Goal: Task Accomplishment & Management: Manage account settings

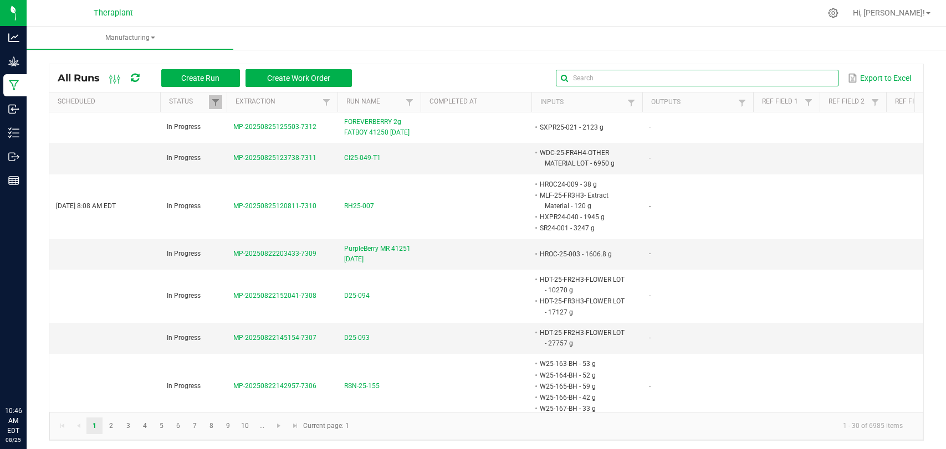
click at [806, 79] on input "text" at bounding box center [697, 78] width 283 height 17
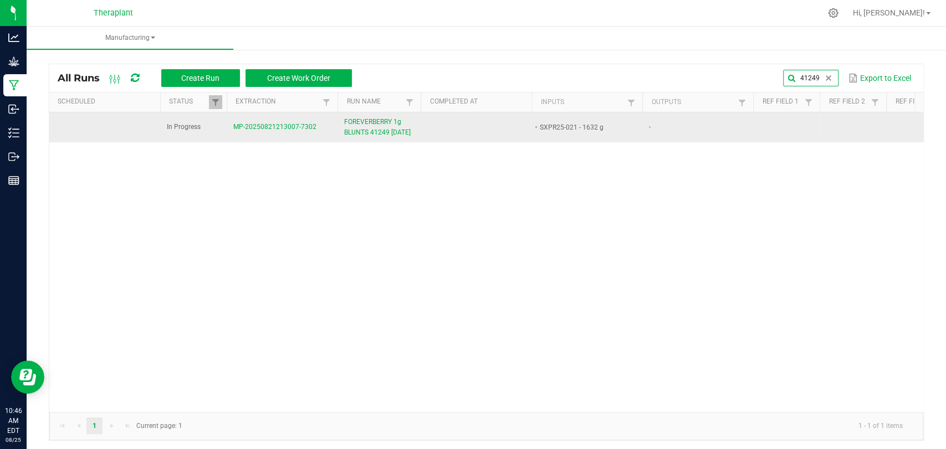
type input "41249"
click at [374, 124] on span "FOREVERBERRY 1g BLUNTS 41249 08/22/25" at bounding box center [379, 127] width 70 height 21
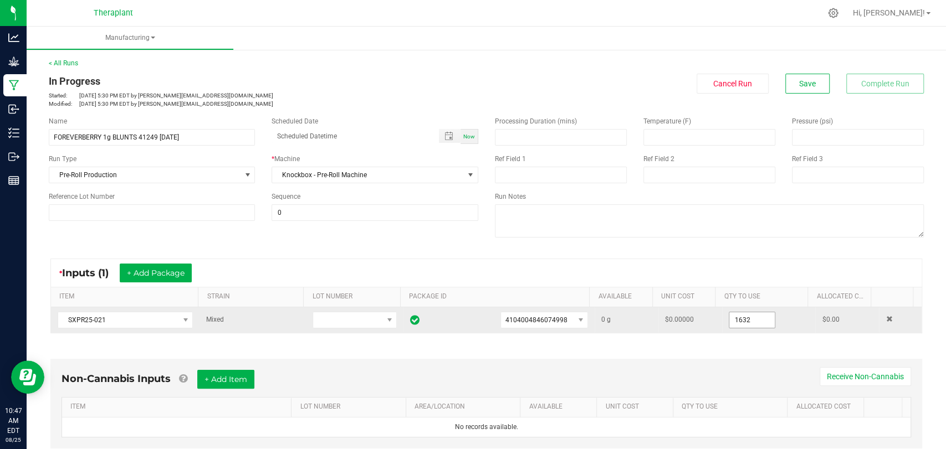
click at [737, 321] on input "1632" at bounding box center [751, 320] width 45 height 16
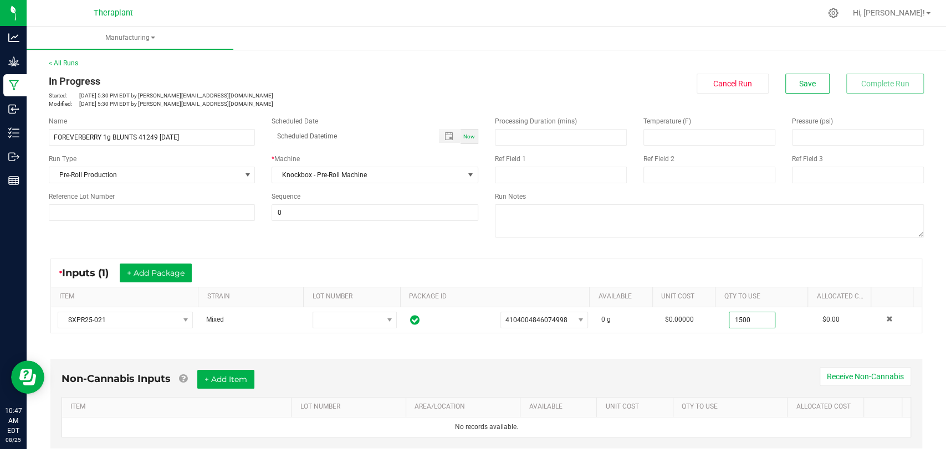
type input "1500.0000 g"
click at [740, 343] on div "Non-Cannabis Inputs + Add Item Receive Non-Cannabis ITEM LOT NUMBER AREA/LOCATI…" at bounding box center [485, 406] width 891 height 126
click at [815, 89] on button "Save" at bounding box center [807, 84] width 44 height 20
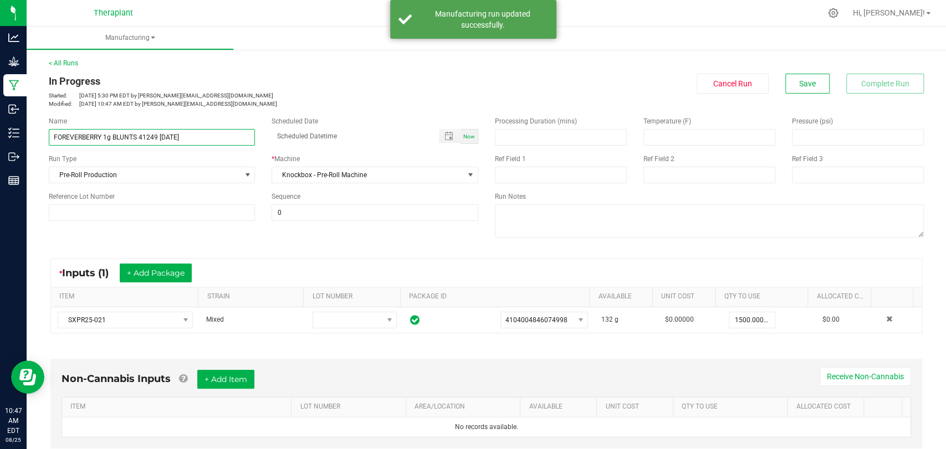
drag, startPoint x: 192, startPoint y: 139, endPoint x: 70, endPoint y: 139, distance: 121.3
click at [29, 155] on div "< All Runs In Progress Started: Aug 21, 2025 5:30 PM EDT by s.kowalick@therapla…" at bounding box center [486, 361] width 919 height 628
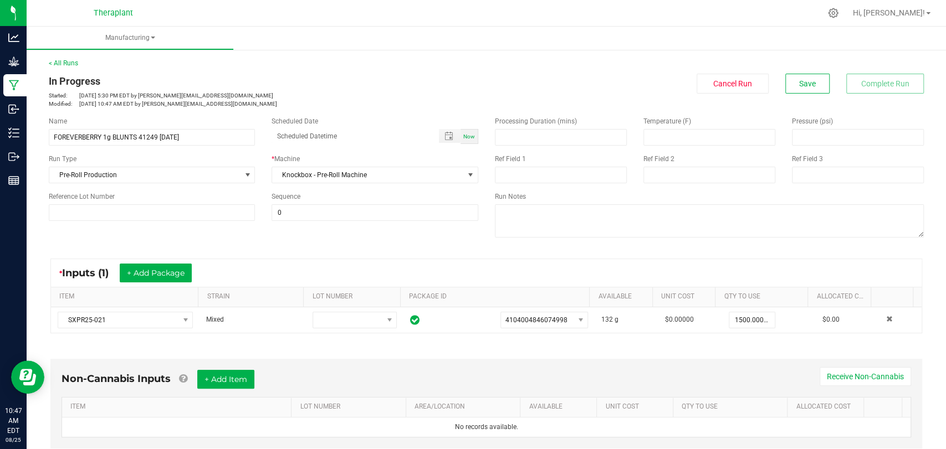
click at [277, 80] on div "In Progress" at bounding box center [263, 81] width 429 height 15
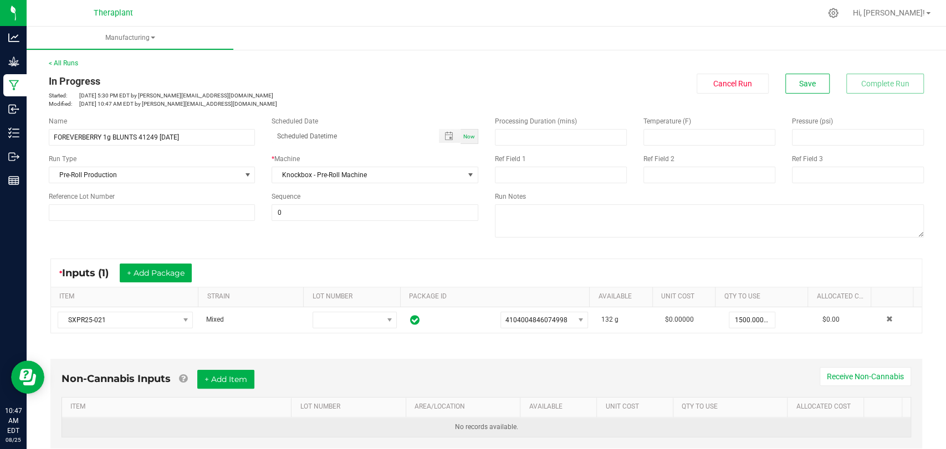
scroll to position [224, 0]
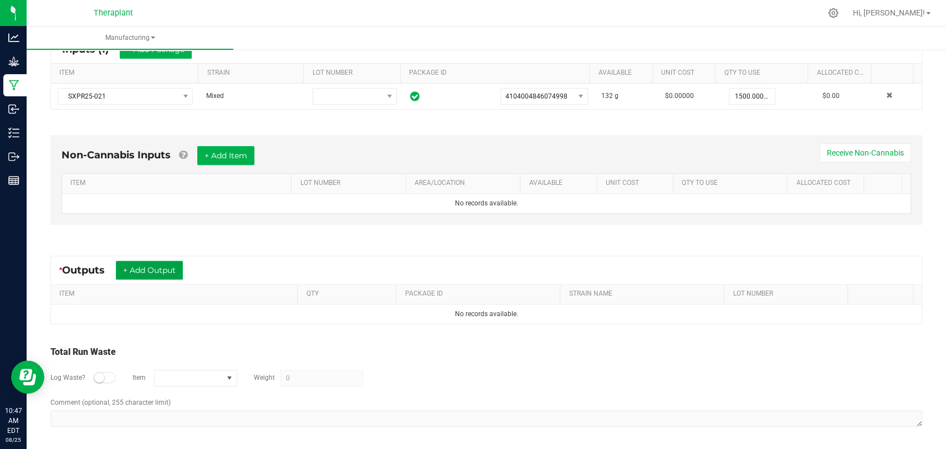
click at [166, 263] on button "+ Add Output" at bounding box center [149, 270] width 67 height 19
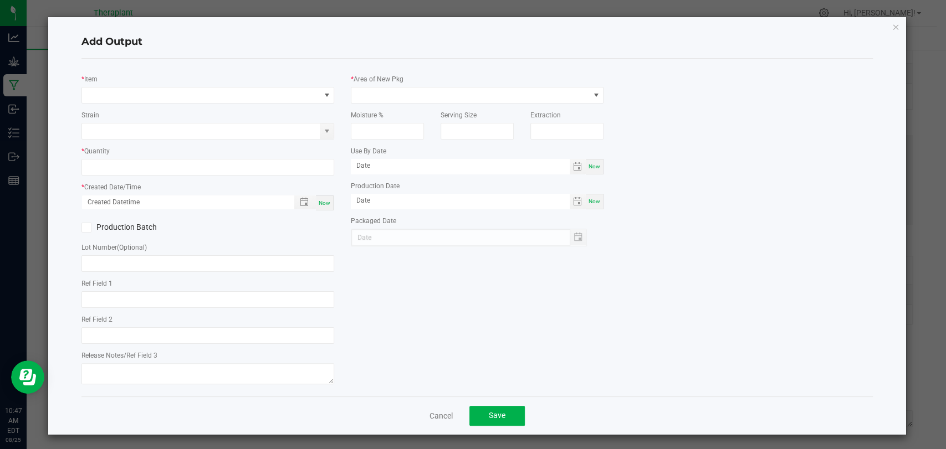
type input "Shatter Infused"
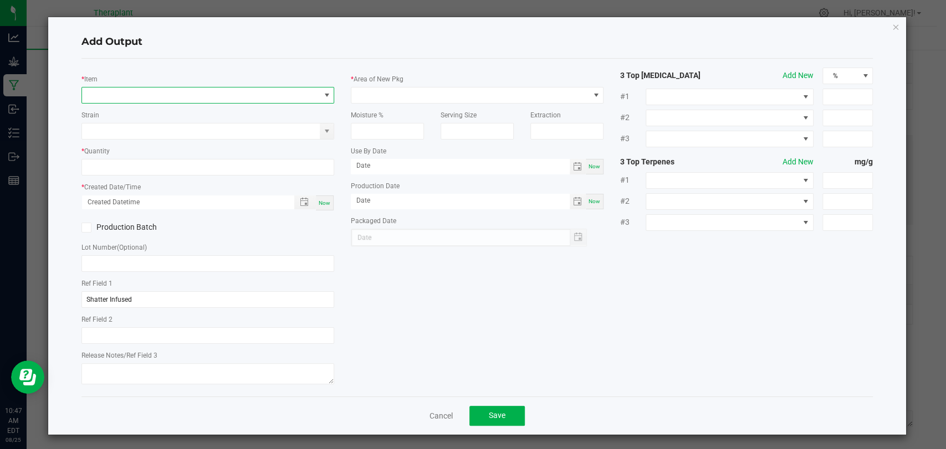
click at [229, 94] on span "NO DATA FOUND" at bounding box center [201, 96] width 238 height 16
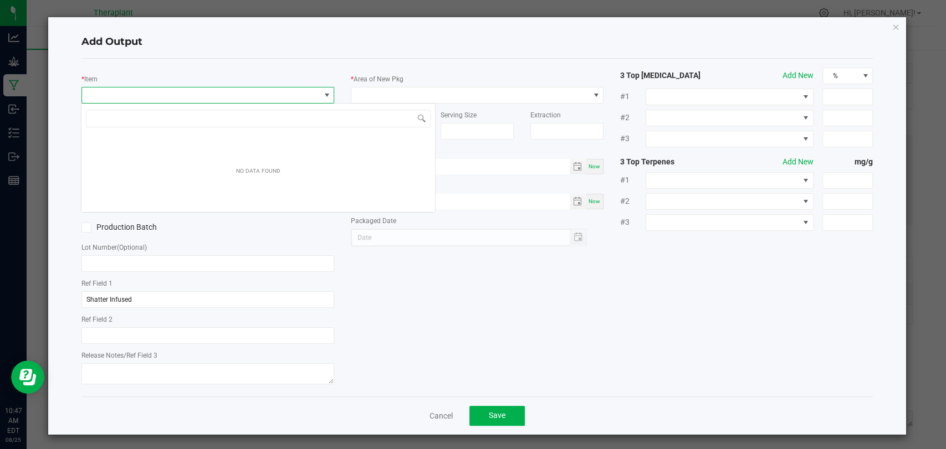
scroll to position [16, 249]
type input "41249"
click at [891, 25] on icon "button" at bounding box center [895, 26] width 8 height 13
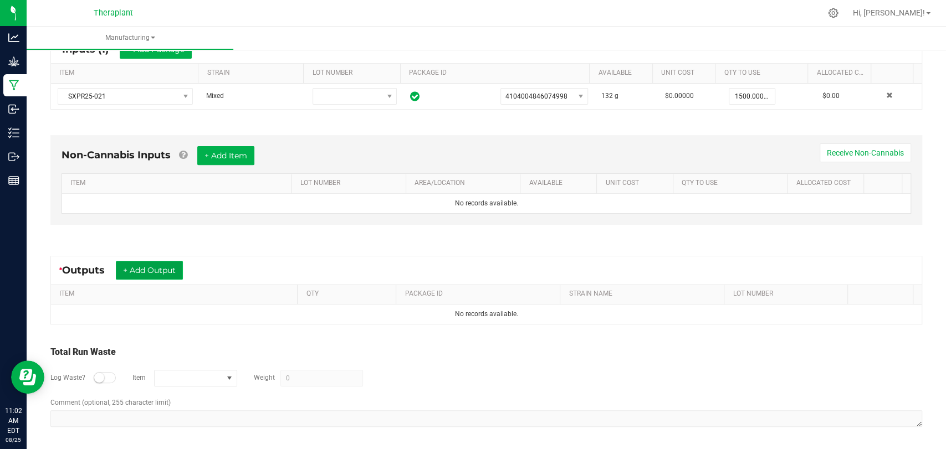
click at [146, 268] on button "+ Add Output" at bounding box center [149, 270] width 67 height 19
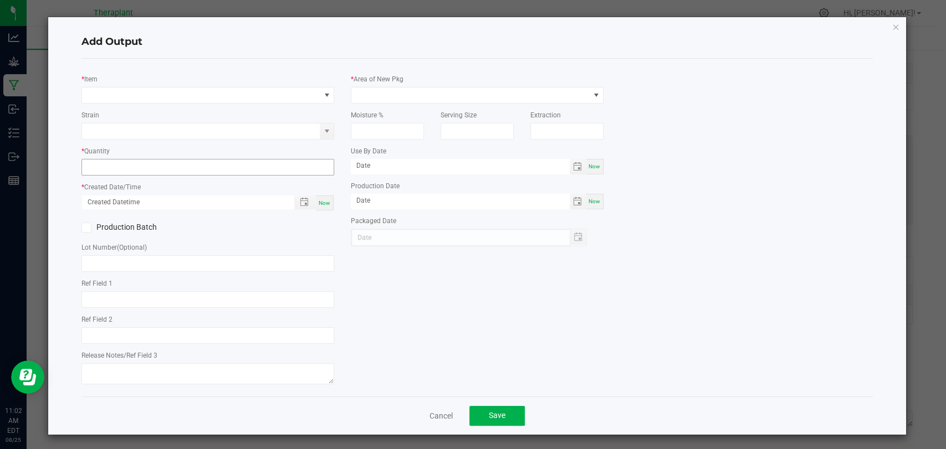
type input "Shatter Infused"
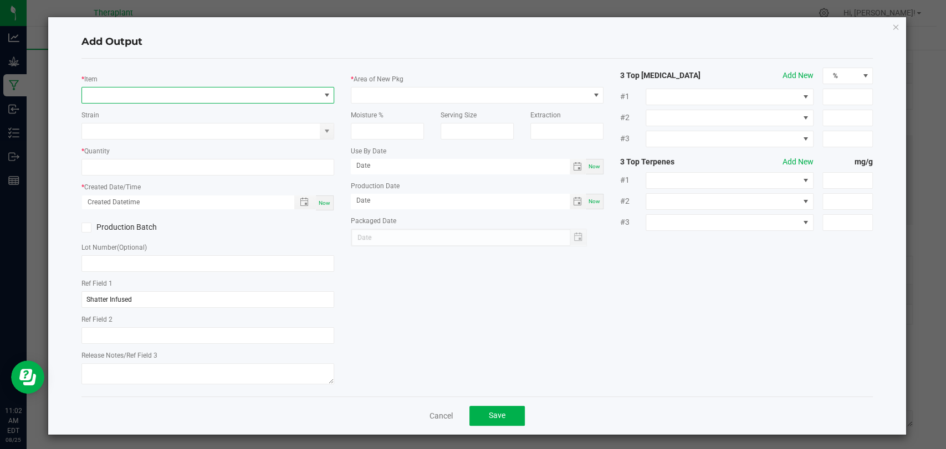
click at [238, 91] on span "NO DATA FOUND" at bounding box center [201, 96] width 238 height 16
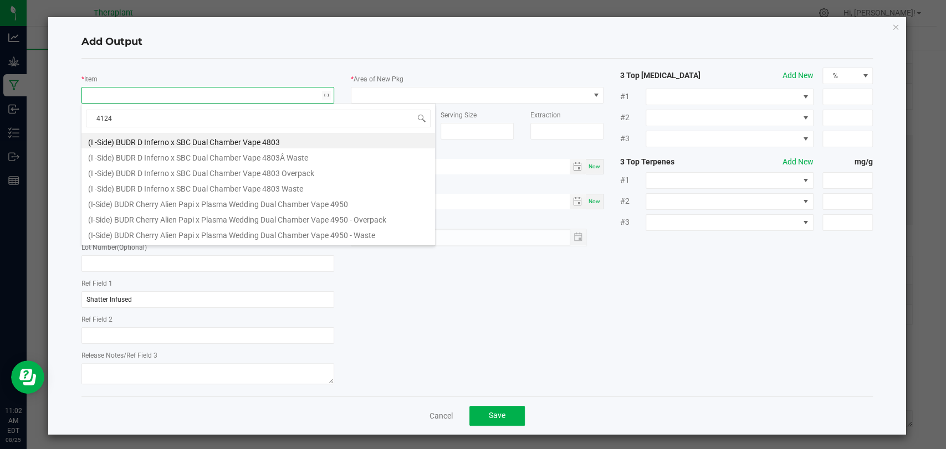
type input "41249"
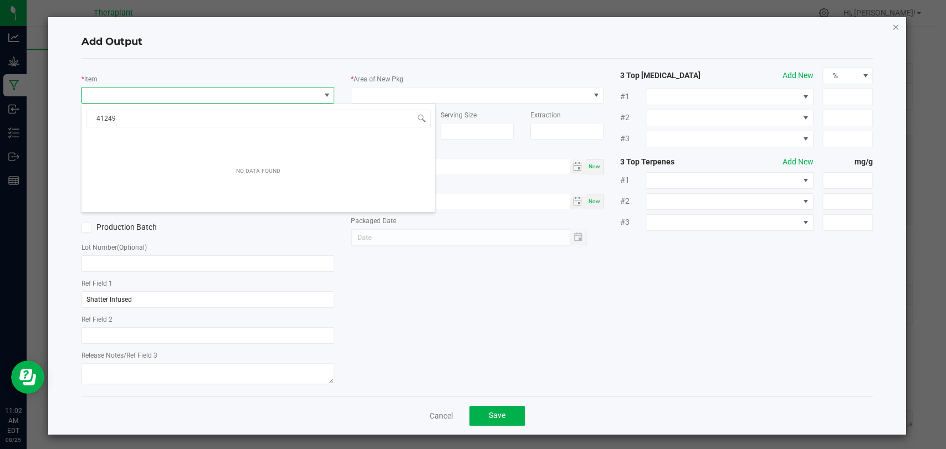
click at [891, 25] on icon "button" at bounding box center [895, 26] width 8 height 13
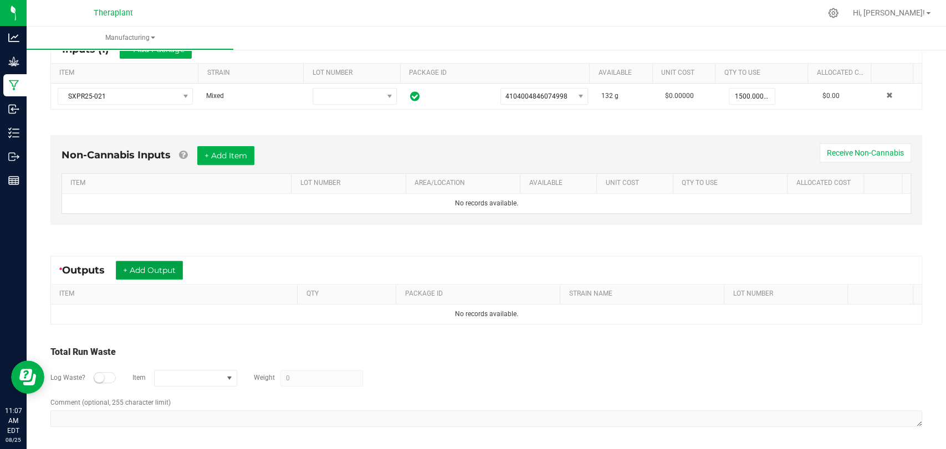
click at [155, 274] on button "+ Add Output" at bounding box center [149, 270] width 67 height 19
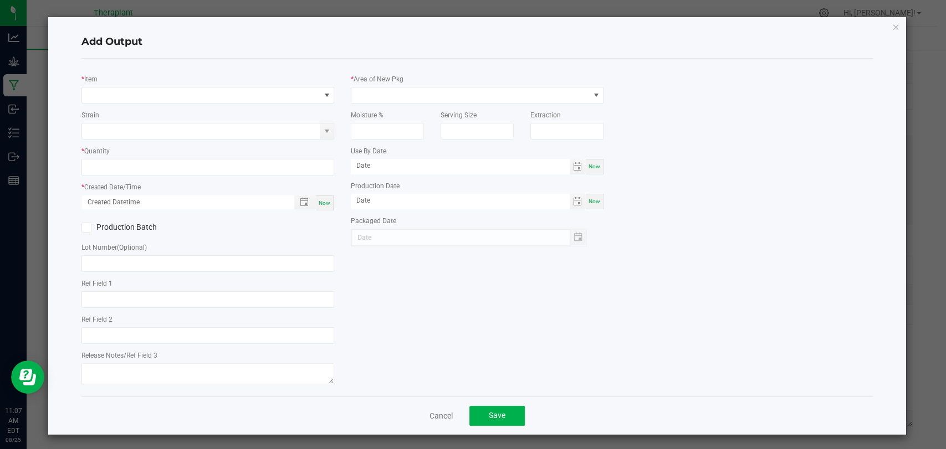
type input "Shatter Infused"
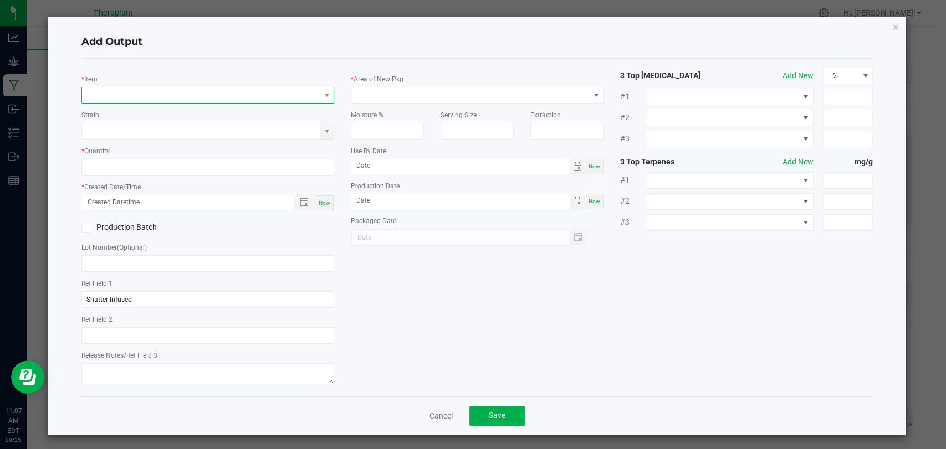
click at [135, 99] on span "NO DATA FOUND" at bounding box center [201, 96] width 238 height 16
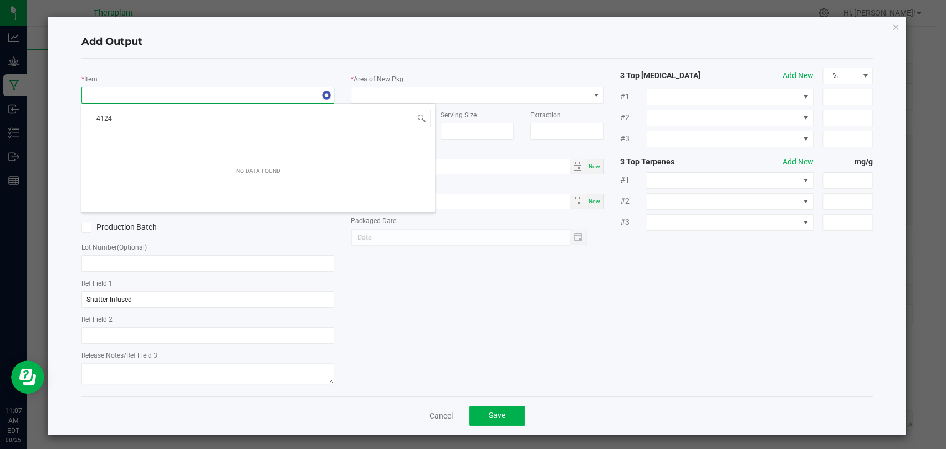
type input "41249"
click at [891, 27] on icon "button" at bounding box center [895, 26] width 8 height 13
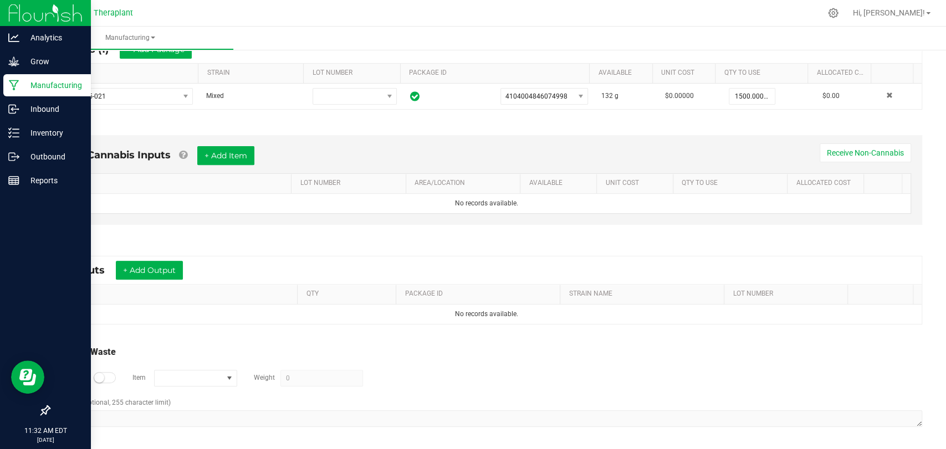
click at [9, 88] on icon at bounding box center [14, 85] width 11 height 11
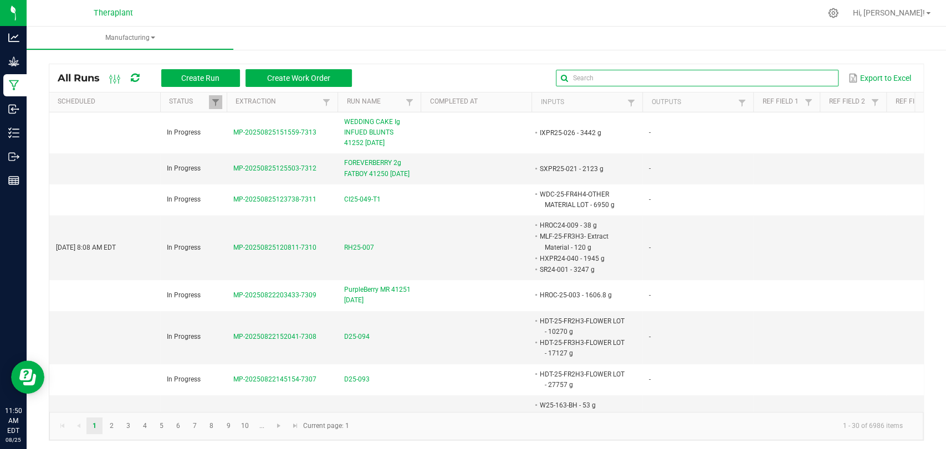
click at [806, 75] on input "text" at bounding box center [697, 78] width 283 height 17
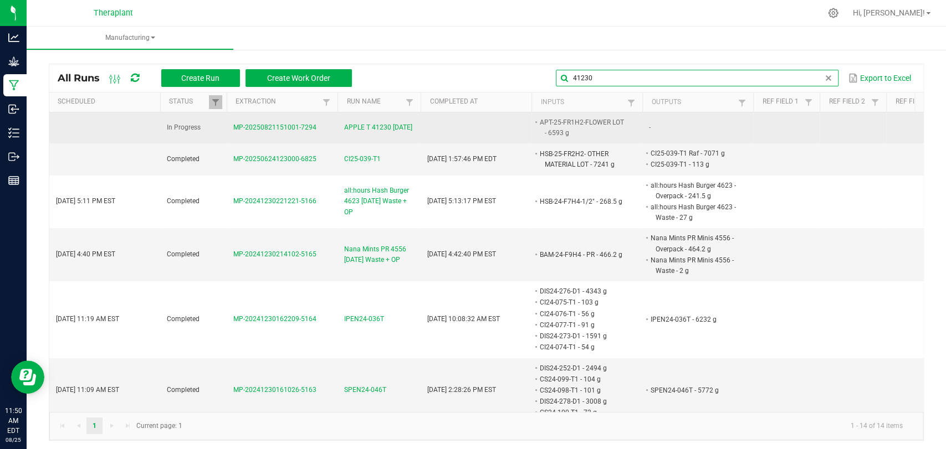
type input "41230"
click at [377, 130] on span "APPLE T 41230 08/21/25" at bounding box center [378, 127] width 68 height 11
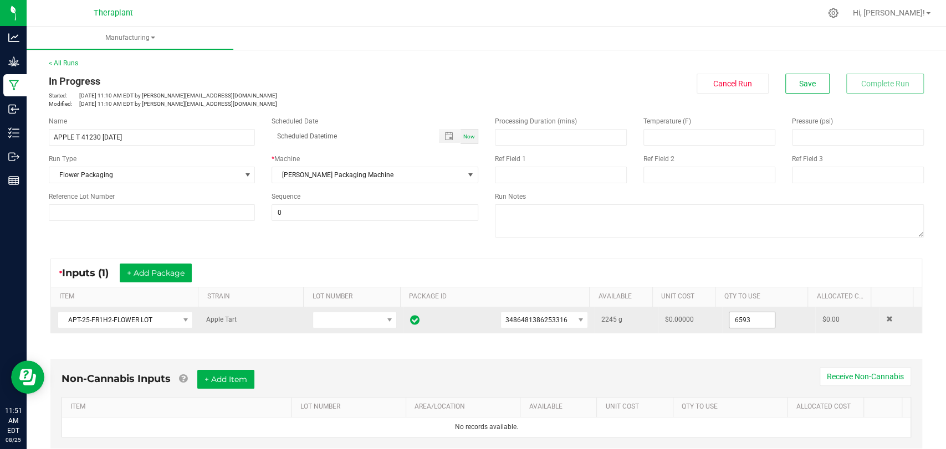
click at [741, 322] on input "6593" at bounding box center [751, 320] width 45 height 16
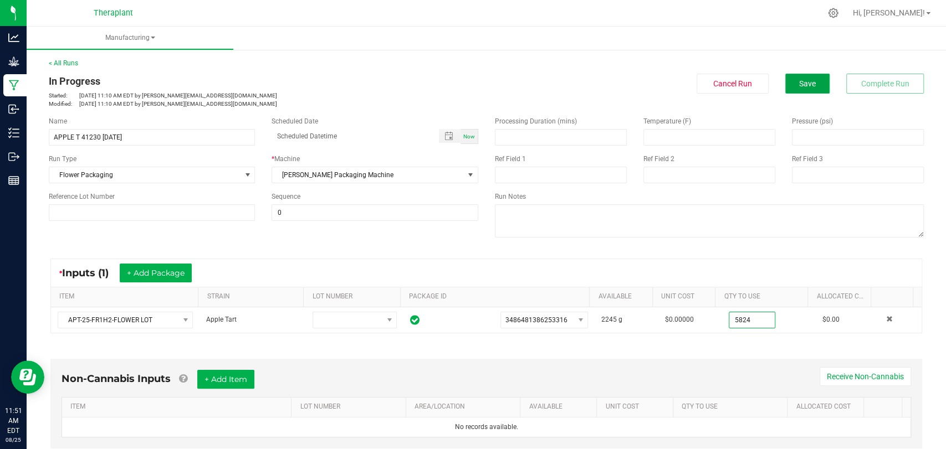
type input "5824.0000 g"
click at [807, 78] on button "Save" at bounding box center [807, 84] width 44 height 20
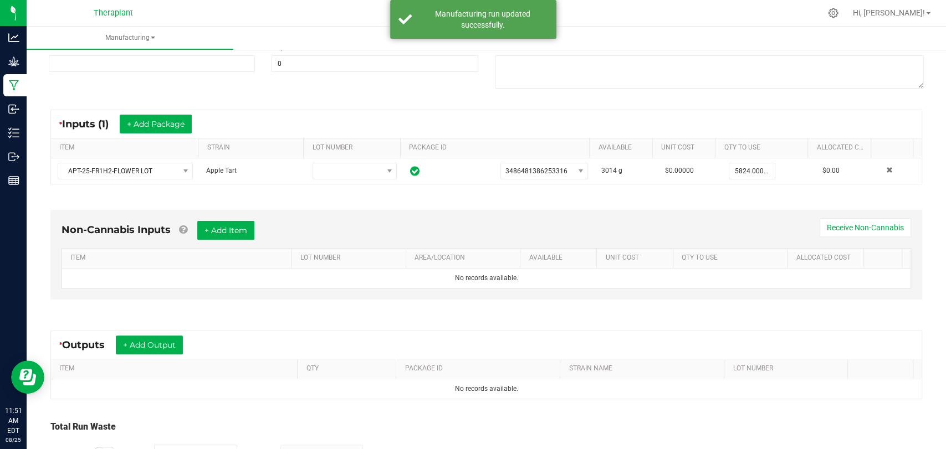
scroll to position [224, 0]
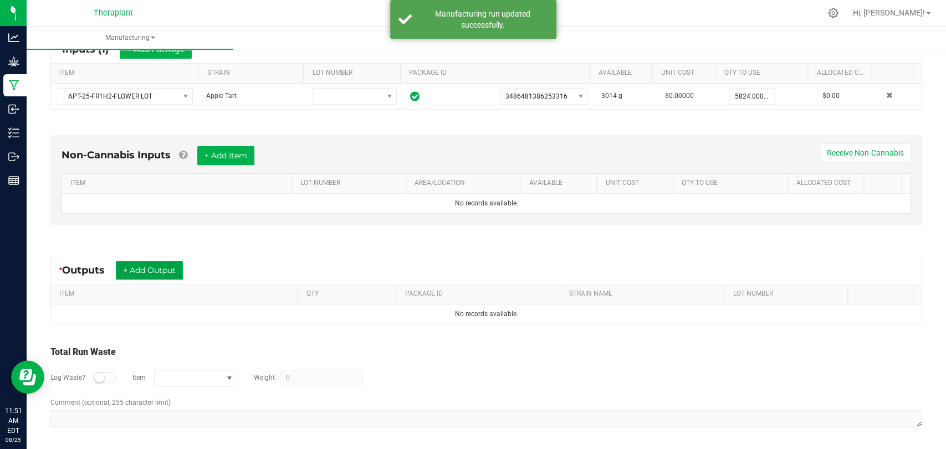
click at [151, 261] on button "+ Add Output" at bounding box center [149, 270] width 67 height 19
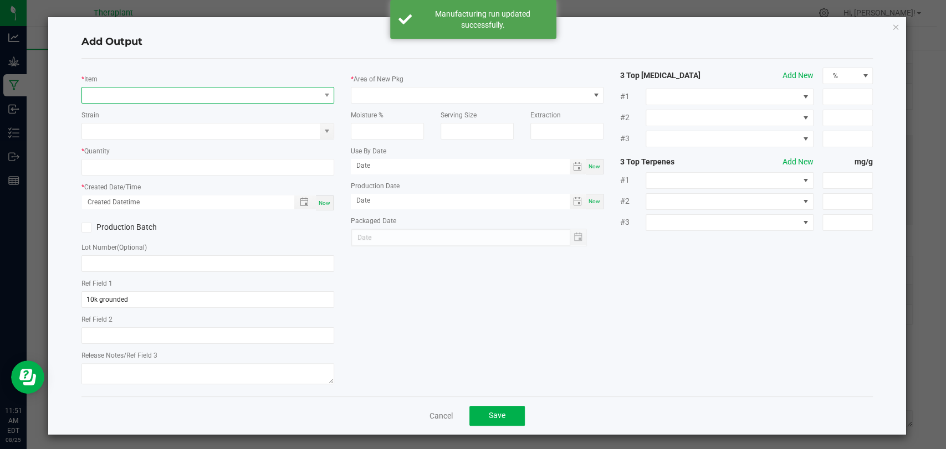
click at [184, 89] on span "NO DATA FOUND" at bounding box center [201, 96] width 238 height 16
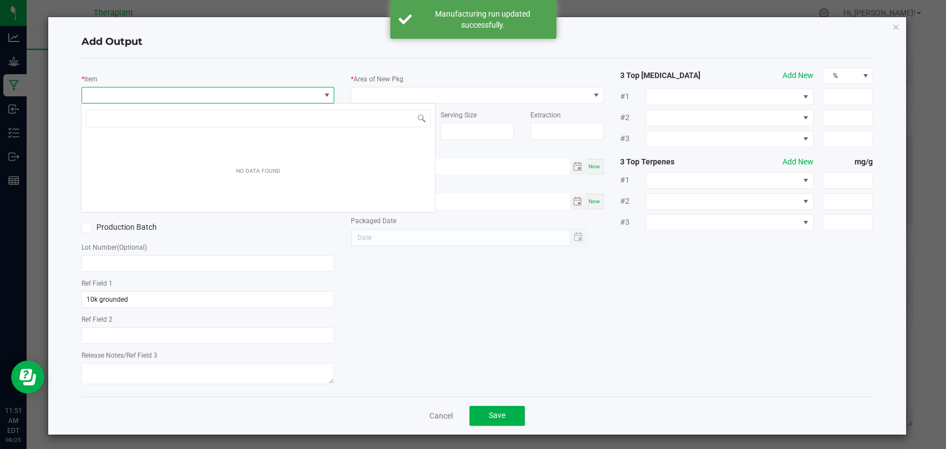
scroll to position [16, 249]
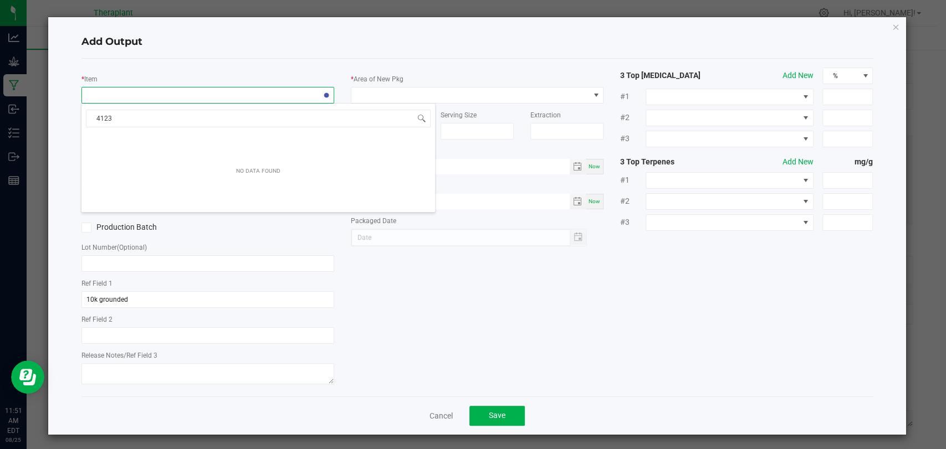
type input "41230"
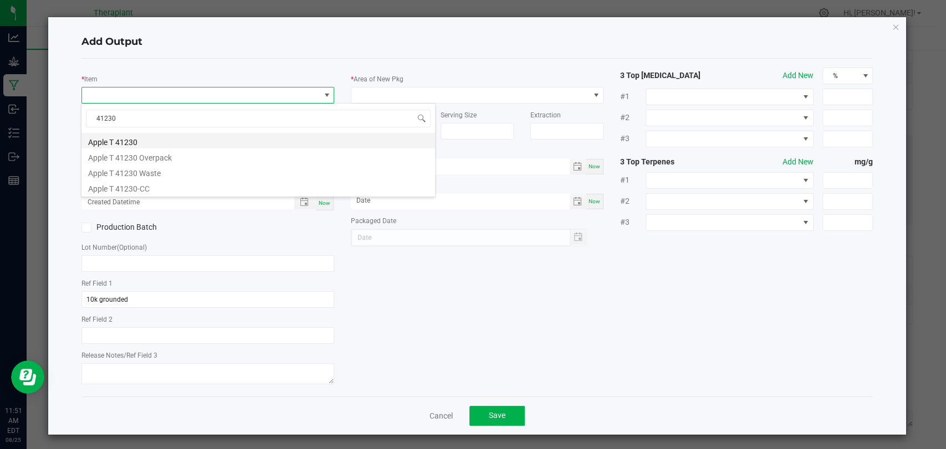
click at [141, 145] on li "Apple T 41230" at bounding box center [257, 141] width 353 height 16
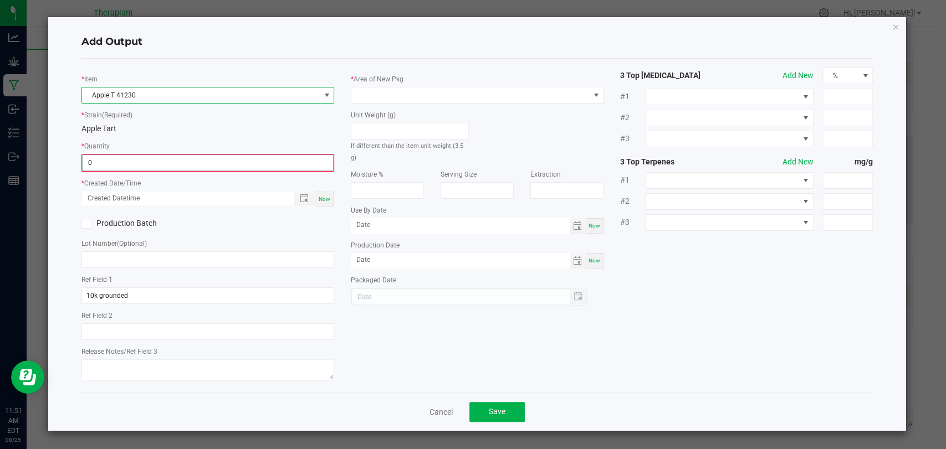
click at [136, 158] on input "0" at bounding box center [208, 163] width 250 height 16
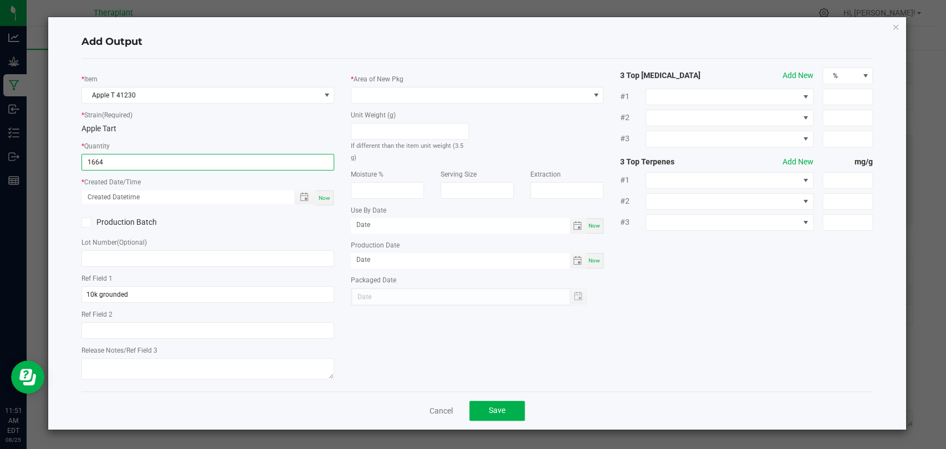
click at [329, 195] on span "Now" at bounding box center [325, 198] width 12 height 6
type input "1664 ea"
type input "08/25/2025 11:51 AM"
type input "[DATE]"
click at [380, 106] on div "Unit Weight (g) If different than the item unit weight (3.5 g)" at bounding box center [409, 133] width 135 height 59
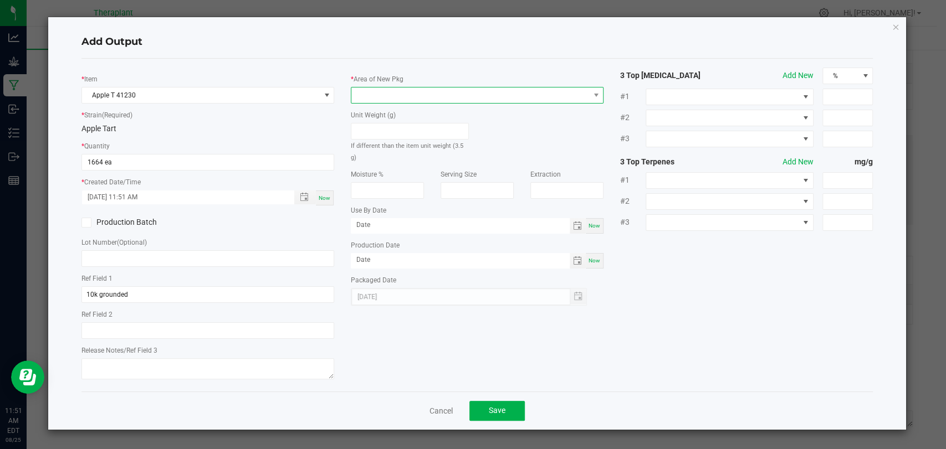
click at [386, 98] on span at bounding box center [470, 96] width 238 height 16
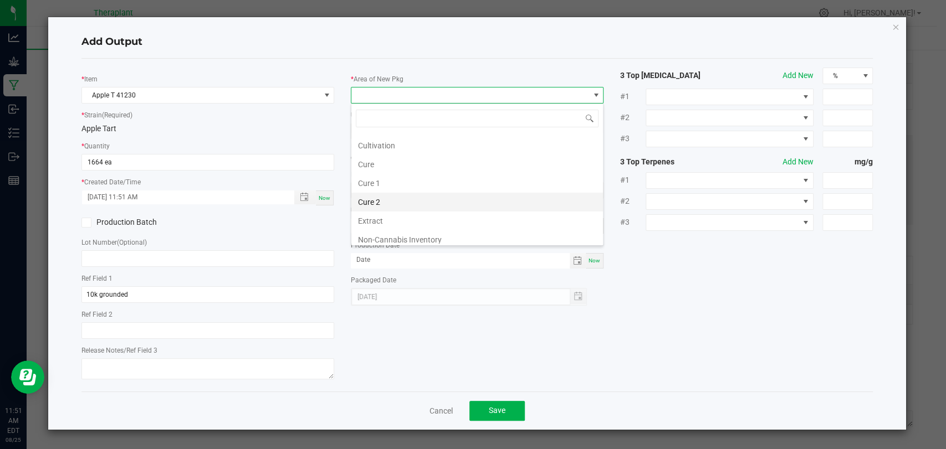
scroll to position [184, 0]
click at [379, 219] on li "Vault 2" at bounding box center [477, 221] width 252 height 19
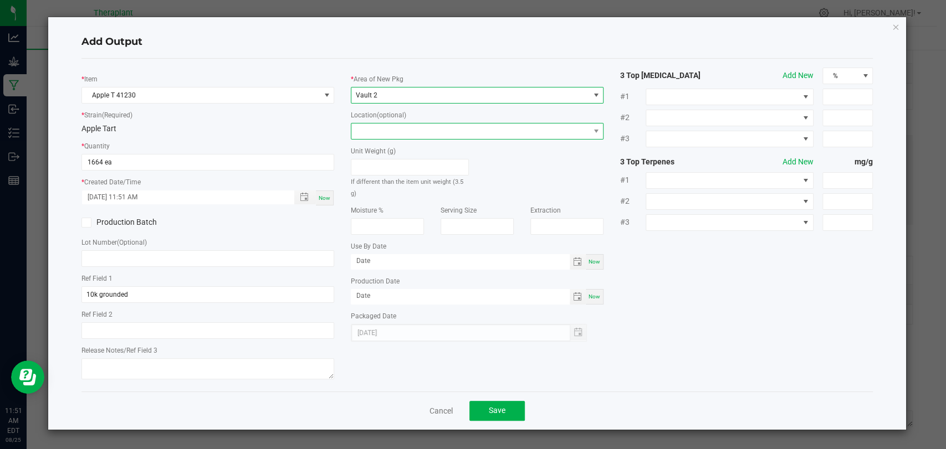
click at [387, 137] on span at bounding box center [470, 132] width 238 height 16
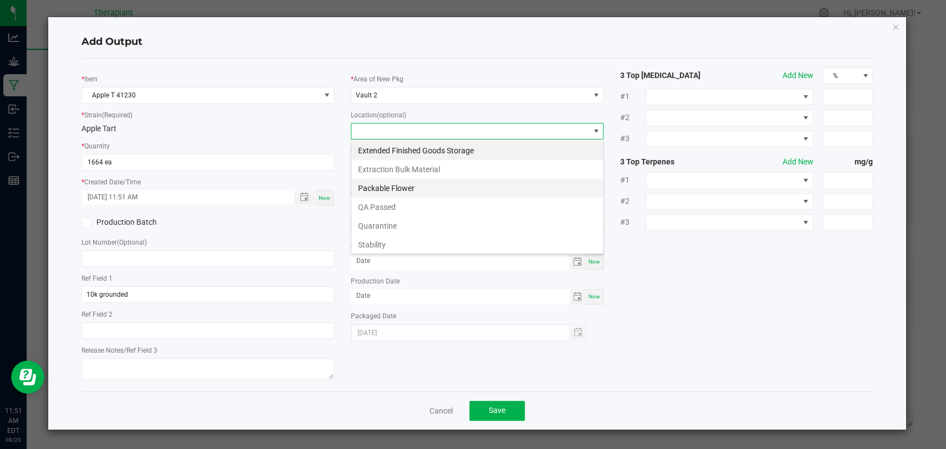
scroll to position [76, 0]
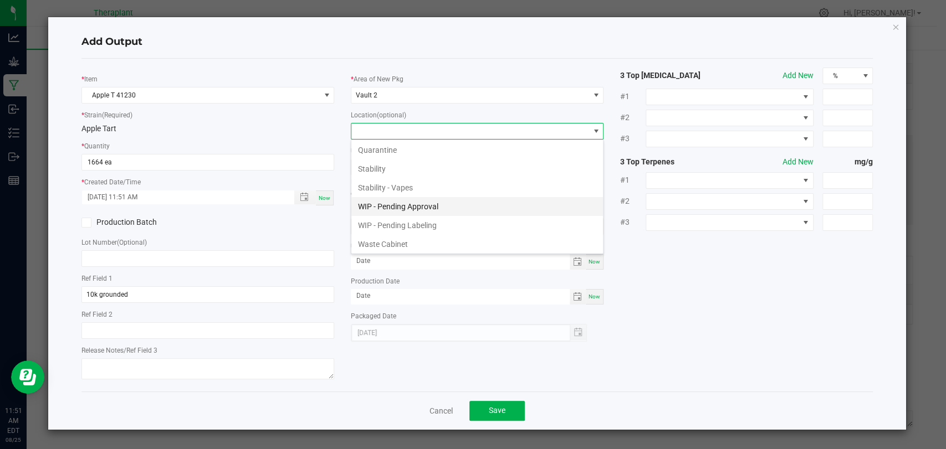
click at [406, 209] on li "WIP - Pending Approval" at bounding box center [477, 206] width 252 height 19
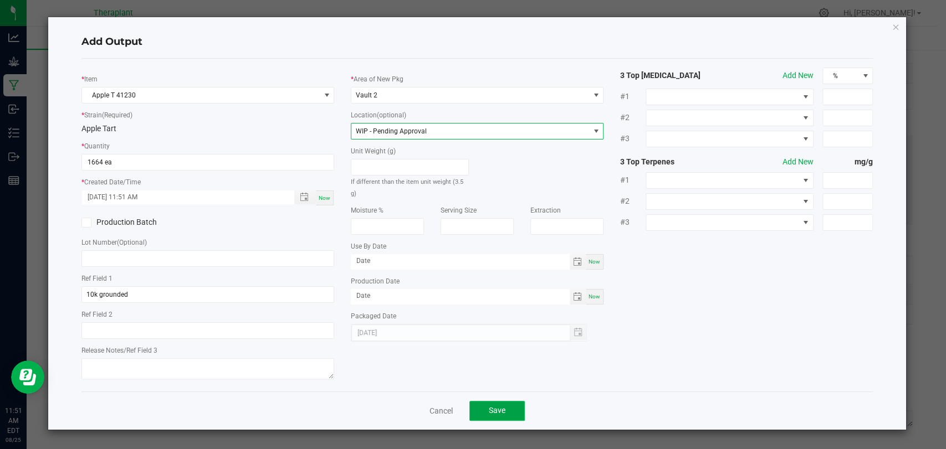
click at [493, 401] on button "Save" at bounding box center [496, 411] width 55 height 20
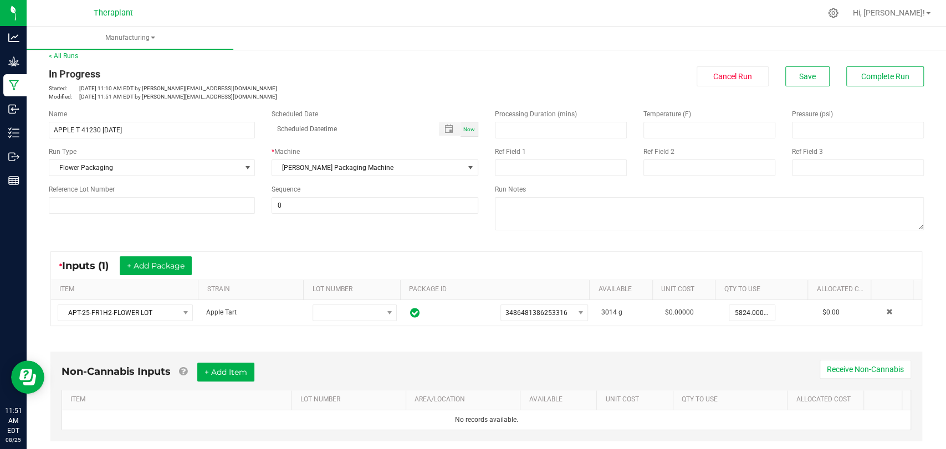
scroll to position [0, 0]
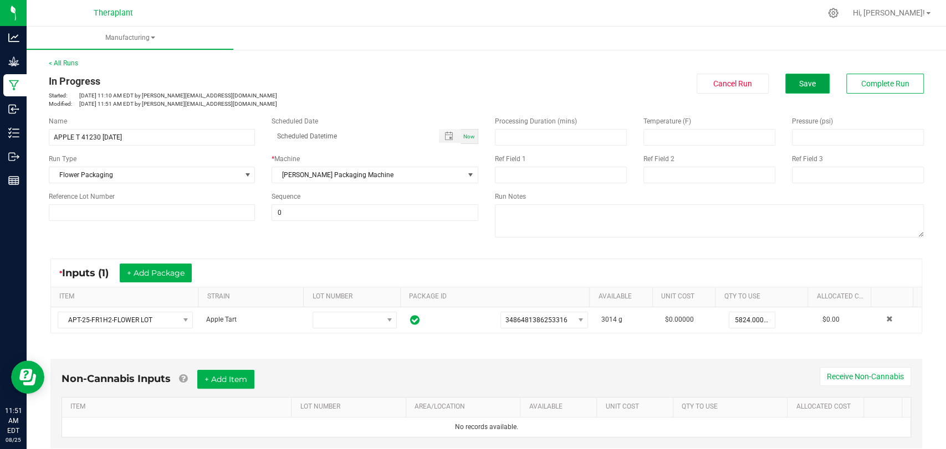
click at [811, 89] on button "Save" at bounding box center [807, 84] width 44 height 20
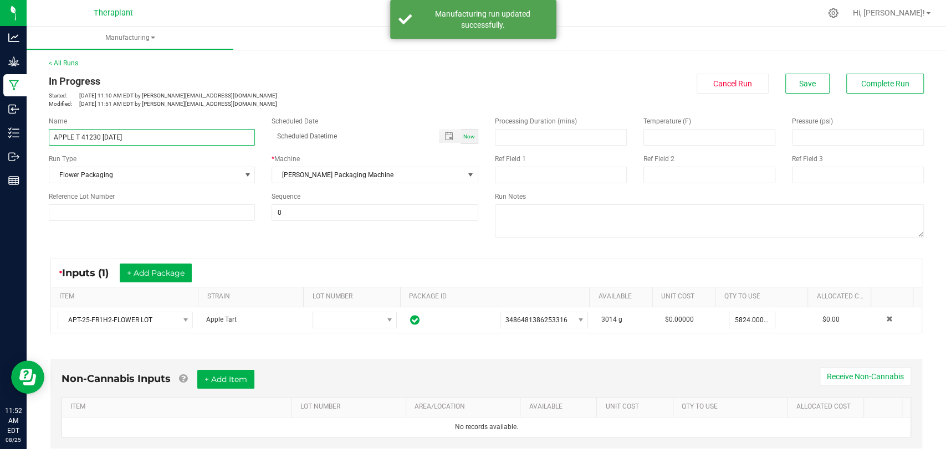
drag, startPoint x: 170, startPoint y: 133, endPoint x: 49, endPoint y: 134, distance: 120.8
click at [33, 140] on div "< All Runs In Progress Started: Aug 21, 2025 11:10 AM EDT by s.kowalick@therapl…" at bounding box center [486, 365] width 919 height 637
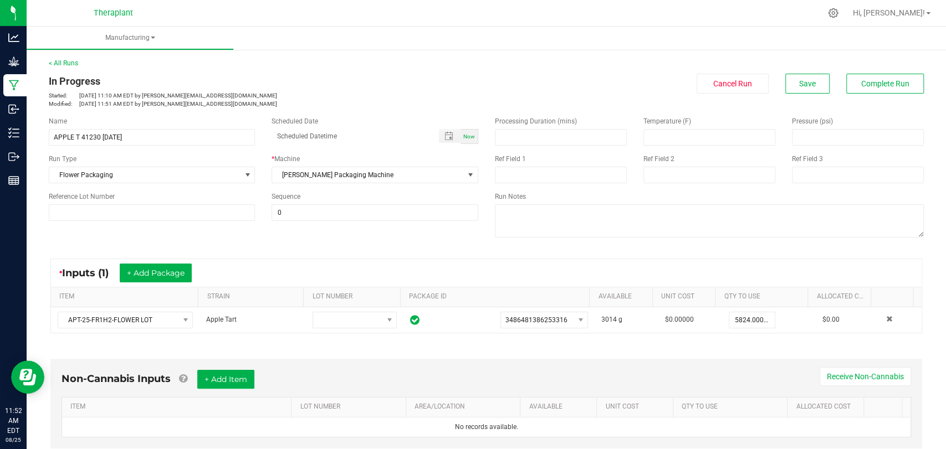
click at [155, 116] on div "Name" at bounding box center [152, 121] width 206 height 10
click at [860, 75] on button "Complete Run" at bounding box center [885, 84] width 78 height 20
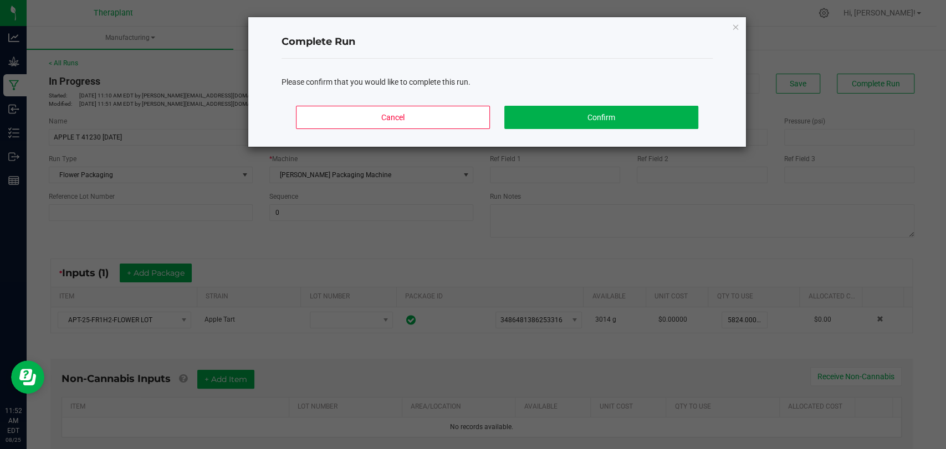
click at [628, 103] on div "Cancel Confirm" at bounding box center [496, 122] width 431 height 50
click at [628, 111] on button "Confirm" at bounding box center [601, 117] width 194 height 23
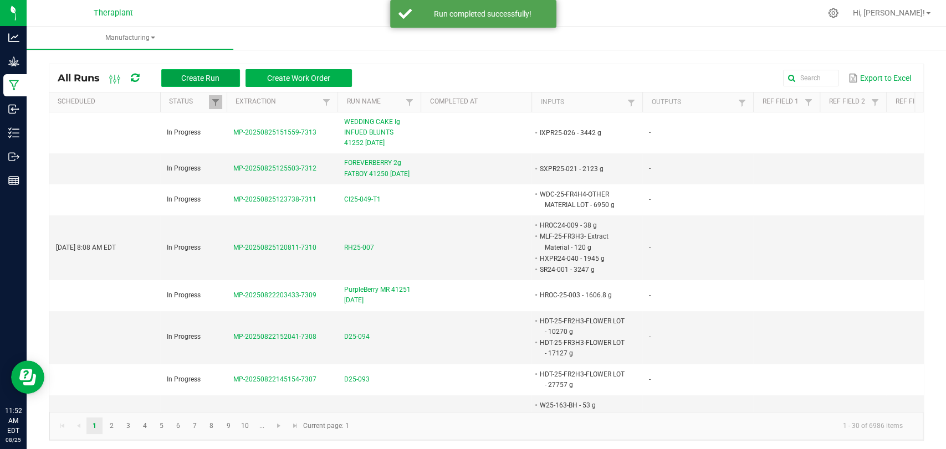
click at [217, 85] on button "Create Run" at bounding box center [200, 78] width 79 height 18
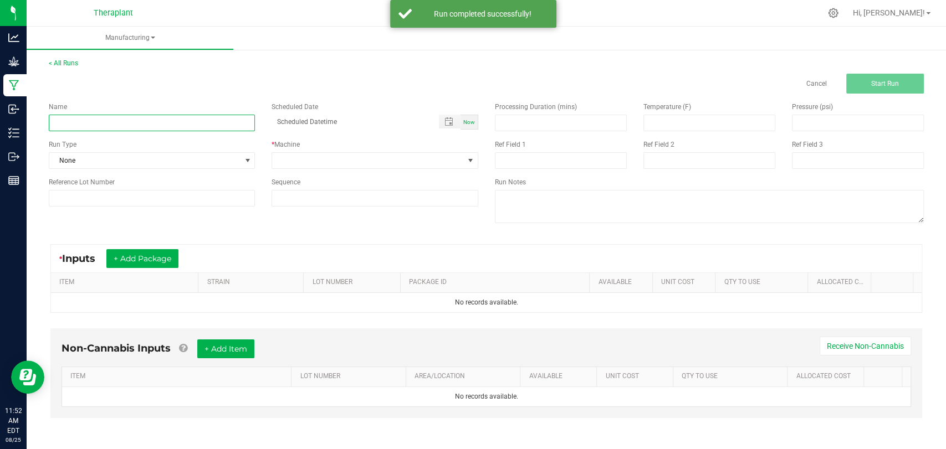
click at [117, 121] on input at bounding box center [152, 123] width 206 height 17
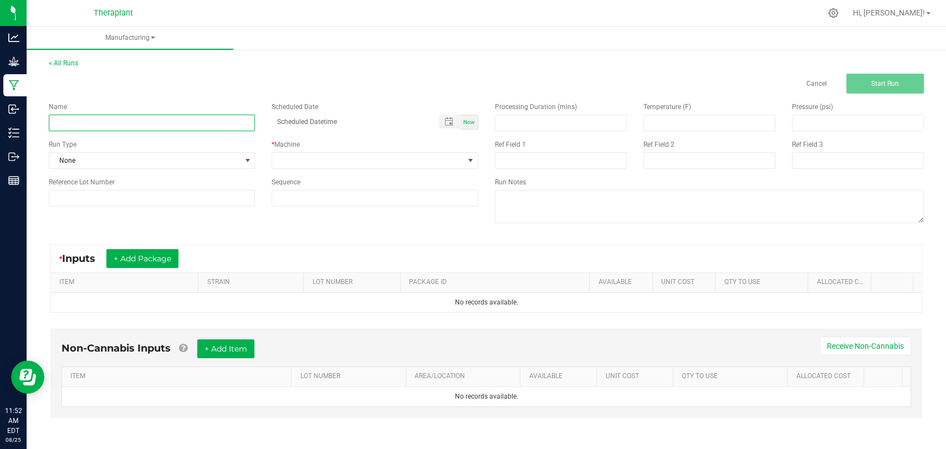
paste input "APPLE T 41230 08/21/25"
type input "APPLE T 41230 08/21/25 Waste + OP"
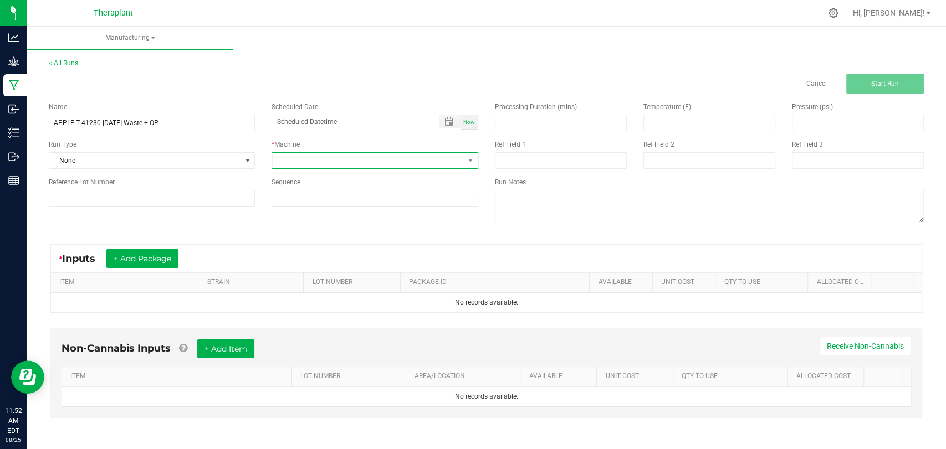
click at [316, 161] on span at bounding box center [367, 161] width 191 height 16
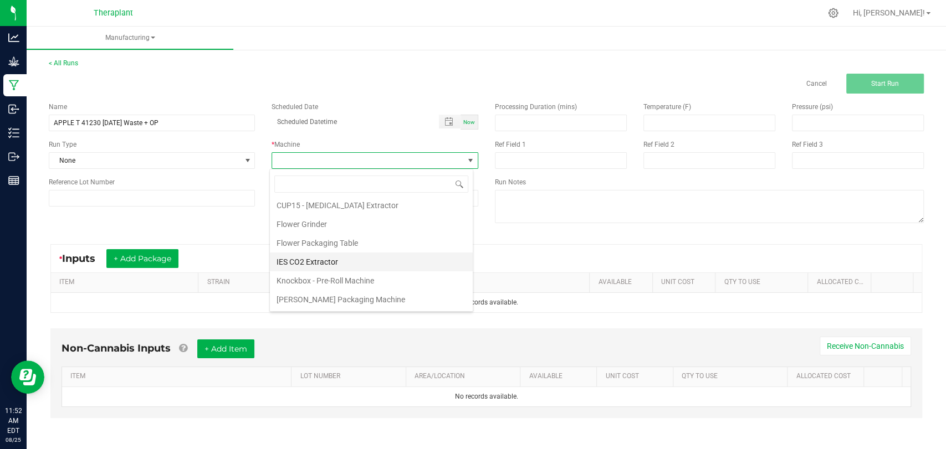
scroll to position [58, 0]
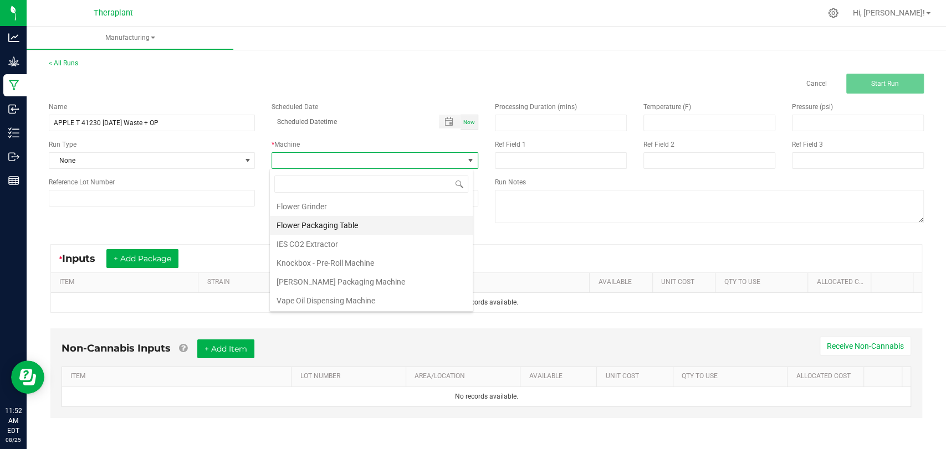
click at [330, 231] on li "Flower Packaging Table" at bounding box center [371, 225] width 203 height 19
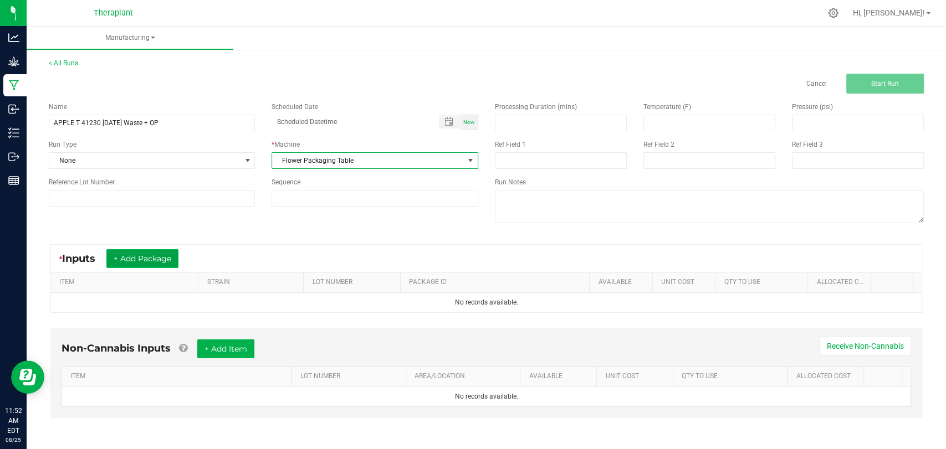
click at [157, 259] on button "+ Add Package" at bounding box center [142, 258] width 72 height 19
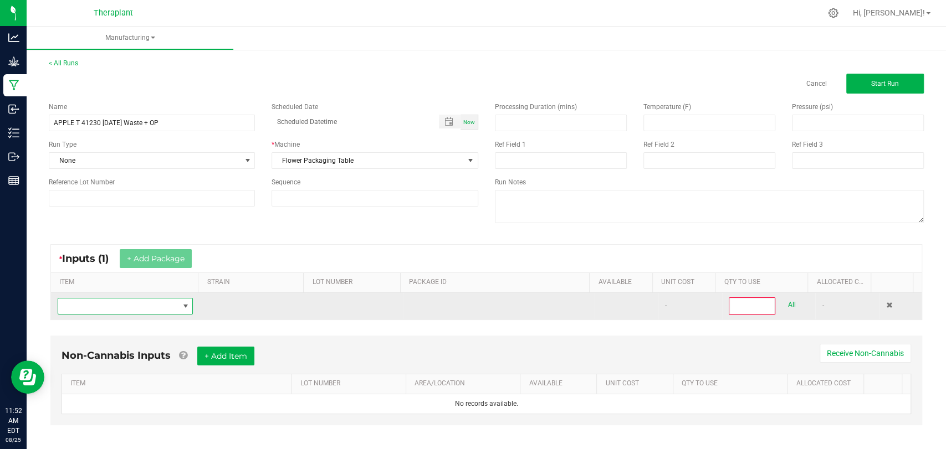
click at [128, 302] on span "NO DATA FOUND" at bounding box center [118, 307] width 120 height 16
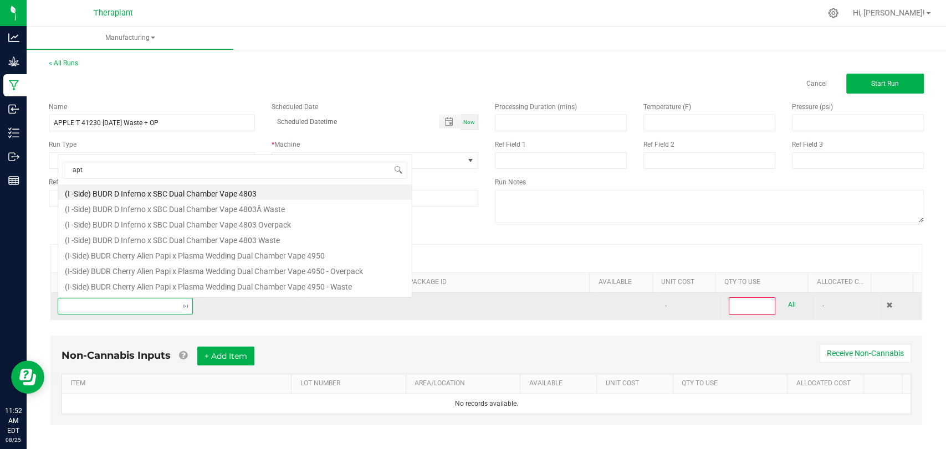
scroll to position [16, 130]
type input "apt-25-fr1"
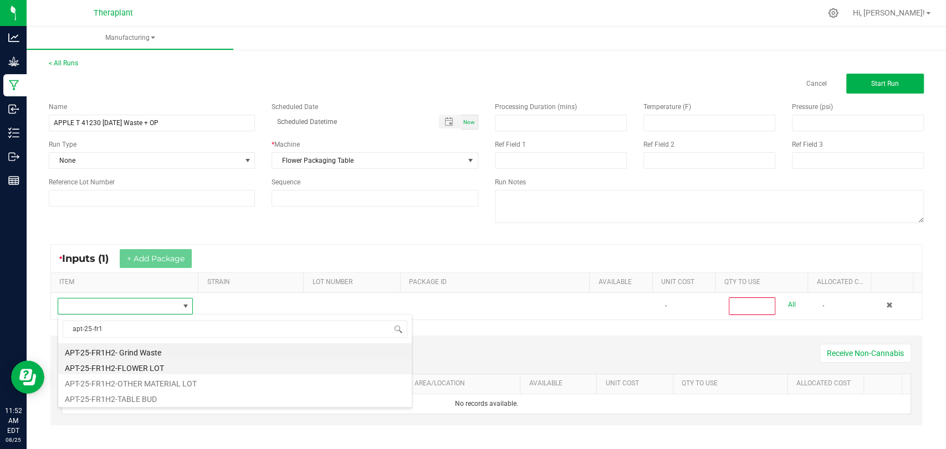
click at [131, 369] on li "APT-25-FR1H2-FLOWER LOT" at bounding box center [234, 367] width 353 height 16
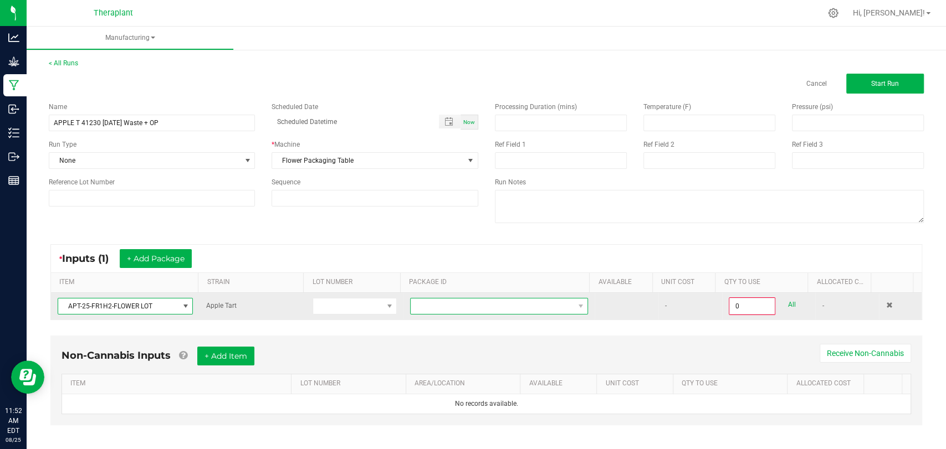
click at [461, 304] on span at bounding box center [492, 307] width 163 height 16
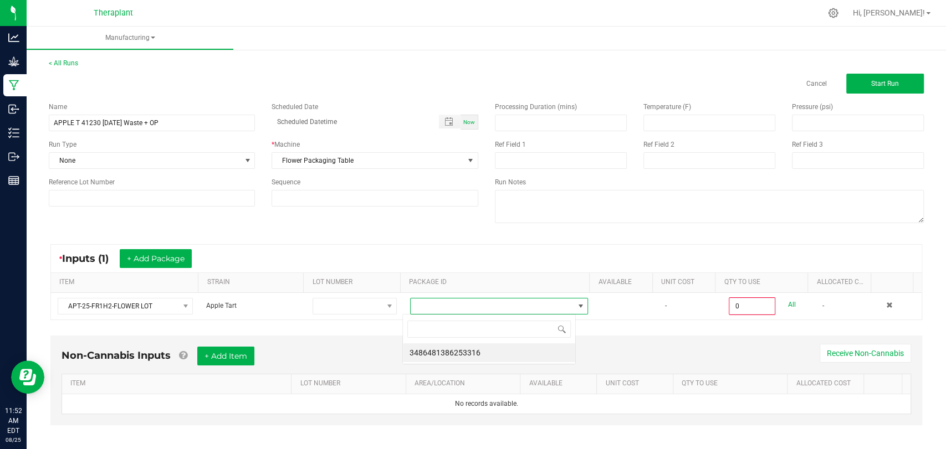
scroll to position [16, 173]
click at [474, 356] on li "3486481386253316" at bounding box center [489, 352] width 172 height 19
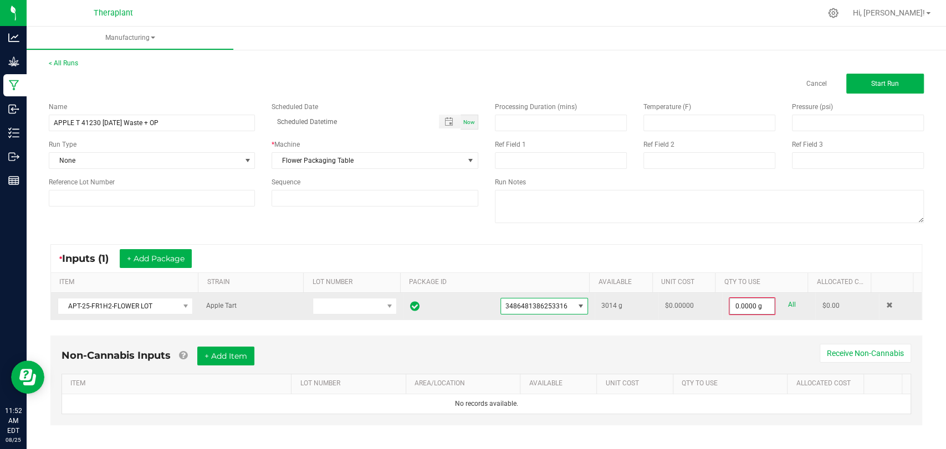
click at [730, 307] on input "0.0000 g" at bounding box center [752, 307] width 44 height 16
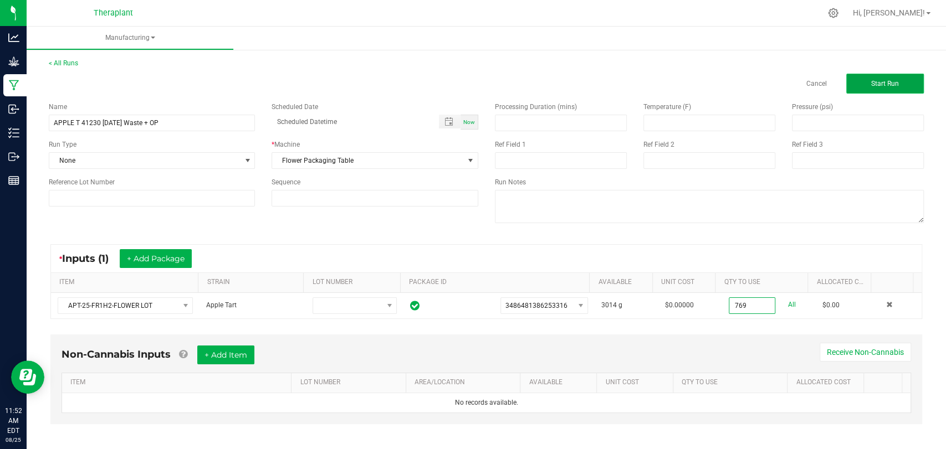
type input "769.0000 g"
click at [858, 84] on button "Start Run" at bounding box center [885, 84] width 78 height 20
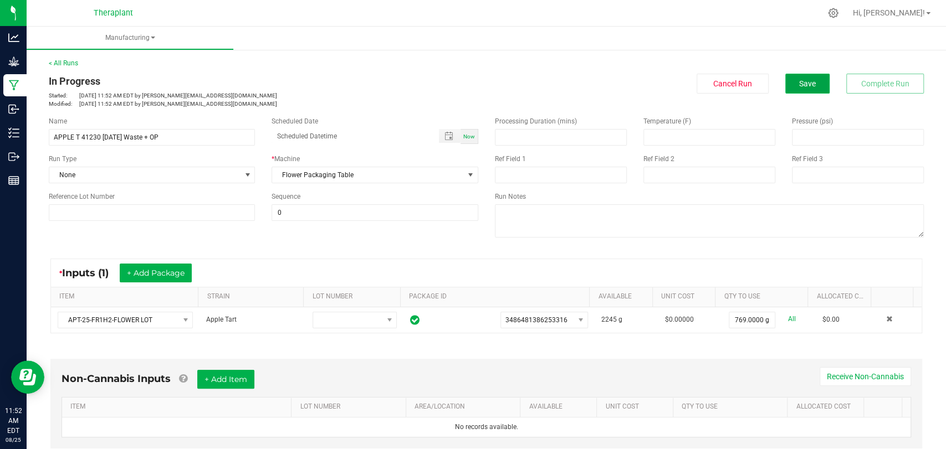
click at [811, 81] on button "Save" at bounding box center [807, 84] width 44 height 20
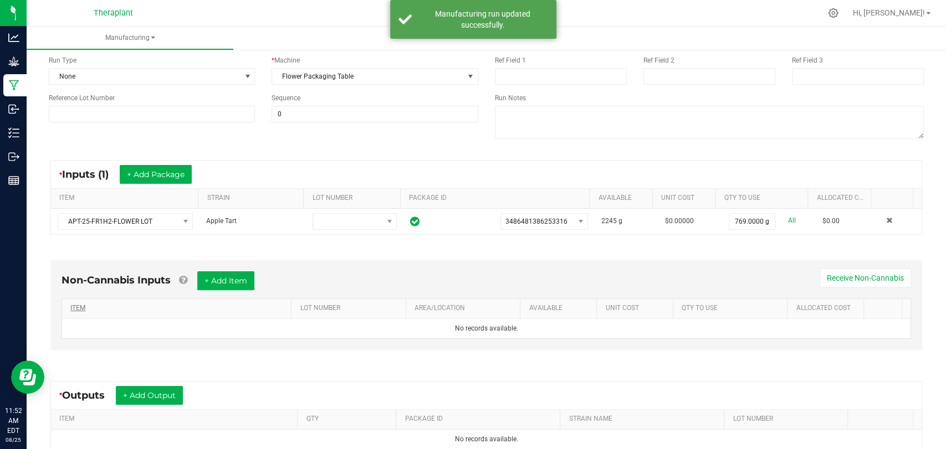
scroll to position [224, 0]
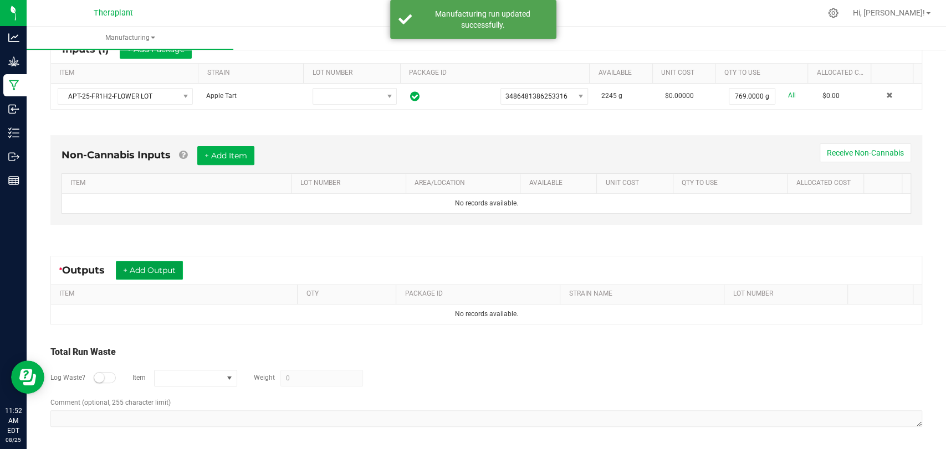
click at [155, 265] on button "+ Add Output" at bounding box center [149, 270] width 67 height 19
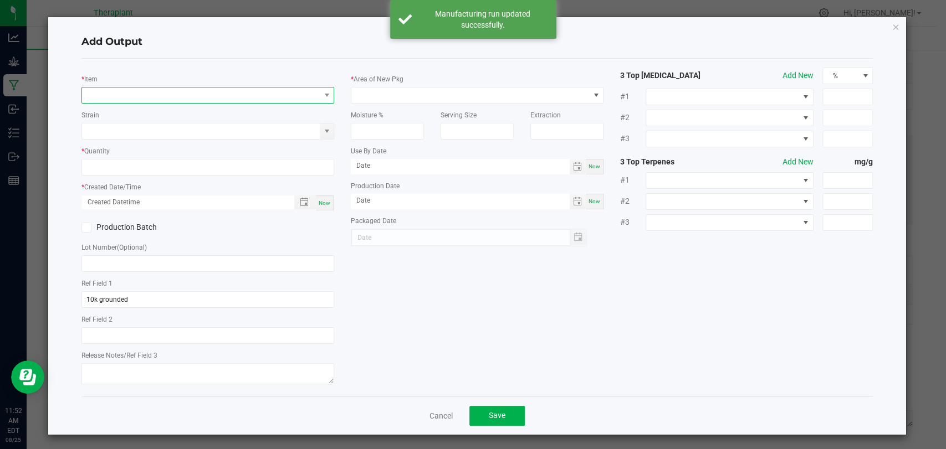
click at [196, 96] on span "NO DATA FOUND" at bounding box center [201, 96] width 238 height 16
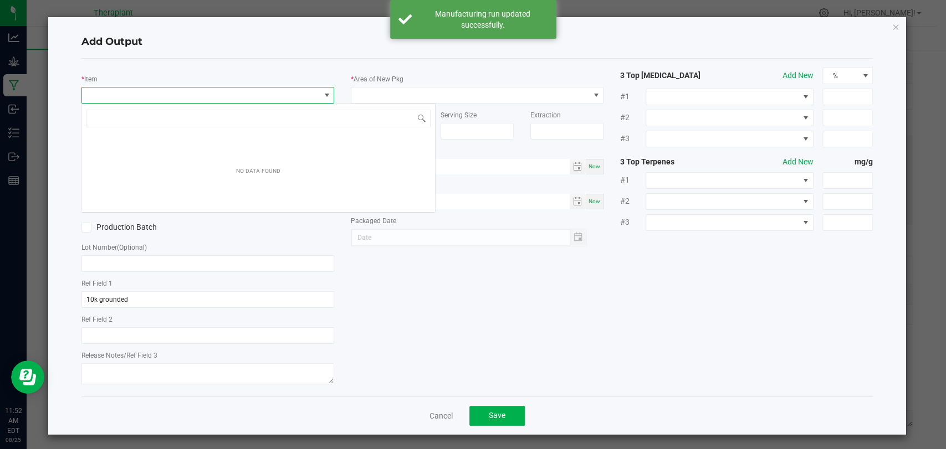
scroll to position [16, 249]
type input "41230"
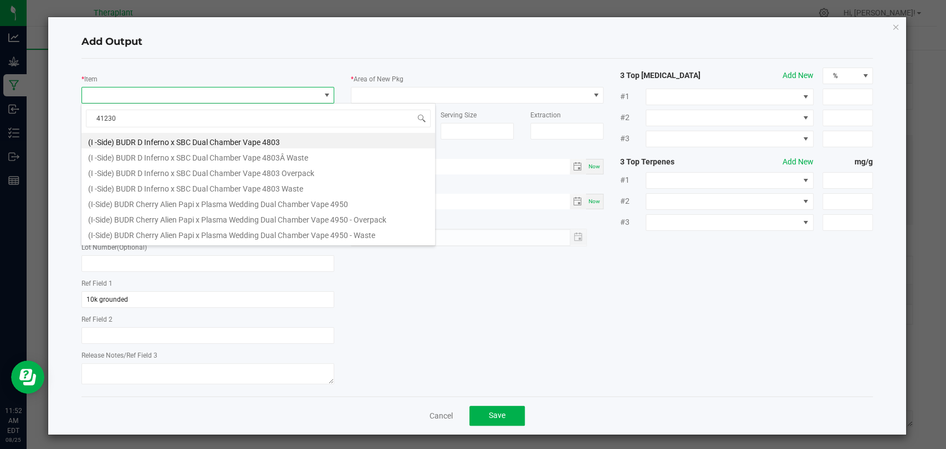
click at [154, 170] on li "(I -Side) BUDR D Inferno x SBC Dual Chamber Vape 4803 Overpack" at bounding box center [257, 172] width 353 height 16
type input "0.0000 g"
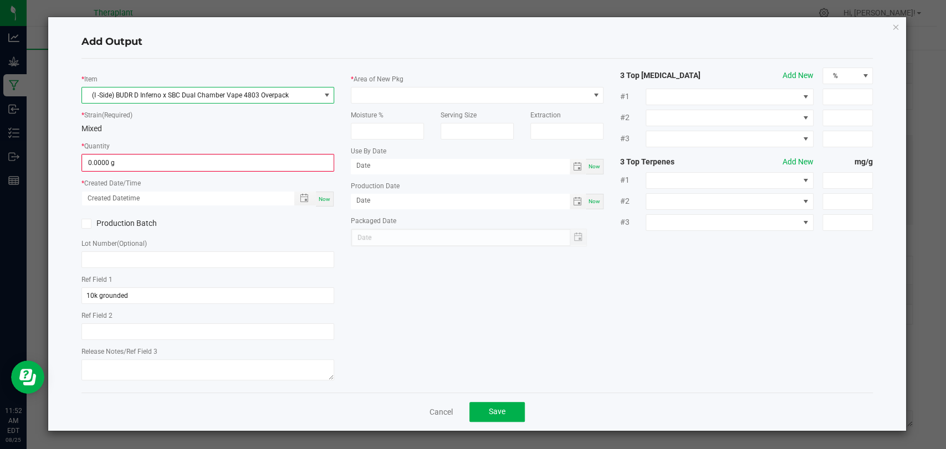
click at [175, 99] on span "(I -Side) BUDR D Inferno x SBC Dual Chamber Vape 4803 Overpack" at bounding box center [201, 96] width 238 height 16
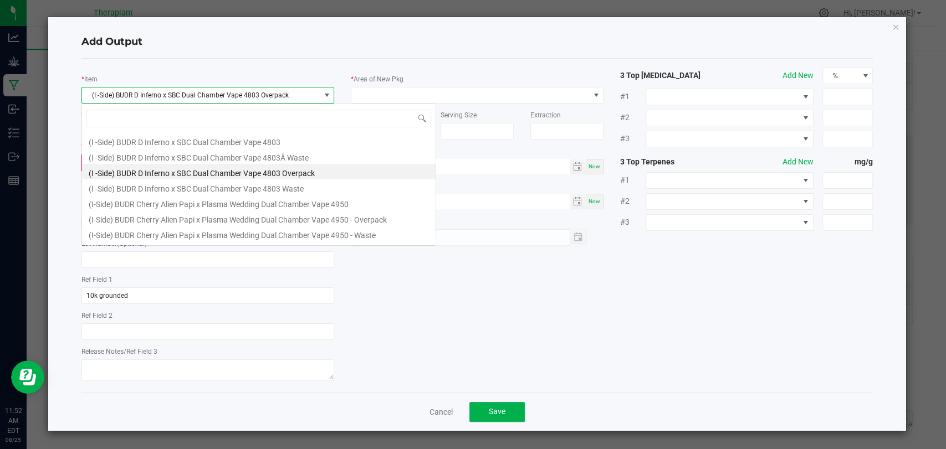
scroll to position [16, 253]
type input "41230"
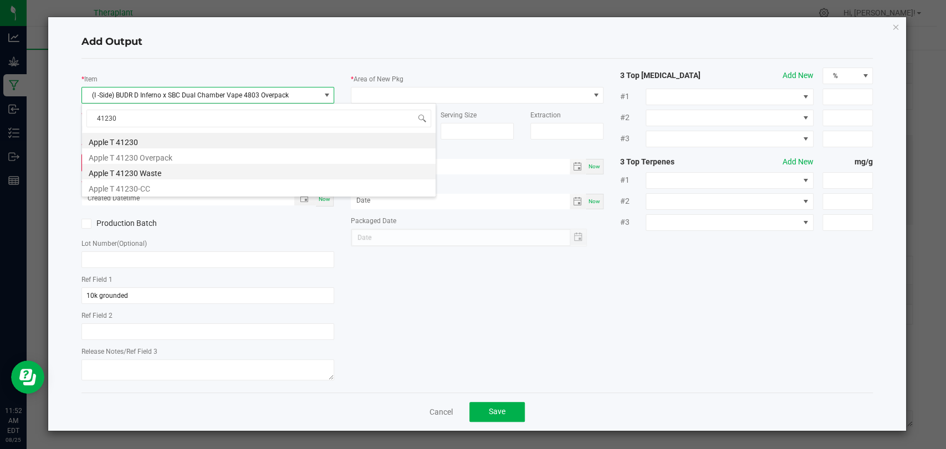
click at [153, 172] on li "Apple T 41230 Waste" at bounding box center [258, 172] width 353 height 16
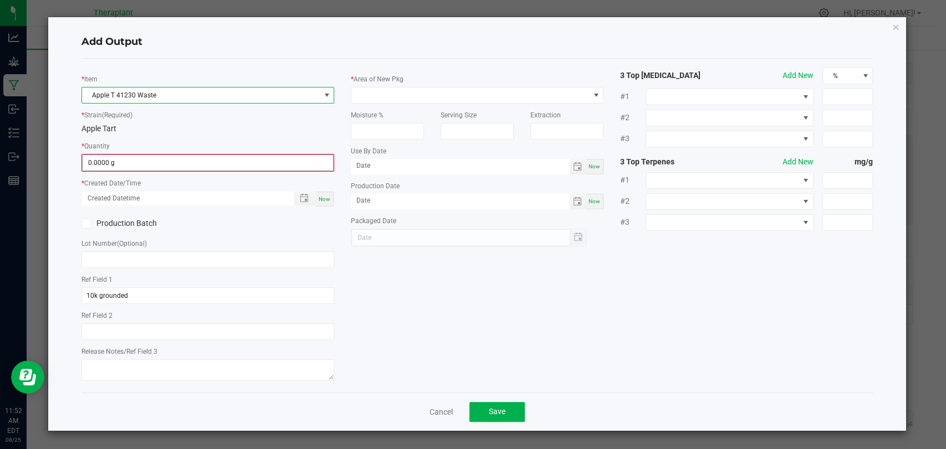
click at [143, 160] on input "0.0000 g" at bounding box center [208, 163] width 250 height 16
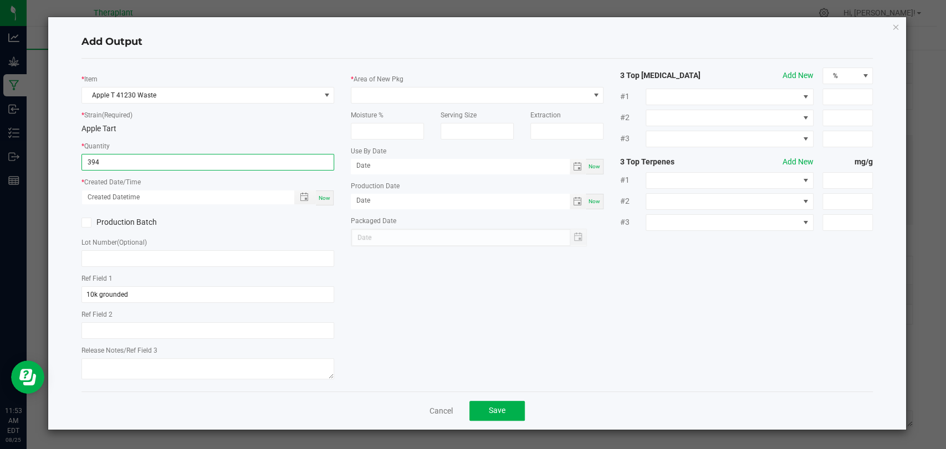
click at [326, 199] on span "Now" at bounding box center [325, 198] width 12 height 6
type input "394.0000 g"
type input "08/25/2025 11:53 AM"
type input "[DATE]"
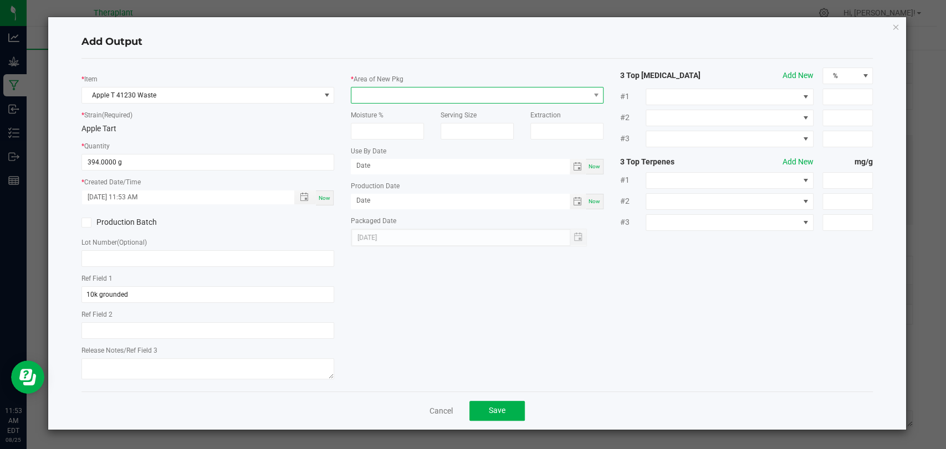
click at [380, 93] on span at bounding box center [470, 96] width 238 height 16
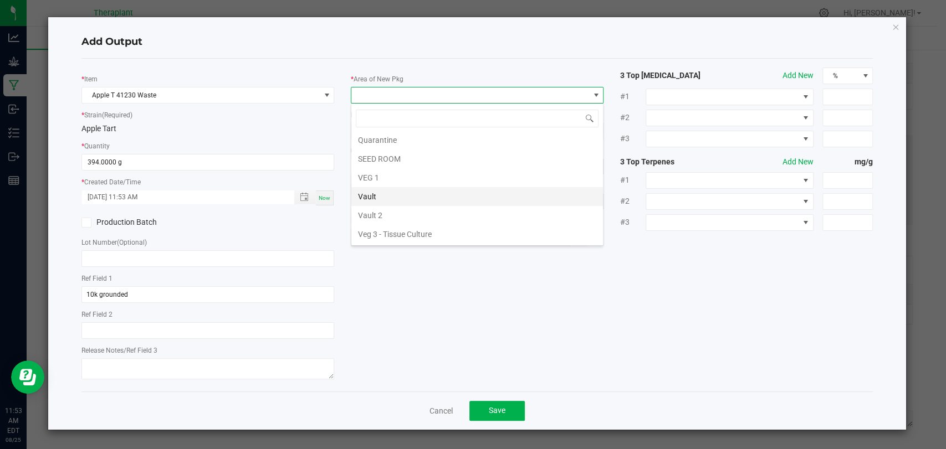
scroll to position [207, 0]
click at [389, 197] on li "Vault 2" at bounding box center [477, 198] width 252 height 19
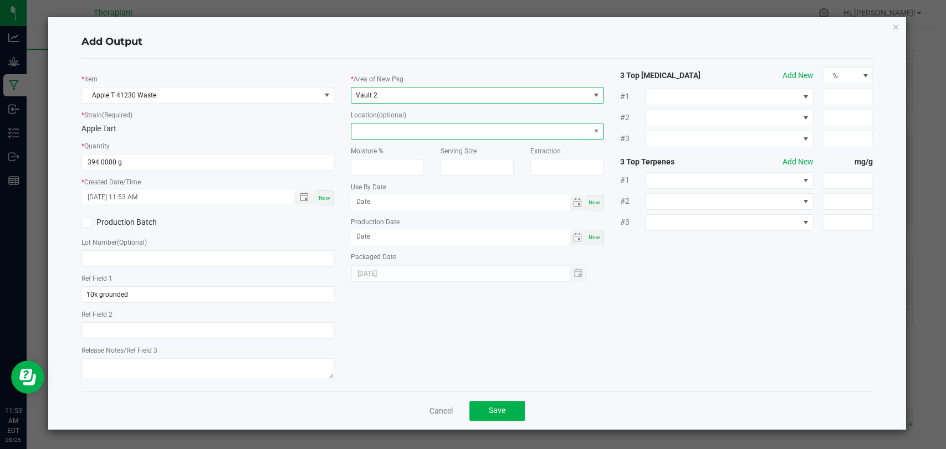
click at [391, 132] on span at bounding box center [470, 132] width 238 height 16
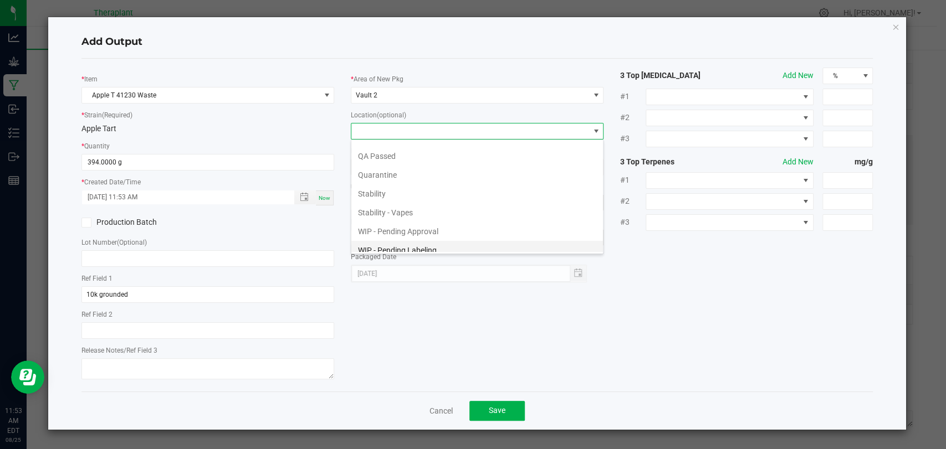
scroll to position [76, 0]
click at [386, 247] on li "Waste Cabinet" at bounding box center [477, 244] width 252 height 19
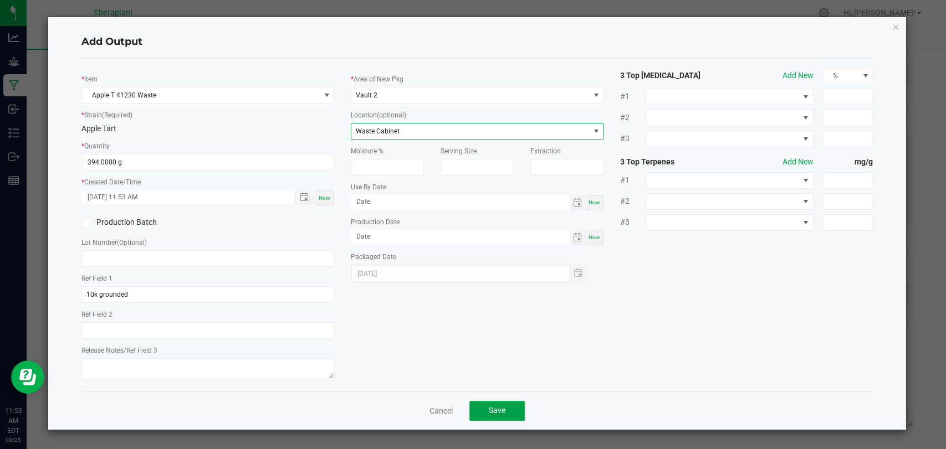
click at [490, 406] on span "Save" at bounding box center [497, 410] width 17 height 9
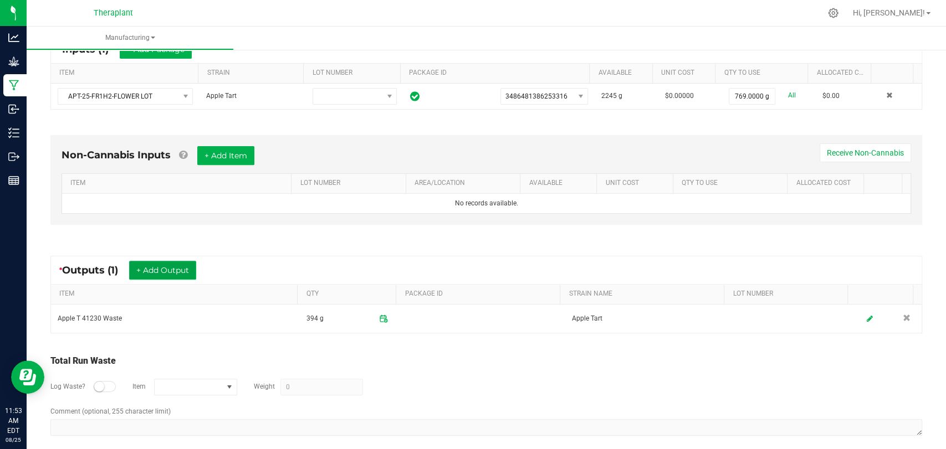
click at [177, 268] on button "+ Add Output" at bounding box center [162, 270] width 67 height 19
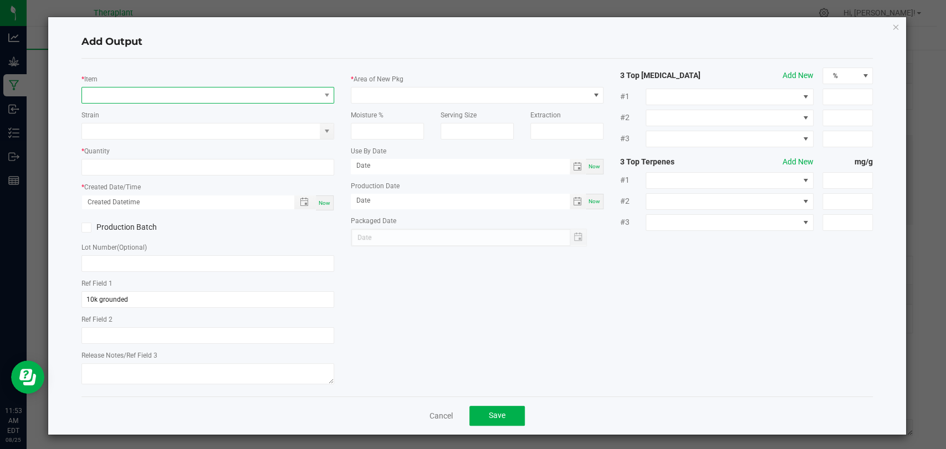
click at [225, 99] on span "NO DATA FOUND" at bounding box center [201, 96] width 238 height 16
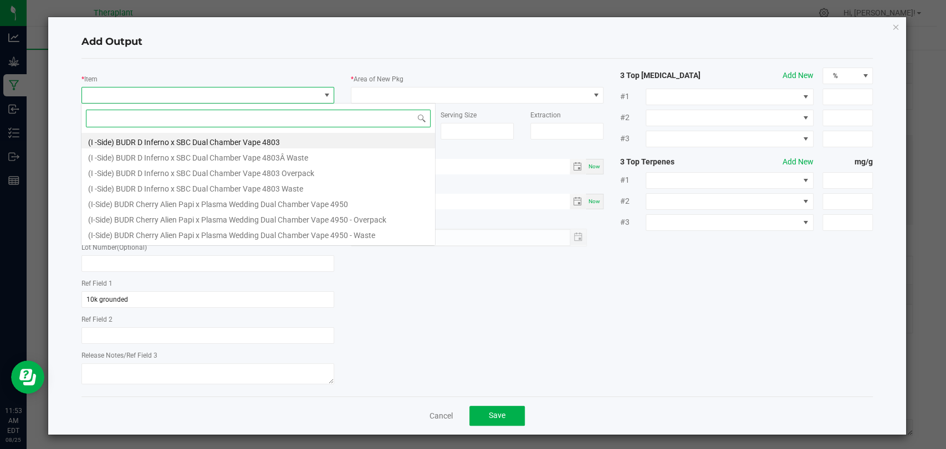
scroll to position [16, 249]
type input "41230"
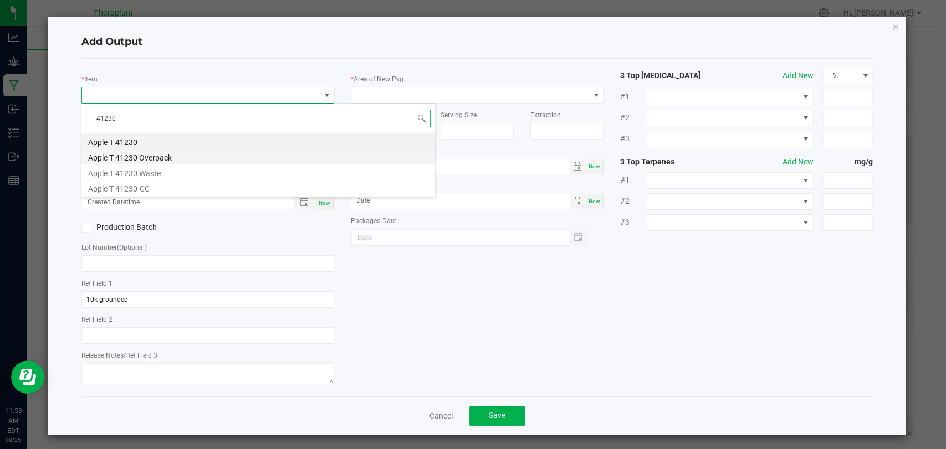
click at [175, 155] on li "Apple T 41230 Overpack" at bounding box center [257, 156] width 353 height 16
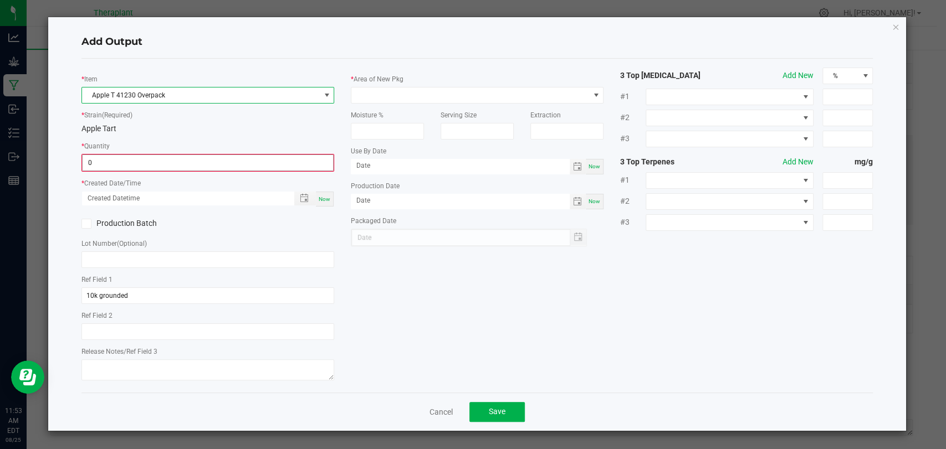
click at [144, 156] on input "0" at bounding box center [208, 163] width 250 height 16
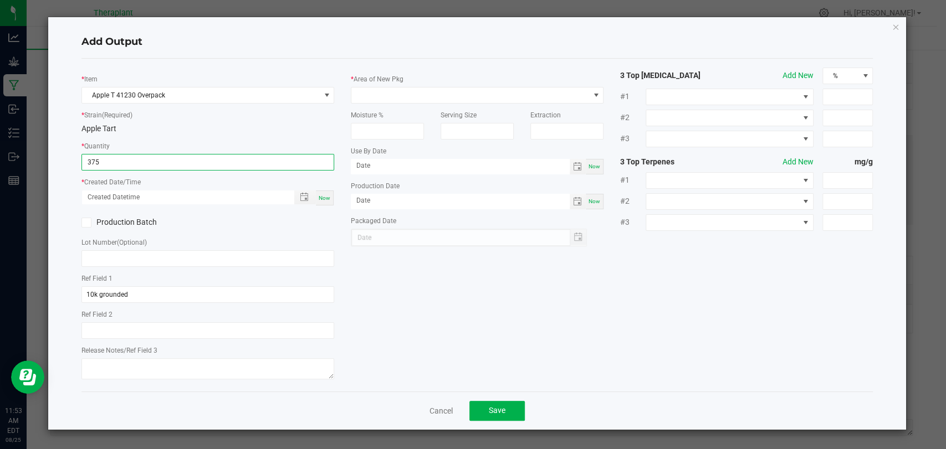
type input "375.0000 g"
click at [322, 198] on span "Now" at bounding box center [325, 198] width 12 height 6
type input "08/25/2025 11:53 AM"
type input "[DATE]"
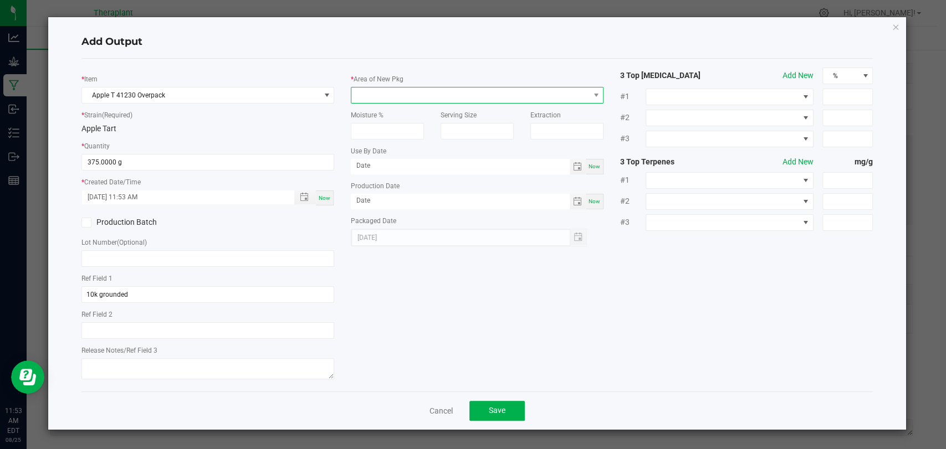
click at [402, 94] on span at bounding box center [470, 96] width 238 height 16
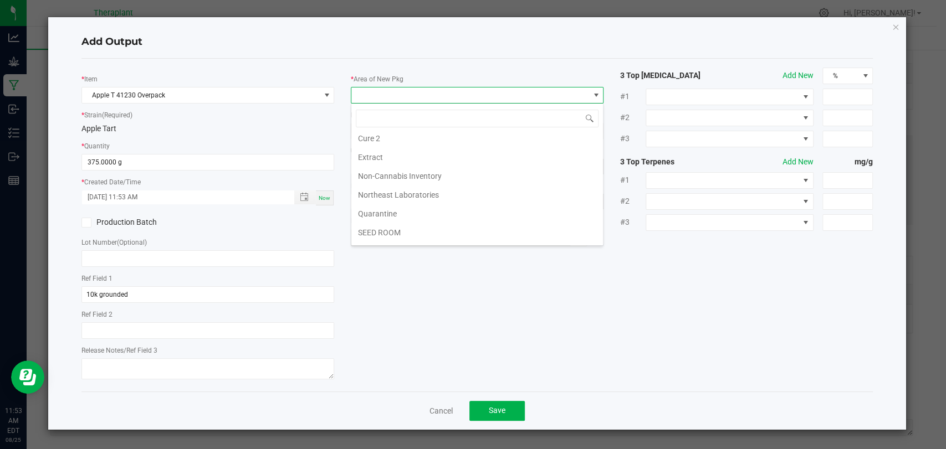
scroll to position [207, 0]
click at [376, 227] on li "Waste" at bounding box center [477, 236] width 252 height 19
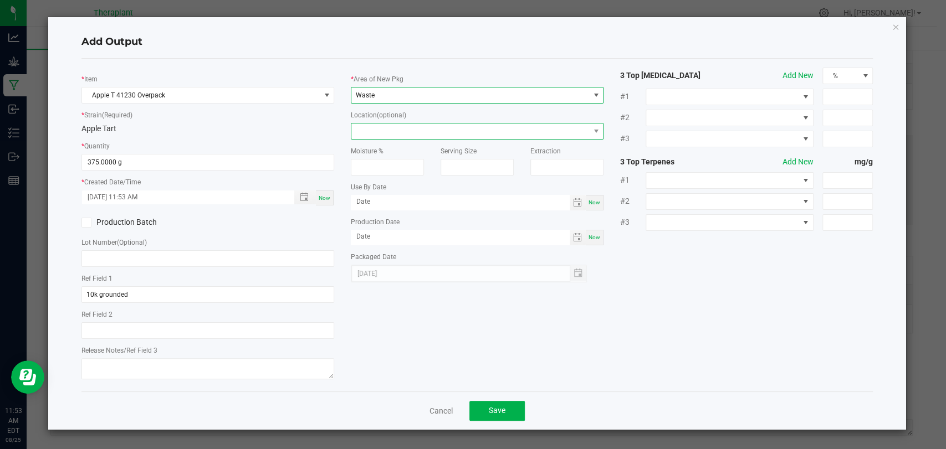
click at [378, 134] on span at bounding box center [470, 132] width 238 height 16
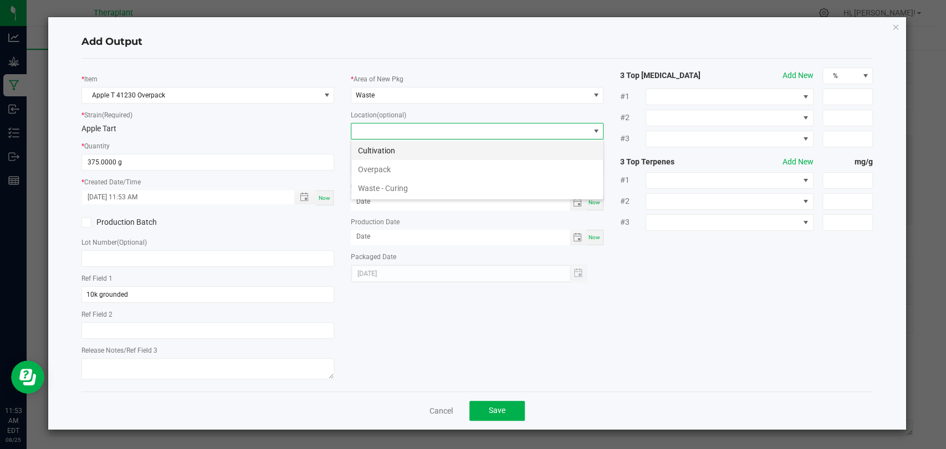
scroll to position [16, 253]
click at [372, 165] on li "Overpack" at bounding box center [477, 169] width 252 height 19
click at [490, 409] on span "Save" at bounding box center [497, 410] width 17 height 9
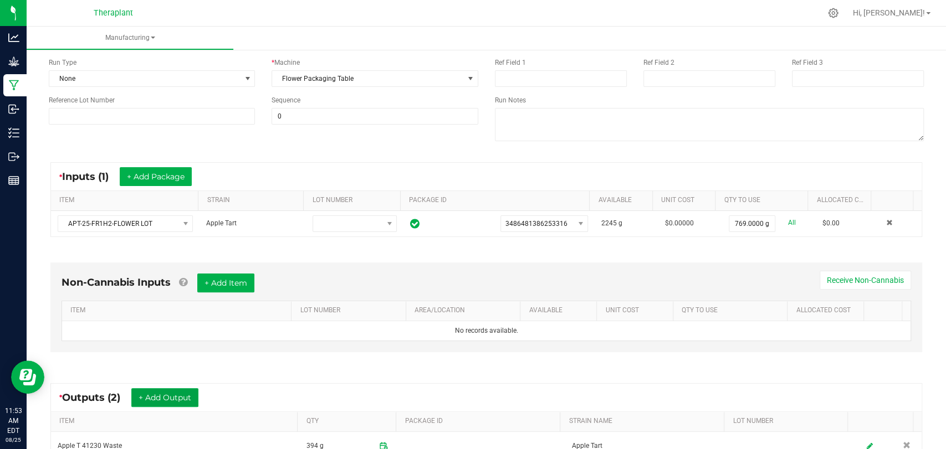
scroll to position [0, 0]
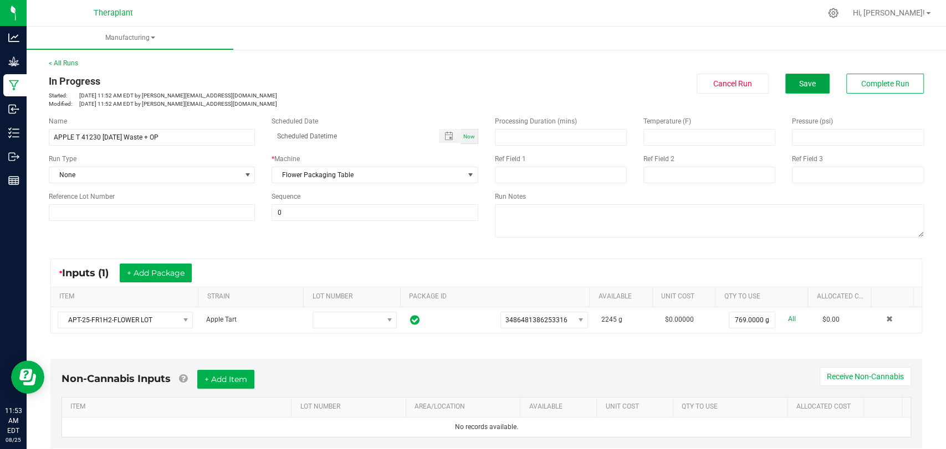
click at [792, 93] on button "Save" at bounding box center [807, 84] width 44 height 20
click at [861, 82] on span "Complete Run" at bounding box center [885, 83] width 48 height 9
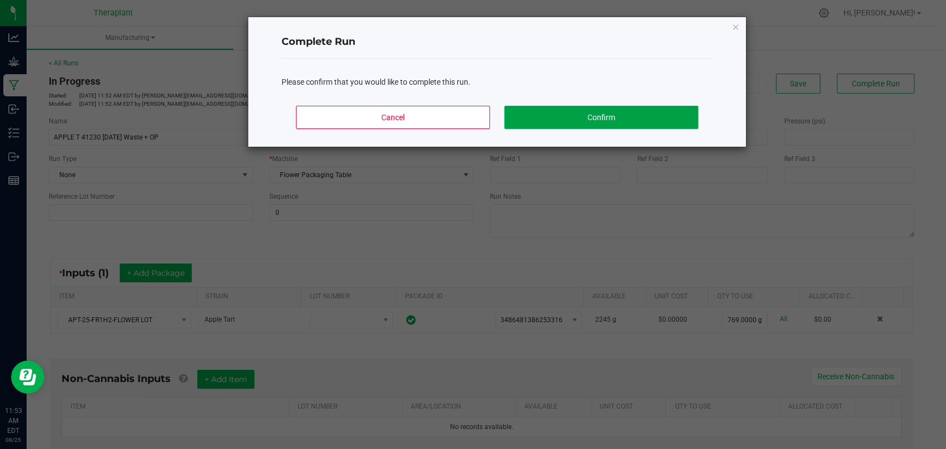
click at [527, 117] on button "Confirm" at bounding box center [601, 117] width 194 height 23
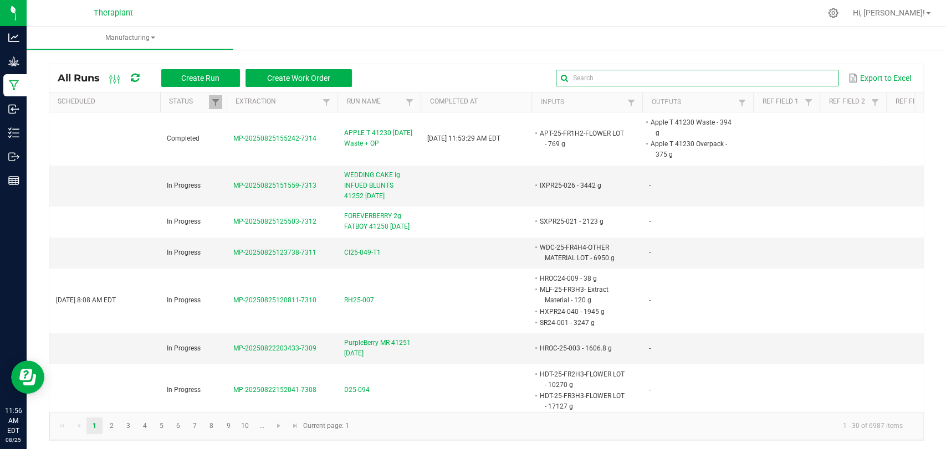
click at [798, 75] on input "text" at bounding box center [697, 78] width 283 height 17
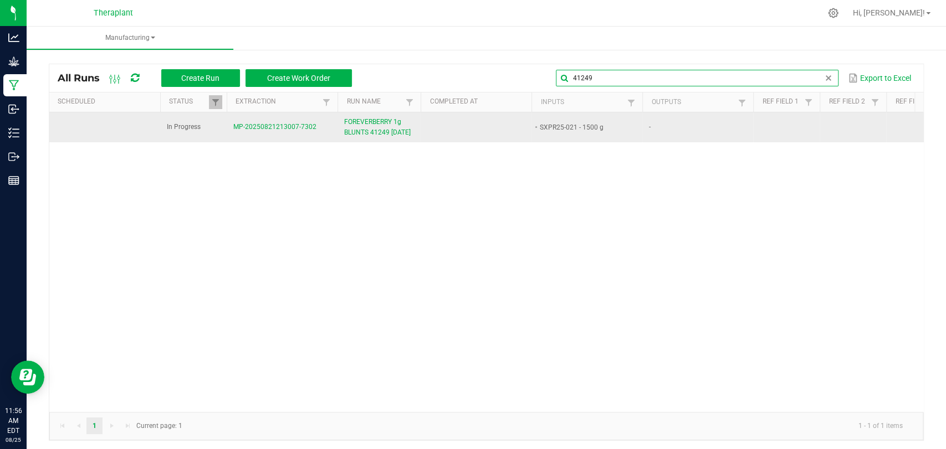
type input "41249"
click at [377, 125] on span "FOREVERBERRY 1g BLUNTS 41249 08/22/25" at bounding box center [379, 127] width 70 height 21
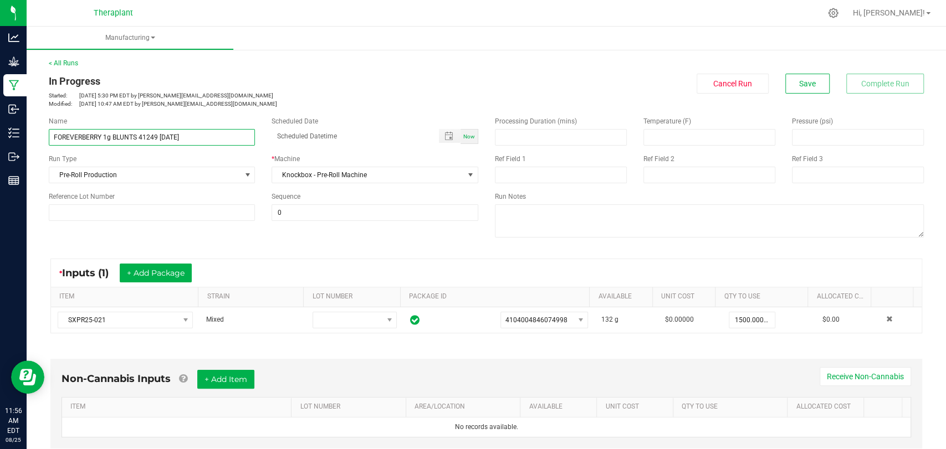
drag, startPoint x: 197, startPoint y: 133, endPoint x: 63, endPoint y: 142, distance: 135.0
click at [42, 140] on div "Name FOREVERBERRY 1g BLUNTS 41249 08/22/25" at bounding box center [151, 130] width 223 height 29
drag, startPoint x: 249, startPoint y: 93, endPoint x: 240, endPoint y: 121, distance: 29.6
click at [250, 93] on p "Started: Aug 21, 2025 5:30 PM EDT by s.kowalick@theraplant.com" at bounding box center [263, 95] width 429 height 8
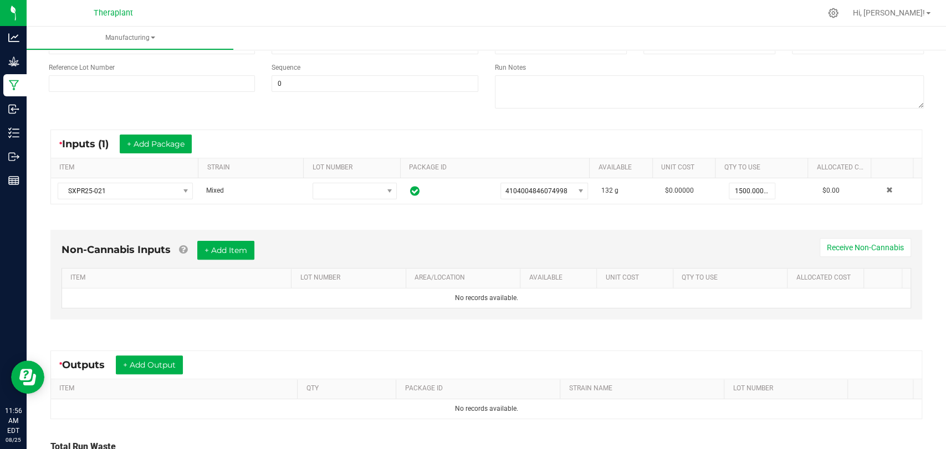
scroll to position [224, 0]
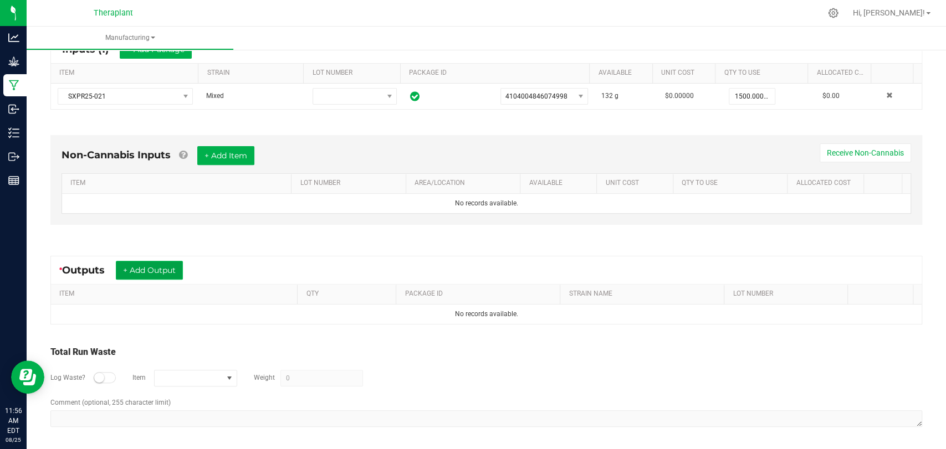
click at [162, 263] on button "+ Add Output" at bounding box center [149, 270] width 67 height 19
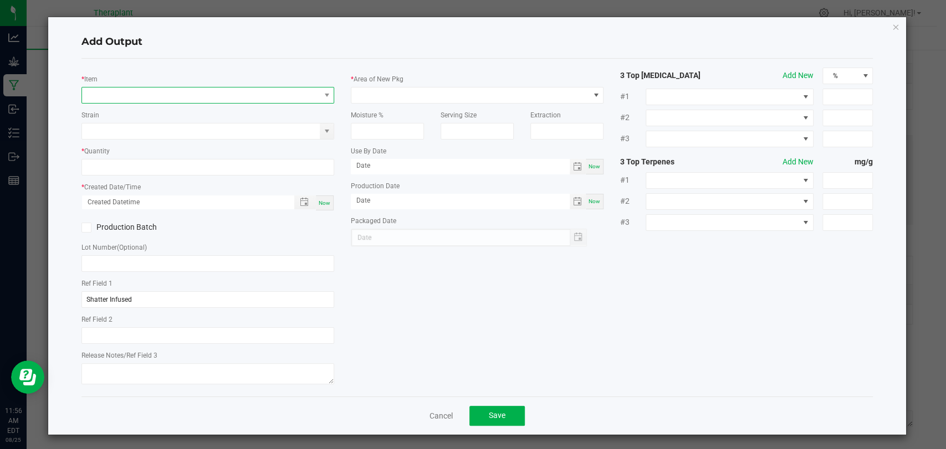
click at [193, 99] on span "NO DATA FOUND" at bounding box center [201, 96] width 238 height 16
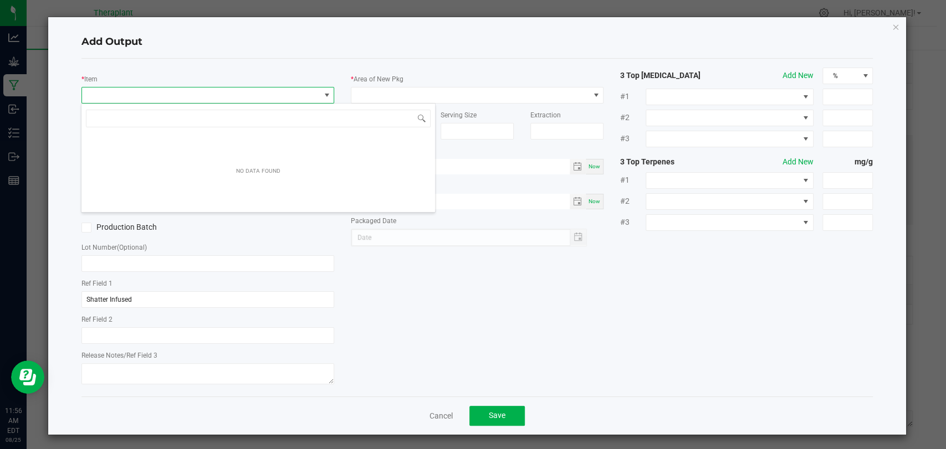
scroll to position [16, 249]
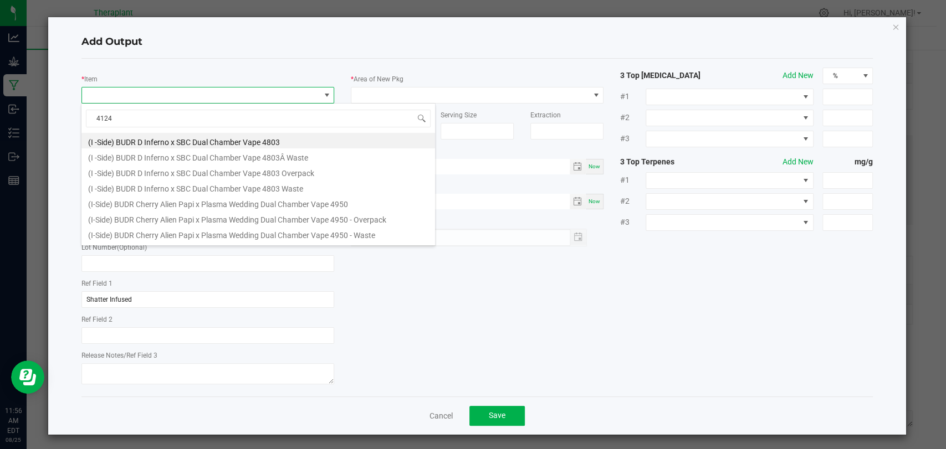
type input "41249"
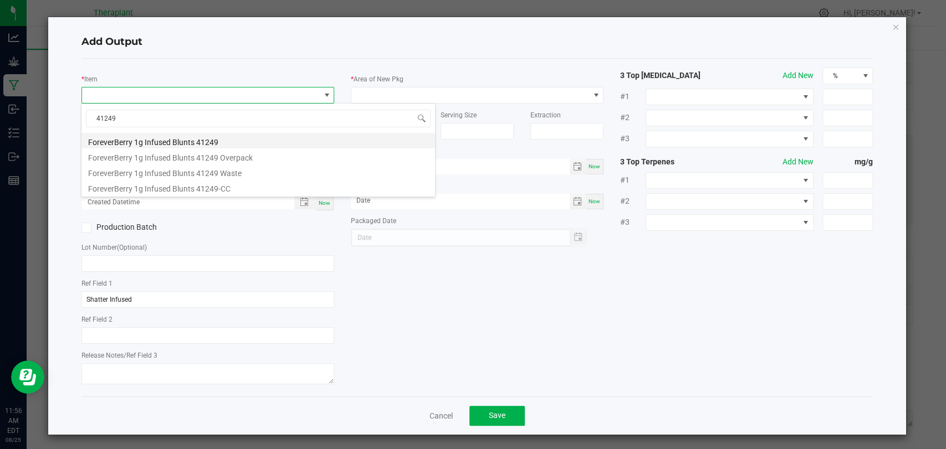
click at [186, 143] on li "ForeverBerry 1g Infused Blunts 41249" at bounding box center [257, 141] width 353 height 16
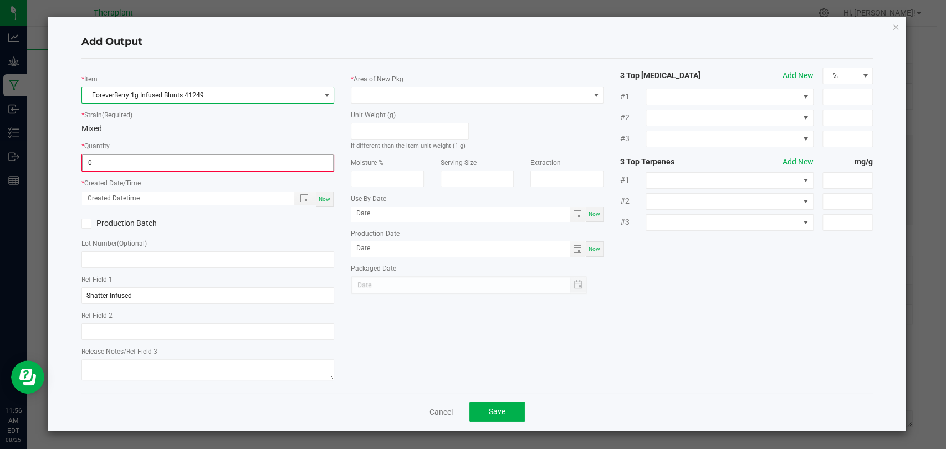
click at [179, 161] on input "0" at bounding box center [208, 163] width 250 height 16
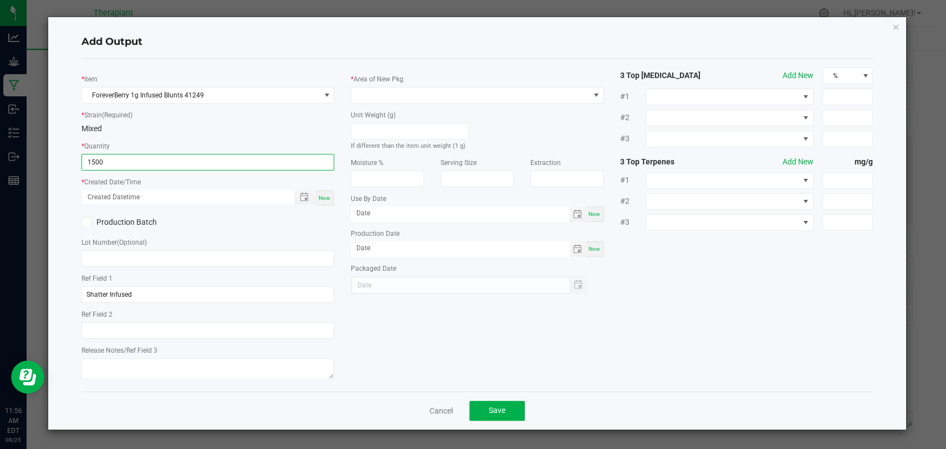
type input "1500 ea"
click at [325, 195] on span "Now" at bounding box center [325, 198] width 12 height 6
type input "08/25/2025 11:56 AM"
type input "[DATE]"
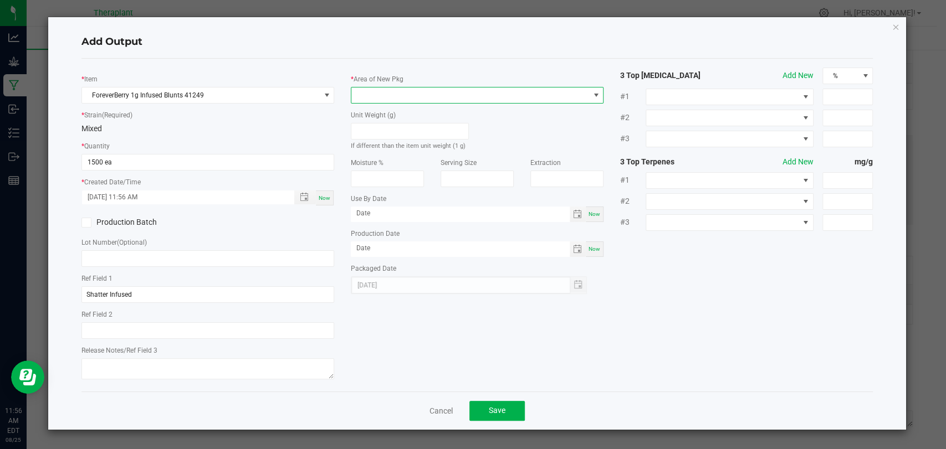
click at [385, 90] on span at bounding box center [470, 96] width 238 height 16
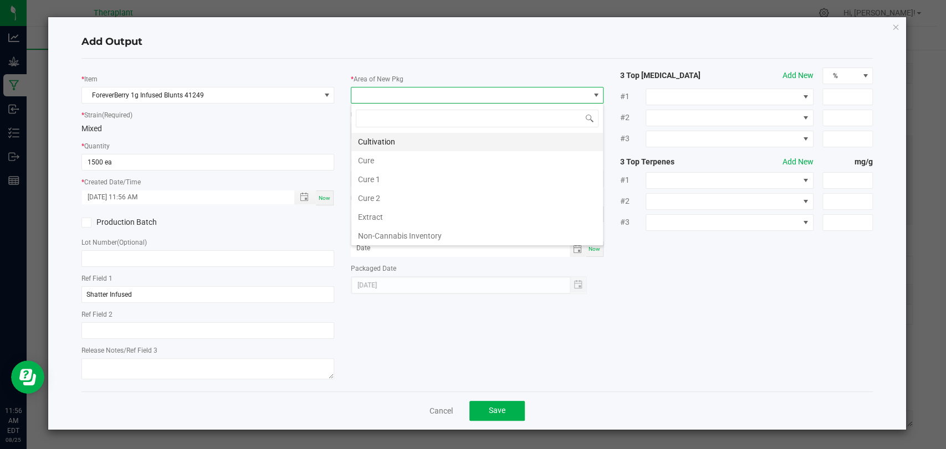
scroll to position [207, 0]
click at [393, 195] on li "Vault 2" at bounding box center [477, 198] width 252 height 19
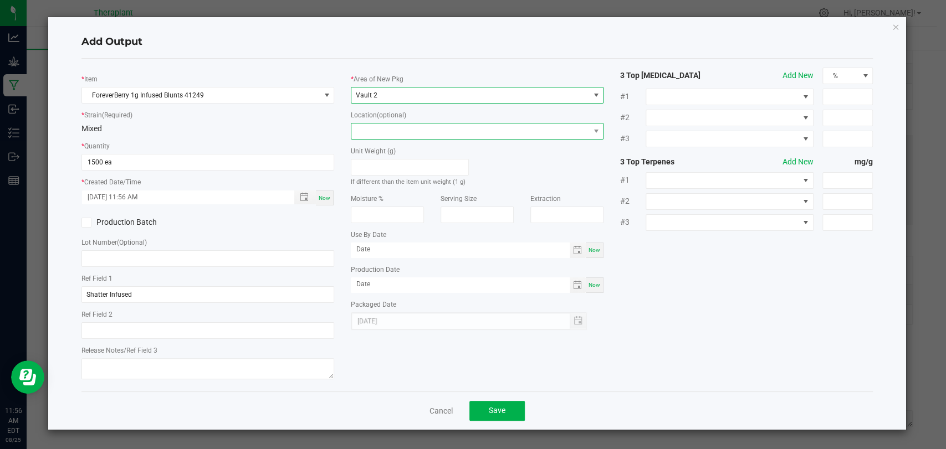
click at [416, 130] on span at bounding box center [470, 132] width 238 height 16
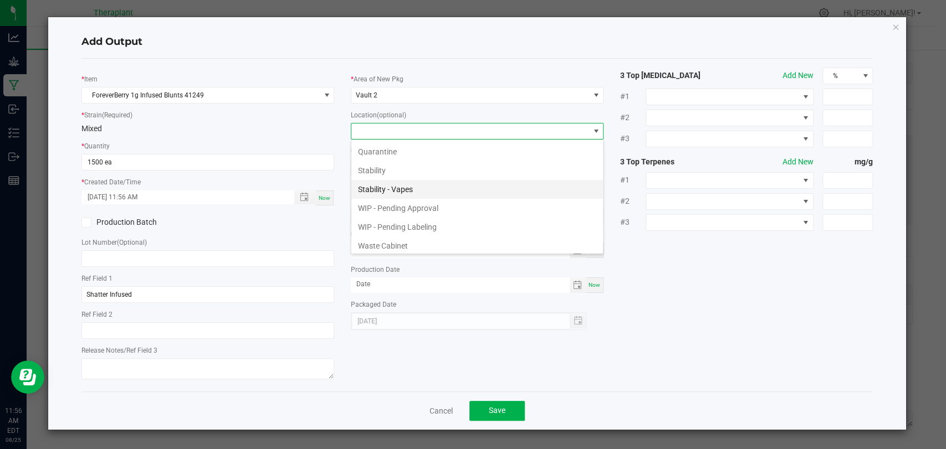
scroll to position [76, 0]
click at [400, 205] on li "WIP - Pending Approval" at bounding box center [477, 206] width 252 height 19
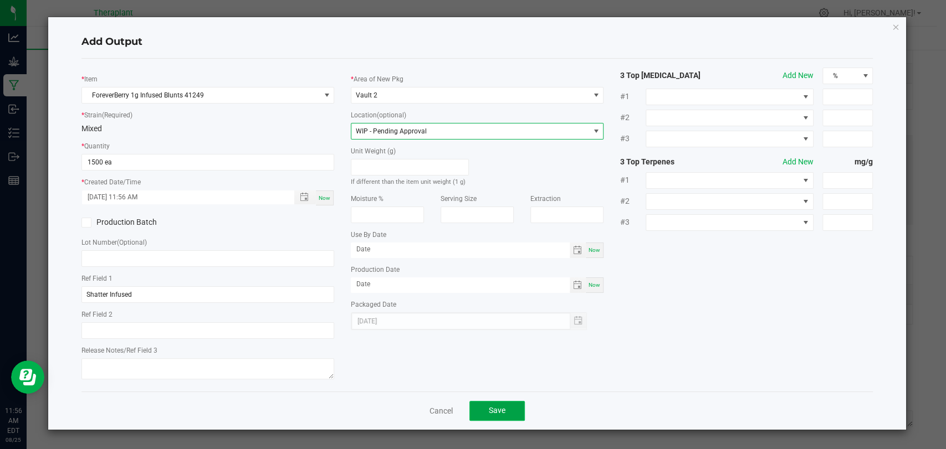
click at [494, 417] on button "Save" at bounding box center [496, 411] width 55 height 20
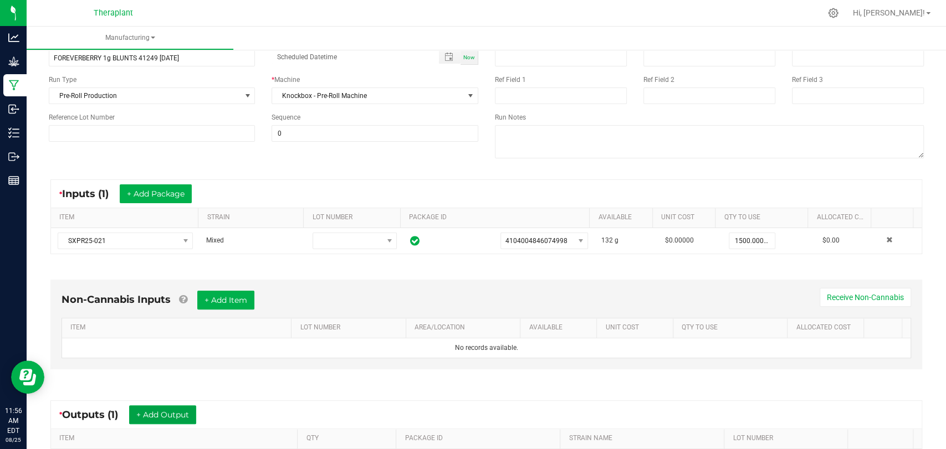
scroll to position [0, 0]
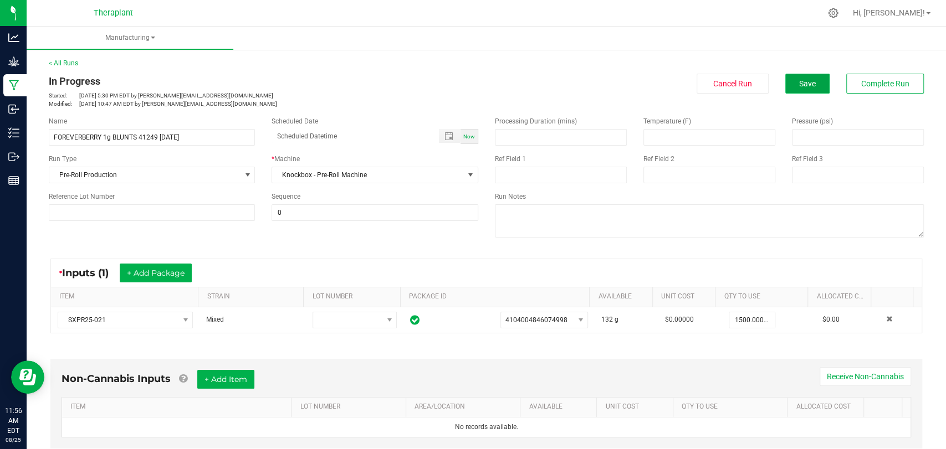
click at [807, 86] on button "Save" at bounding box center [807, 84] width 44 height 20
click at [861, 86] on span "Complete Run" at bounding box center [885, 83] width 48 height 9
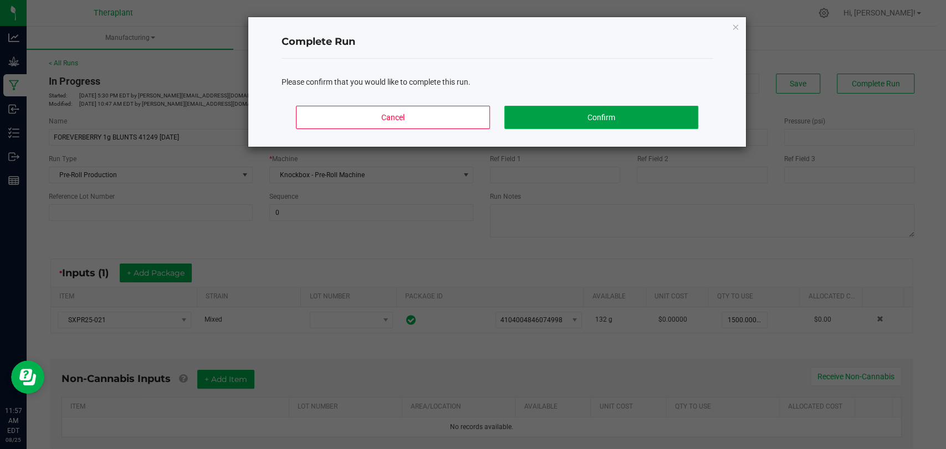
click at [679, 113] on button "Confirm" at bounding box center [601, 117] width 194 height 23
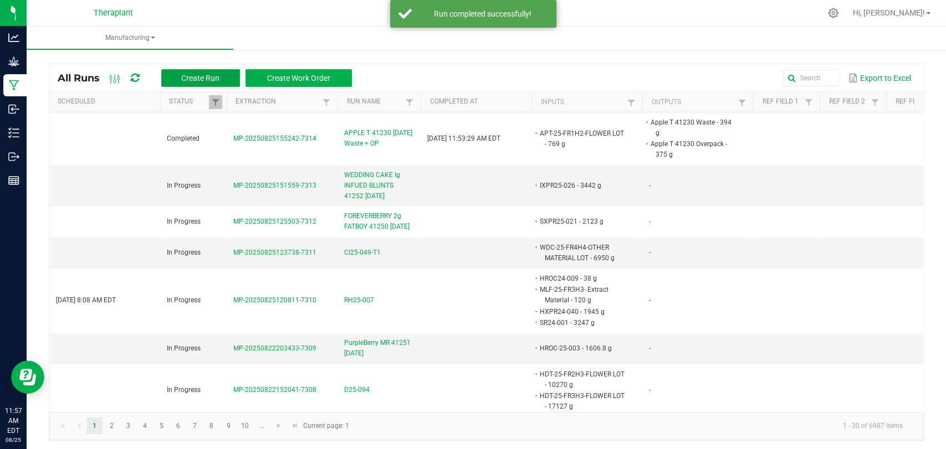
click at [227, 75] on button "Create Run" at bounding box center [200, 78] width 79 height 18
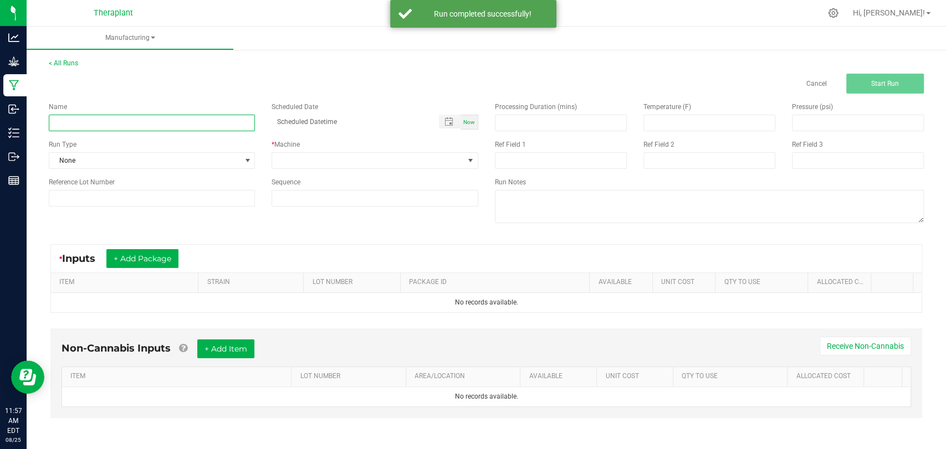
click at [213, 115] on input at bounding box center [152, 123] width 206 height 17
paste input "FOREVERBERRY 1g BLUNTS 41249 08/22/25"
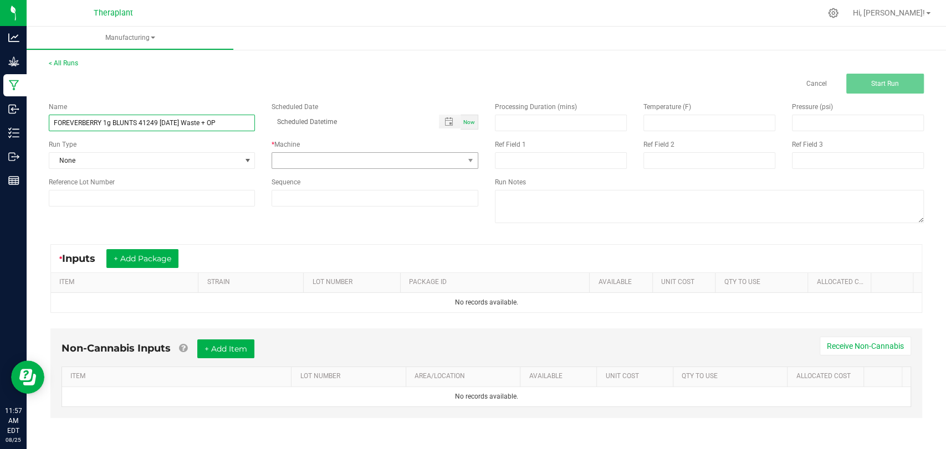
type input "FOREVERBERRY 1g BLUNTS 41249 08/22/25 Waste + OP"
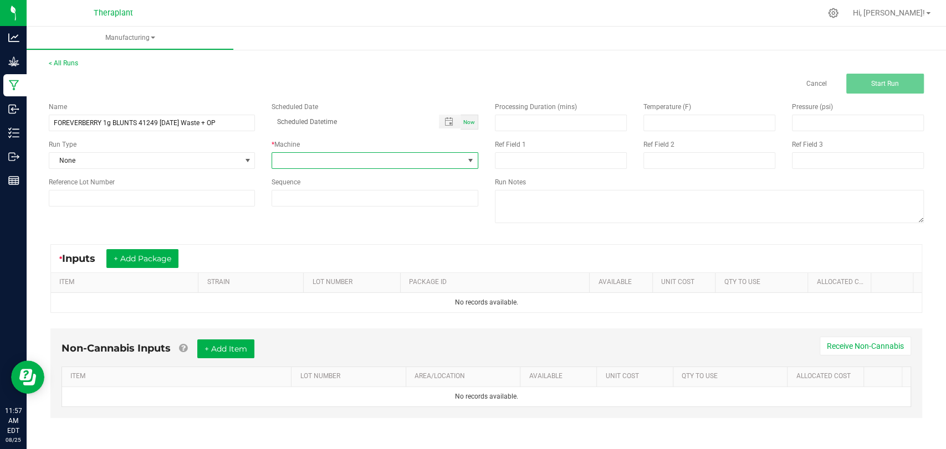
drag, startPoint x: 310, startPoint y: 157, endPoint x: 297, endPoint y: 150, distance: 14.9
click at [310, 157] on span at bounding box center [367, 161] width 191 height 16
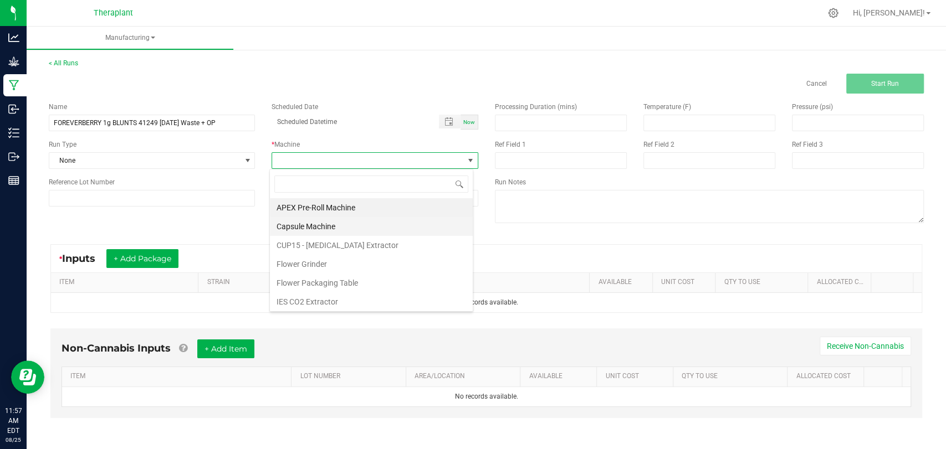
scroll to position [58, 0]
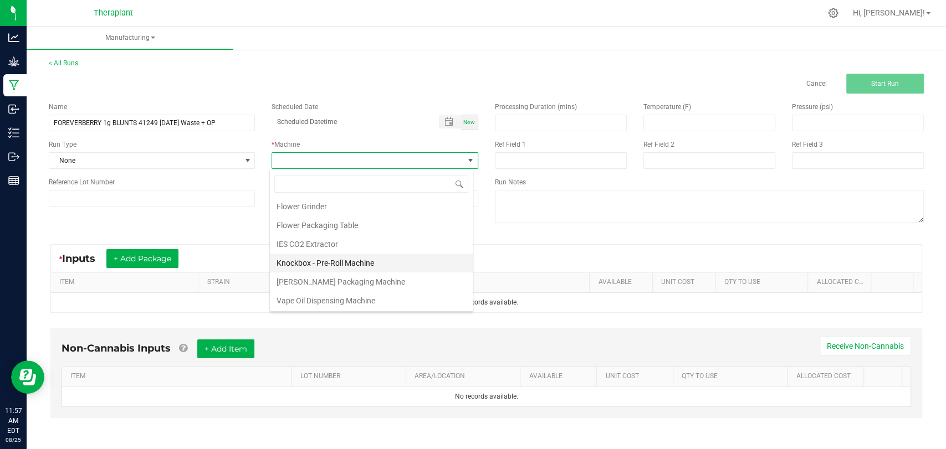
click at [332, 261] on li "Knockbox - Pre-Roll Machine" at bounding box center [371, 263] width 203 height 19
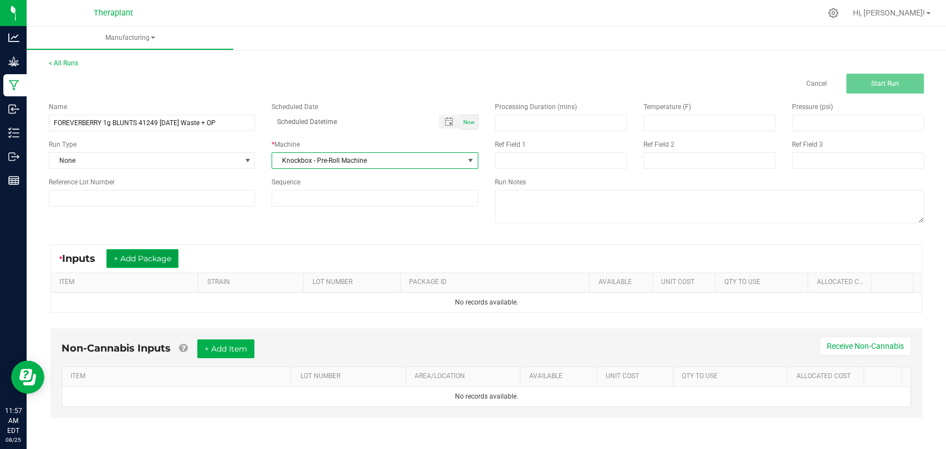
click at [146, 252] on button "+ Add Package" at bounding box center [142, 258] width 72 height 19
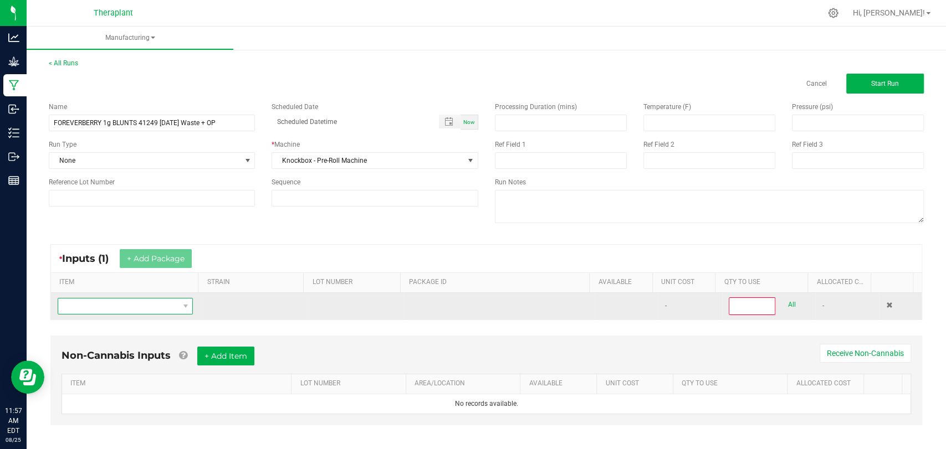
click at [121, 300] on span "NO DATA FOUND" at bounding box center [118, 307] width 120 height 16
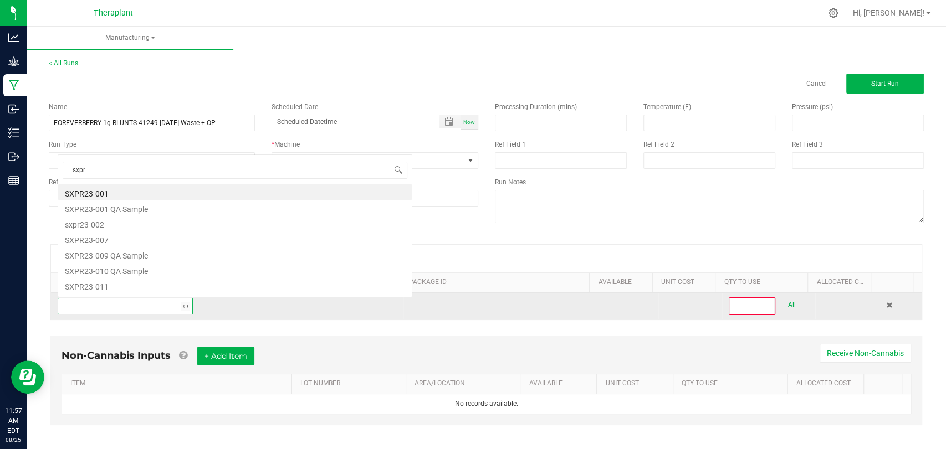
scroll to position [0, 0]
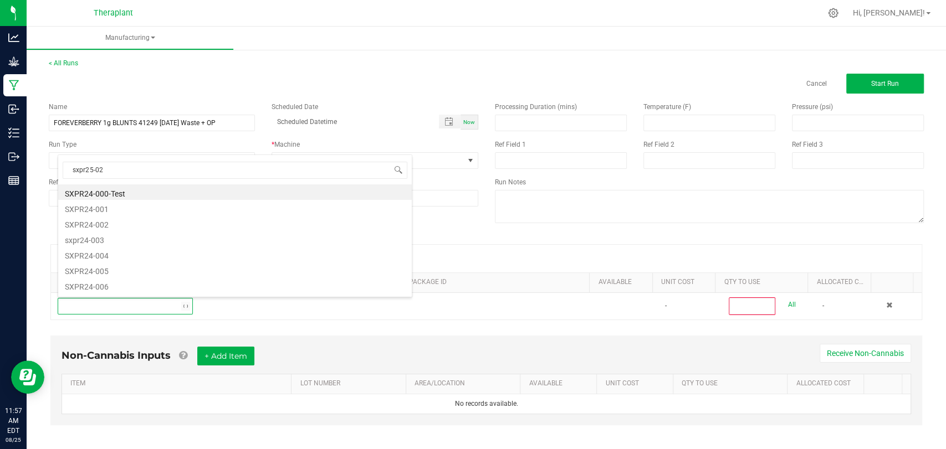
type input "sxpr25-021"
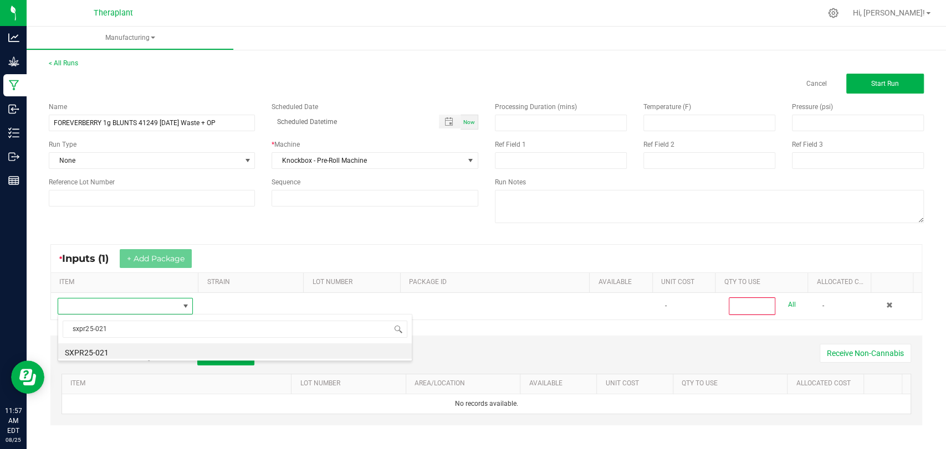
click at [124, 348] on li "SXPR25-021" at bounding box center [234, 351] width 353 height 16
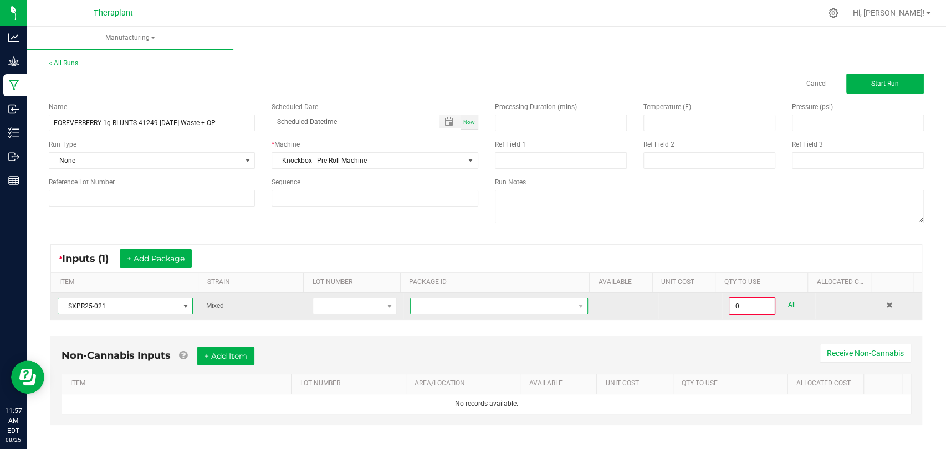
click at [411, 300] on span at bounding box center [492, 307] width 163 height 16
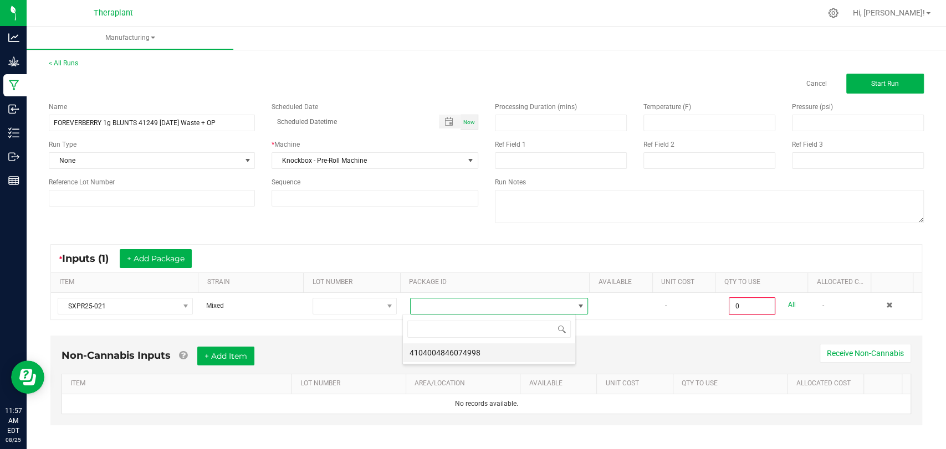
scroll to position [16, 173]
click at [423, 352] on li "4104004846074998" at bounding box center [489, 352] width 172 height 19
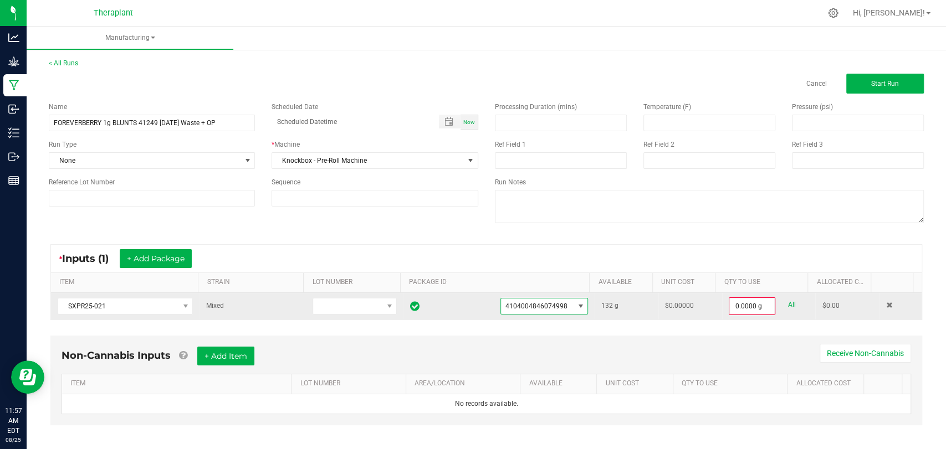
click at [781, 303] on div "0.0000 g All" at bounding box center [769, 306] width 80 height 18
click at [787, 307] on link "All" at bounding box center [791, 304] width 8 height 15
type input "132.0000 g"
click at [850, 81] on button "Start Run" at bounding box center [885, 84] width 78 height 20
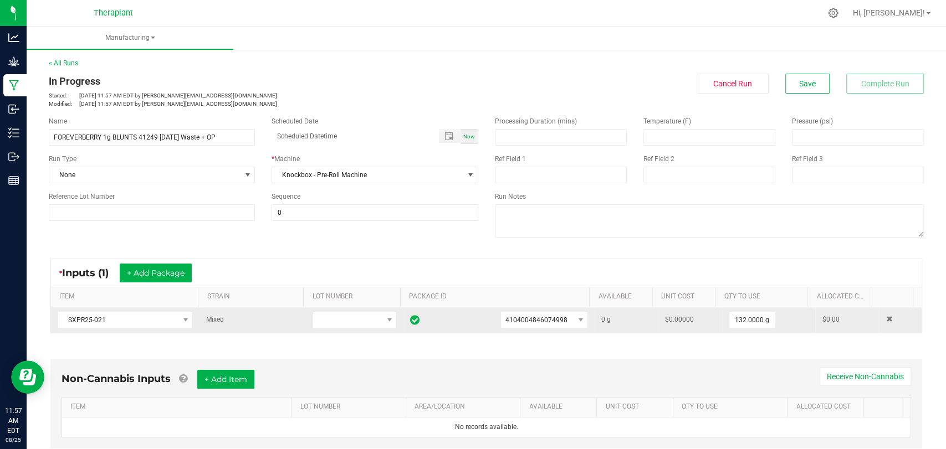
scroll to position [224, 0]
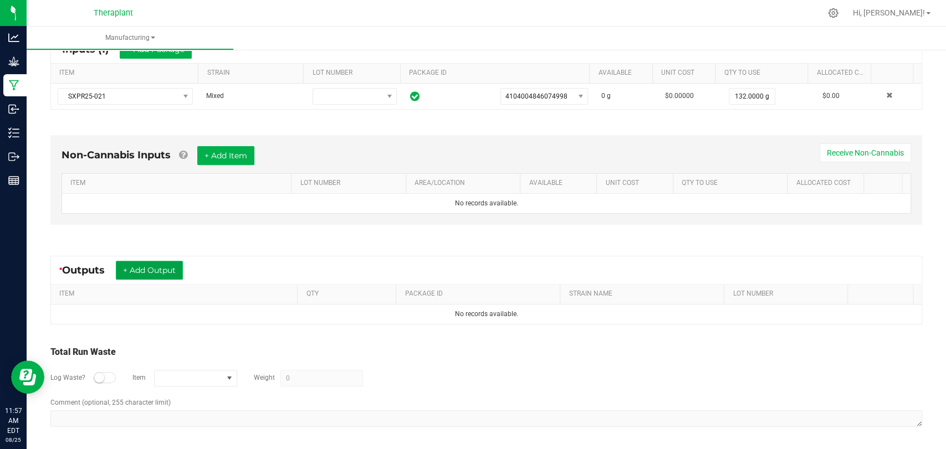
click at [160, 268] on button "+ Add Output" at bounding box center [149, 270] width 67 height 19
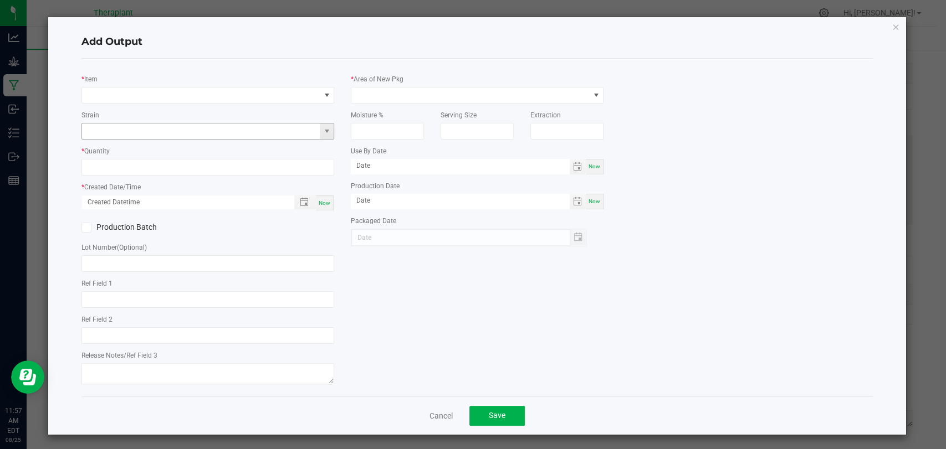
type input "Shatter Infused"
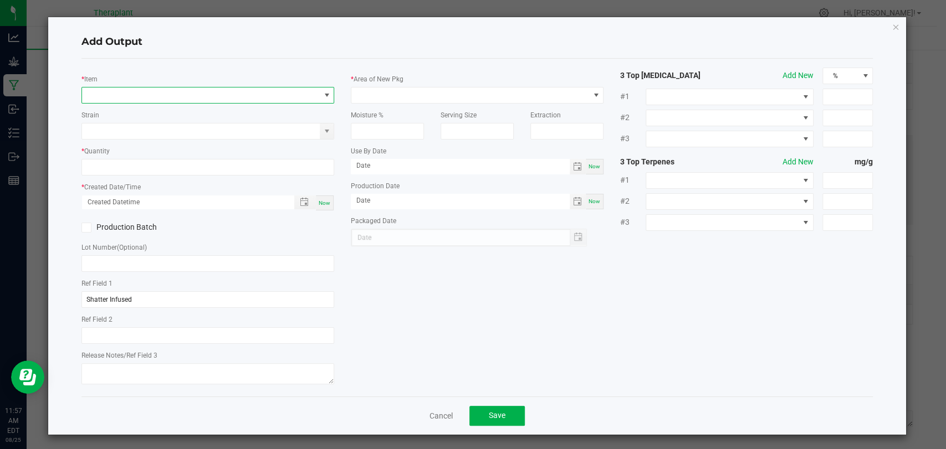
click at [209, 88] on span "NO DATA FOUND" at bounding box center [201, 96] width 238 height 16
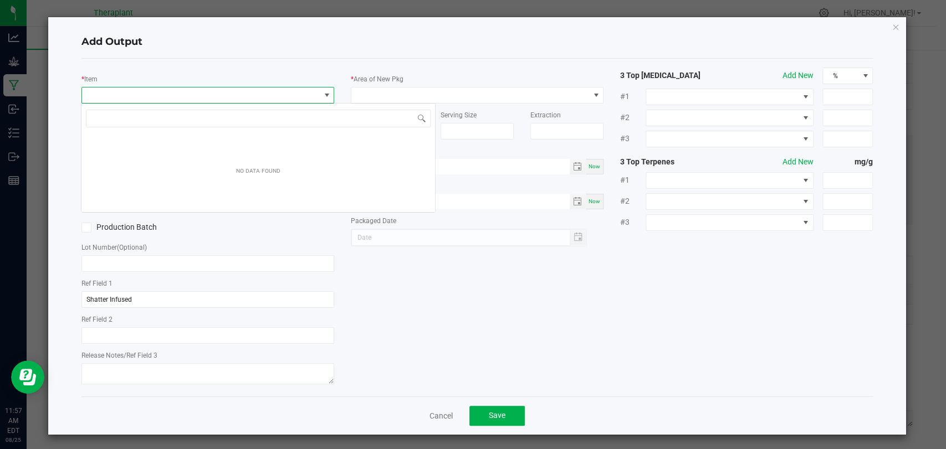
scroll to position [16, 249]
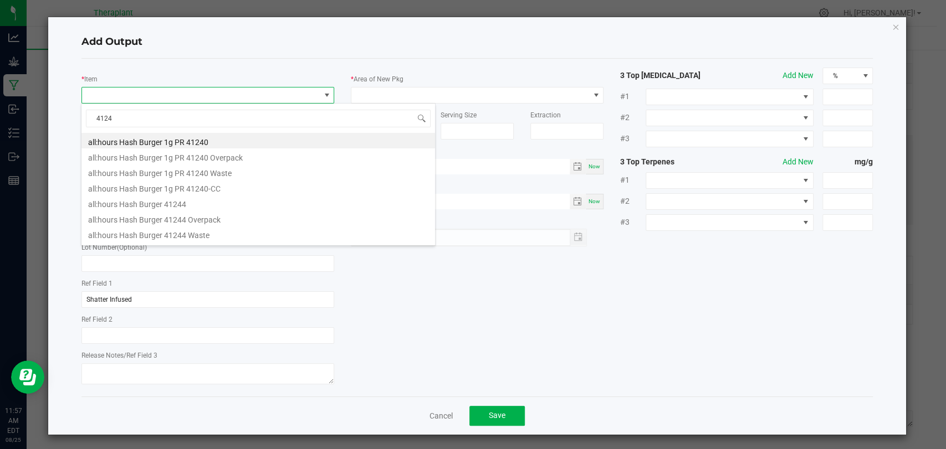
type input "41249"
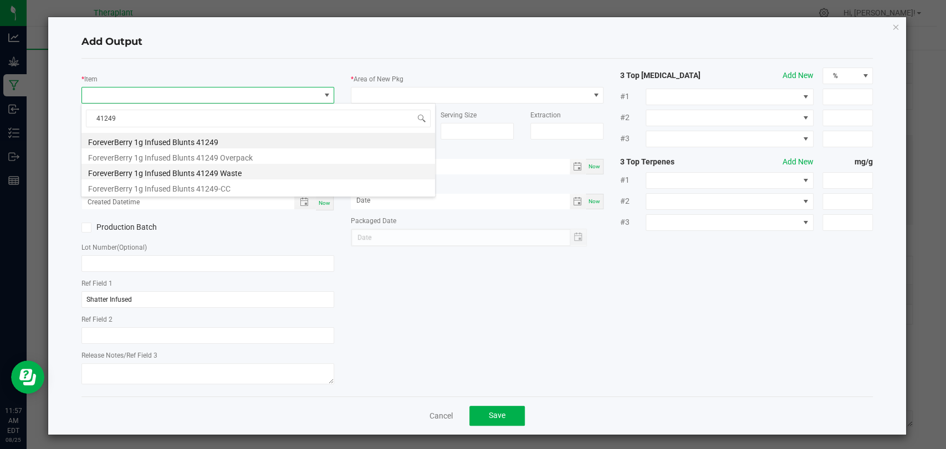
click at [206, 170] on li "ForeverBerry 1g Infused Blunts 41249 Waste" at bounding box center [257, 172] width 353 height 16
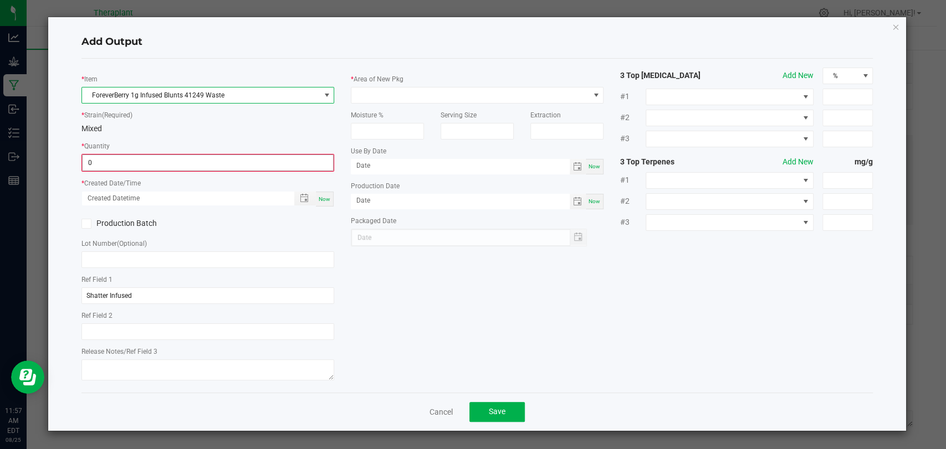
click at [196, 161] on input "0" at bounding box center [208, 163] width 250 height 16
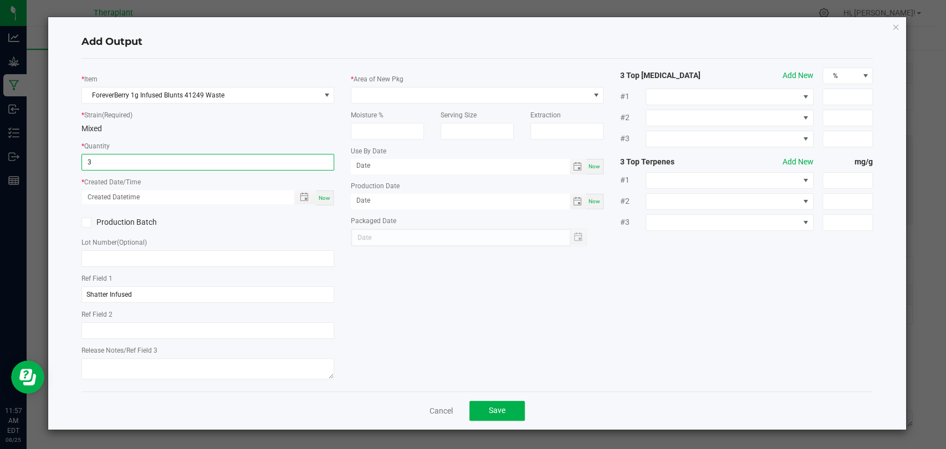
type input "3.0000 g"
click at [324, 198] on span "Now" at bounding box center [325, 198] width 12 height 6
type input "08/25/2025 11:57 AM"
type input "[DATE]"
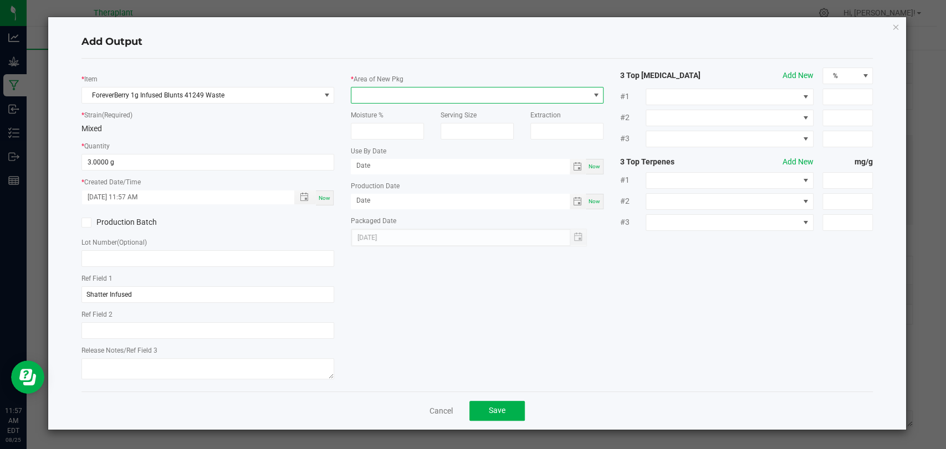
click at [407, 95] on span at bounding box center [470, 96] width 238 height 16
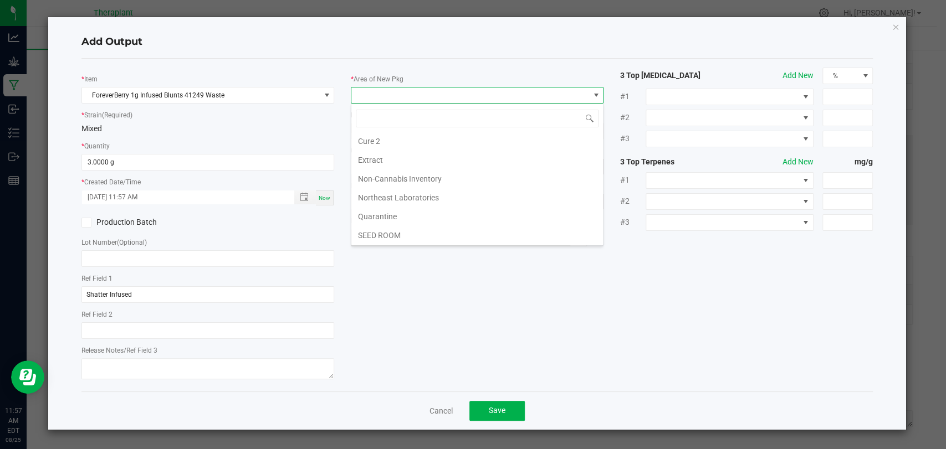
scroll to position [207, 0]
click at [380, 193] on li "Vault 2" at bounding box center [477, 198] width 252 height 19
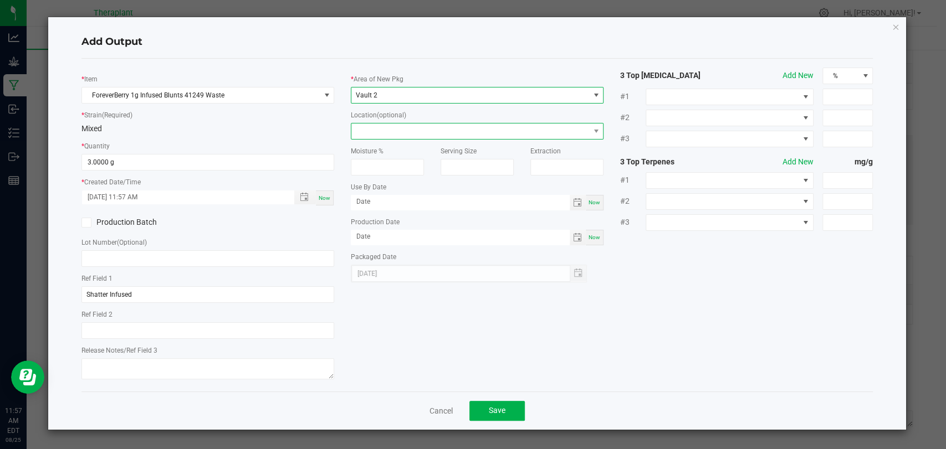
click at [405, 124] on span at bounding box center [470, 132] width 238 height 16
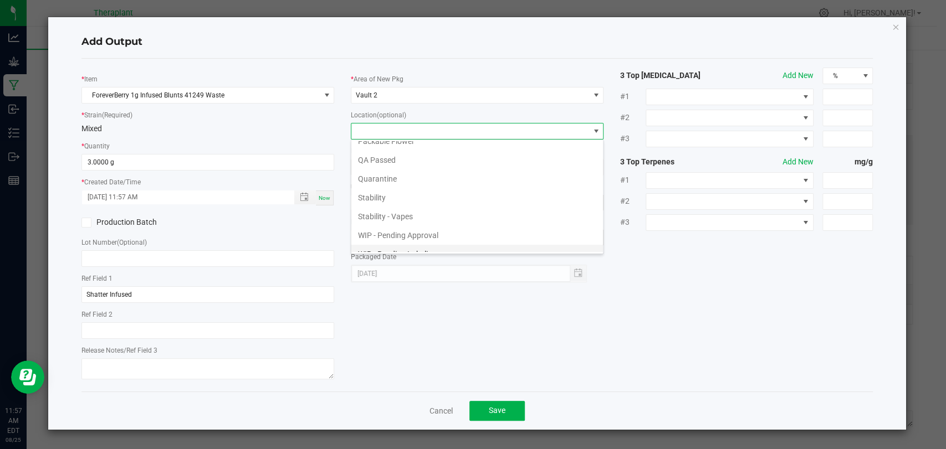
scroll to position [76, 0]
click at [385, 238] on li "Waste Cabinet" at bounding box center [477, 244] width 252 height 19
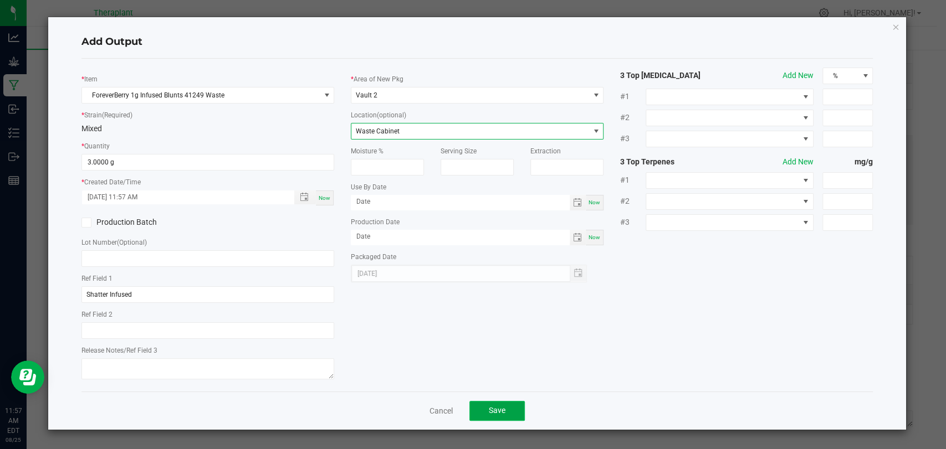
click at [501, 412] on span "Save" at bounding box center [497, 410] width 17 height 9
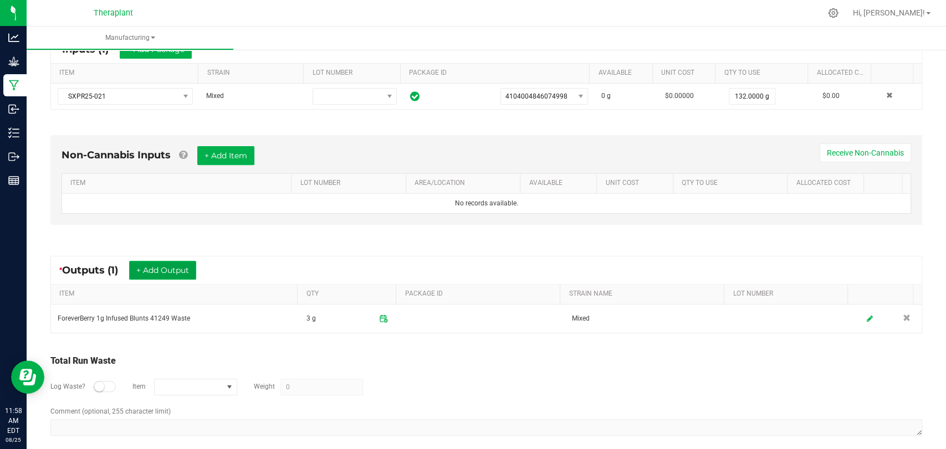
click at [159, 264] on button "+ Add Output" at bounding box center [162, 270] width 67 height 19
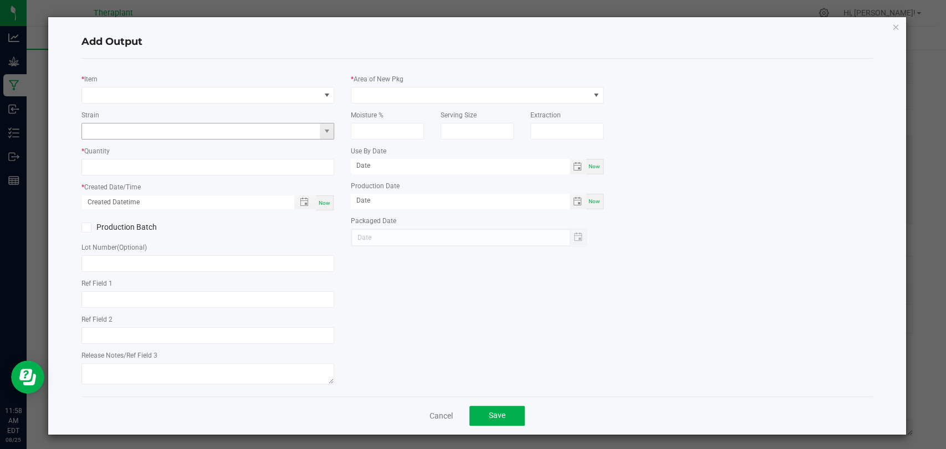
type input "Shatter Infused"
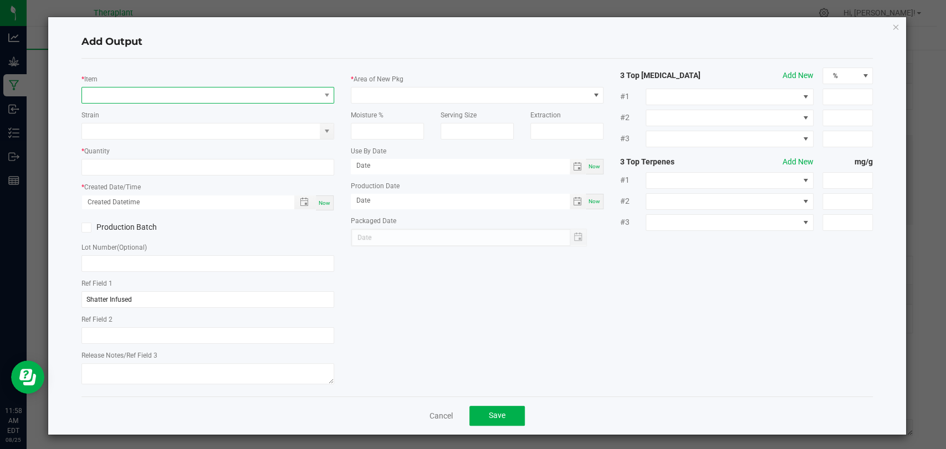
click at [214, 95] on span "NO DATA FOUND" at bounding box center [201, 96] width 238 height 16
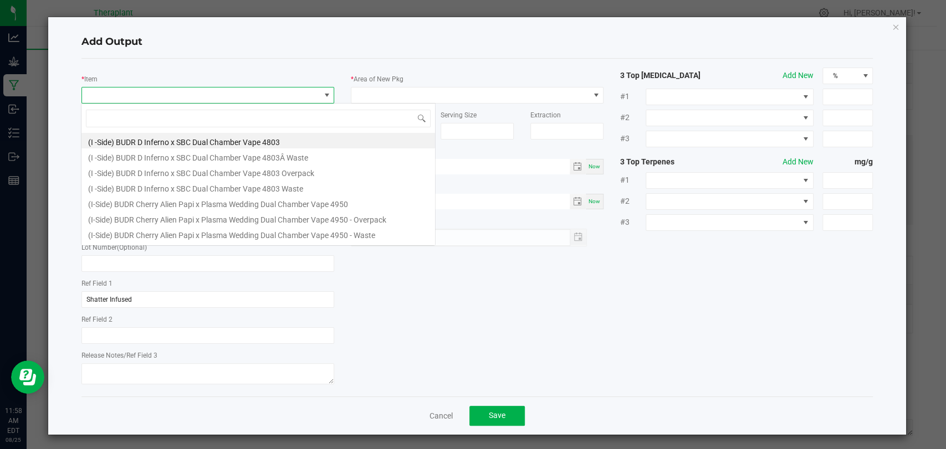
scroll to position [16, 249]
type input "41249"
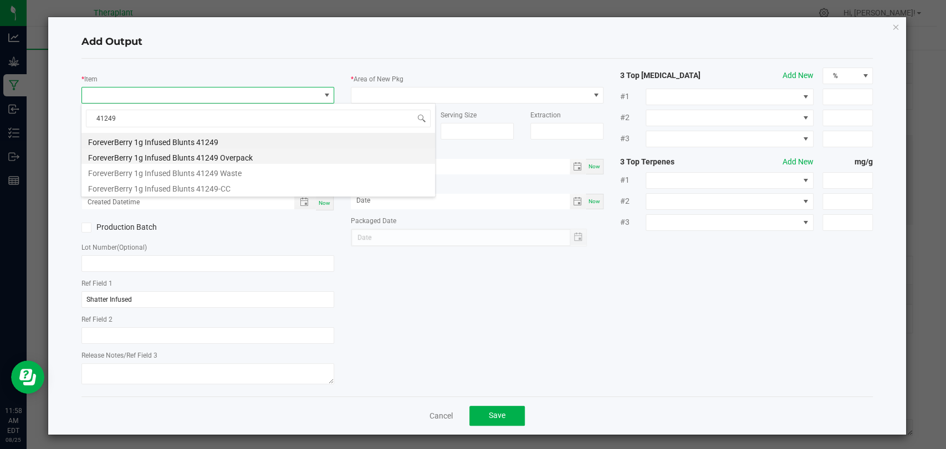
click at [218, 160] on li "ForeverBerry 1g Infused Blunts 41249 Overpack" at bounding box center [257, 156] width 353 height 16
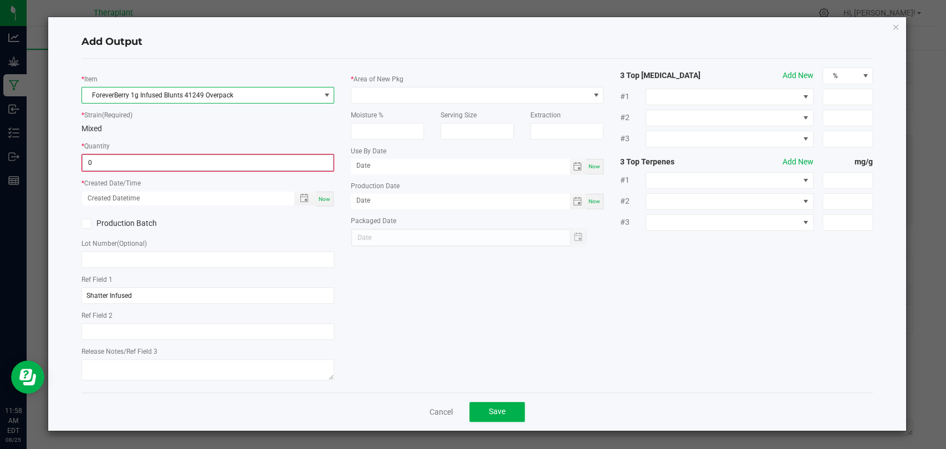
click at [175, 158] on input "0" at bounding box center [208, 163] width 250 height 16
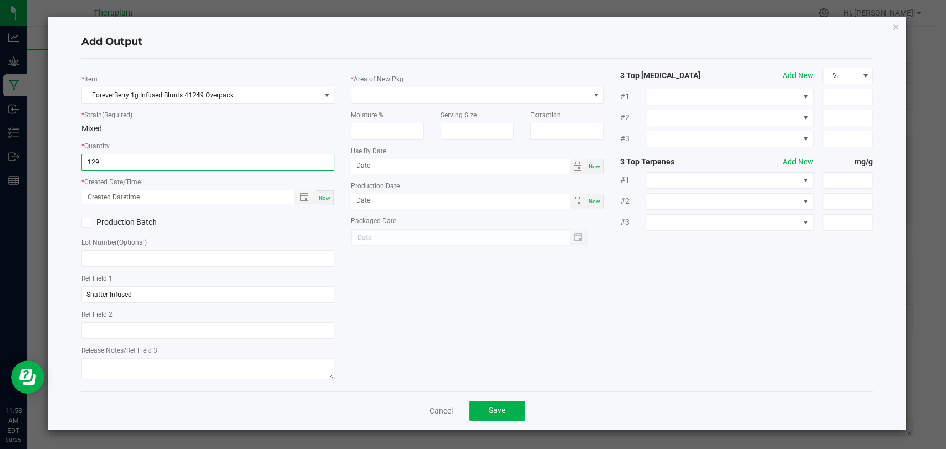
type input "129.0000 g"
click at [327, 193] on div "Now" at bounding box center [325, 198] width 18 height 15
type input "08/25/2025 11:58 AM"
type input "[DATE]"
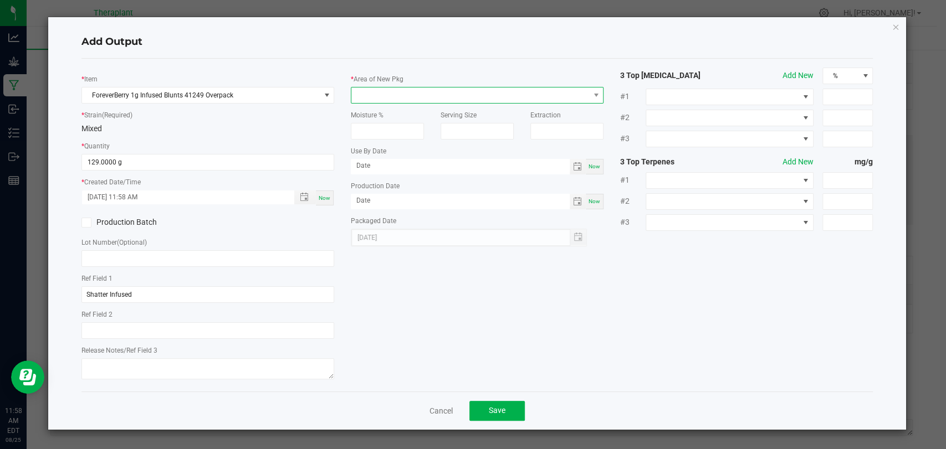
click at [392, 93] on span at bounding box center [470, 96] width 238 height 16
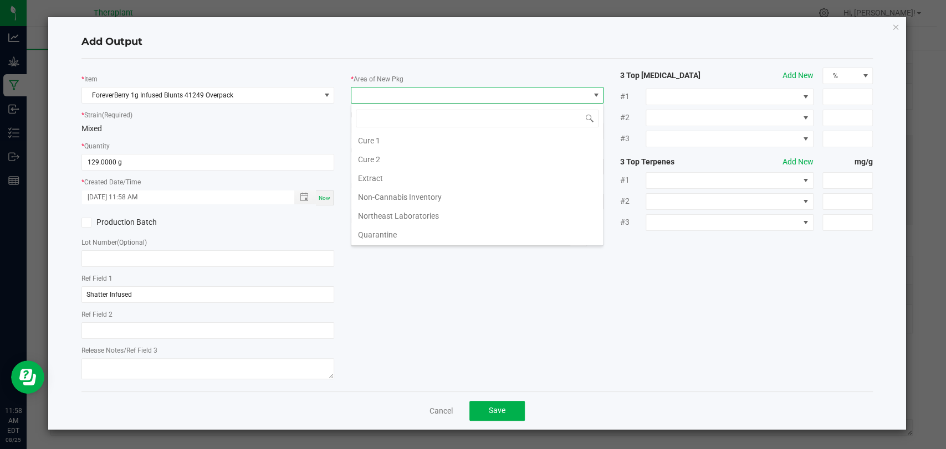
scroll to position [207, 0]
click at [387, 233] on li "Waste" at bounding box center [477, 236] width 252 height 19
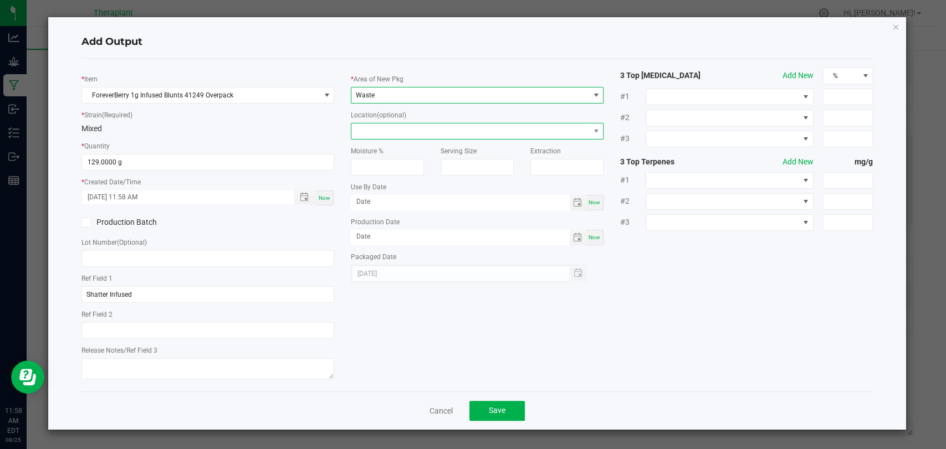
click at [392, 129] on span at bounding box center [470, 132] width 238 height 16
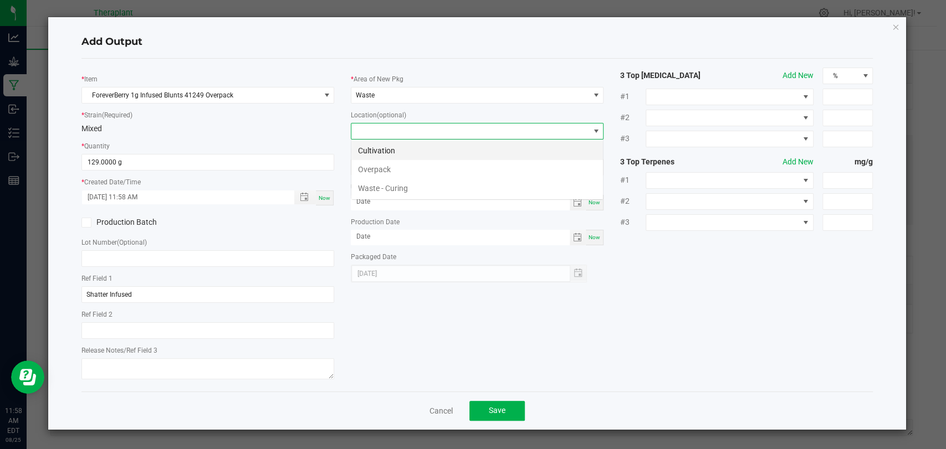
scroll to position [16, 253]
click at [389, 164] on li "Overpack" at bounding box center [477, 169] width 252 height 19
click at [499, 401] on button "Save" at bounding box center [496, 411] width 55 height 20
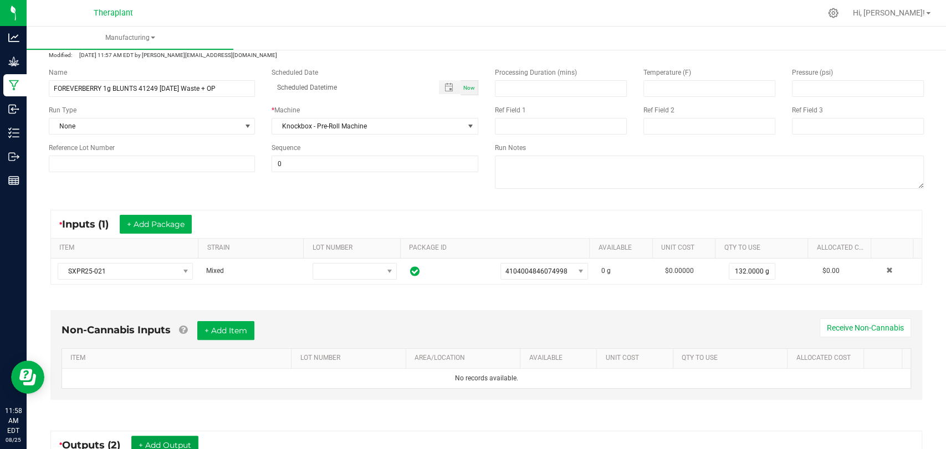
scroll to position [0, 0]
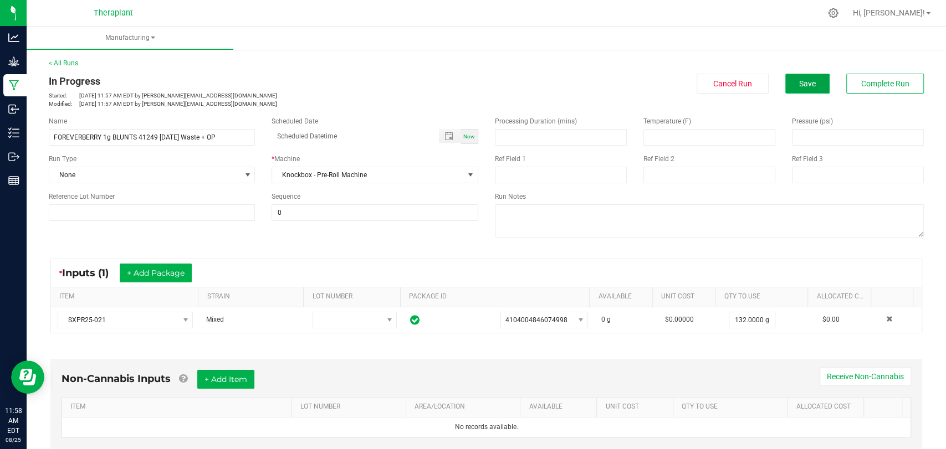
click at [785, 81] on button "Save" at bounding box center [807, 84] width 44 height 20
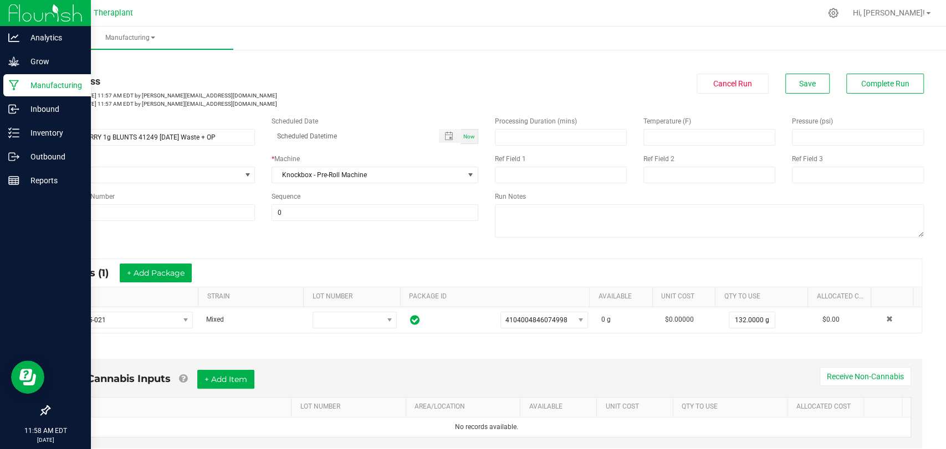
click at [22, 88] on p "Manufacturing" at bounding box center [52, 85] width 66 height 13
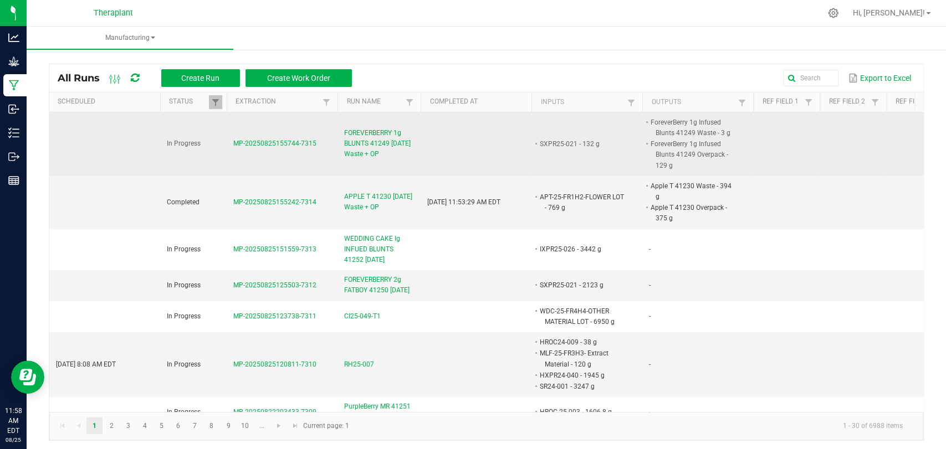
click at [373, 135] on span "FOREVERBERRY 1g BLUNTS 41249 08/22/25 Waste + OP" at bounding box center [379, 144] width 70 height 32
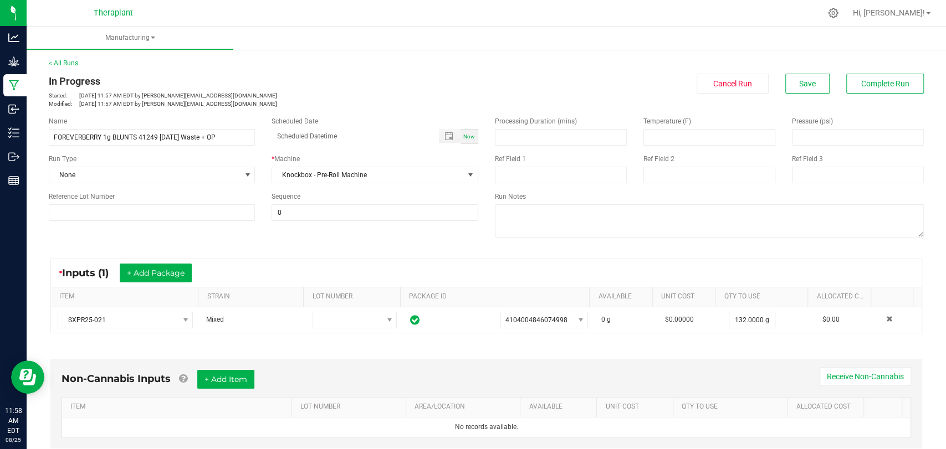
click at [924, 86] on div "< All Runs In Progress Started: Aug 25, 2025 11:57 AM EDT by d.tucker@theraplan…" at bounding box center [486, 379] width 919 height 665
click at [896, 80] on span "Complete Run" at bounding box center [885, 83] width 48 height 9
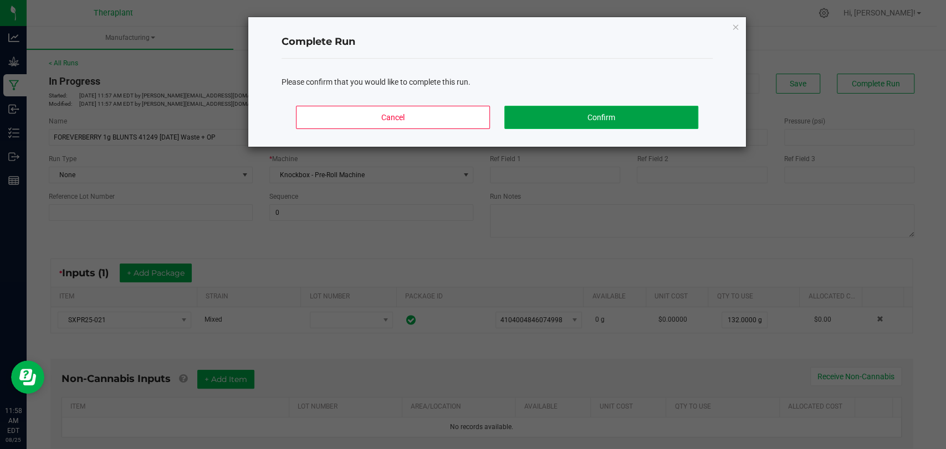
click at [629, 112] on button "Confirm" at bounding box center [601, 117] width 194 height 23
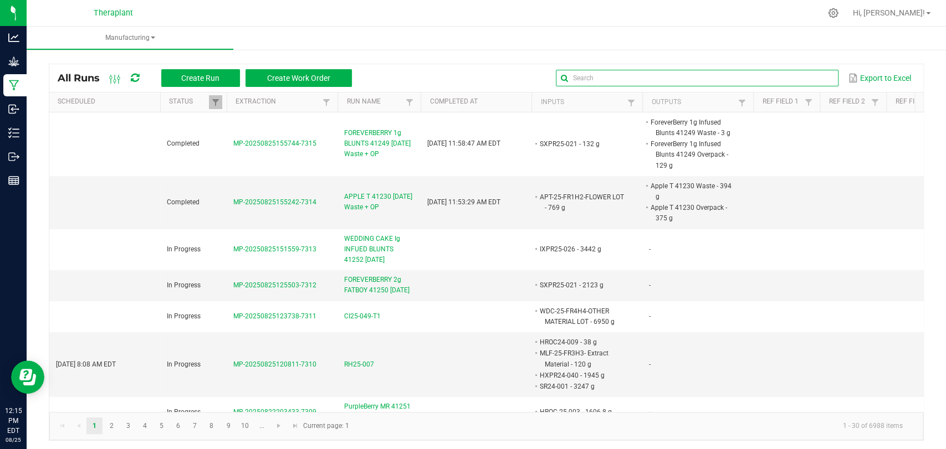
click at [818, 76] on global-search-input-ngx at bounding box center [697, 78] width 283 height 8
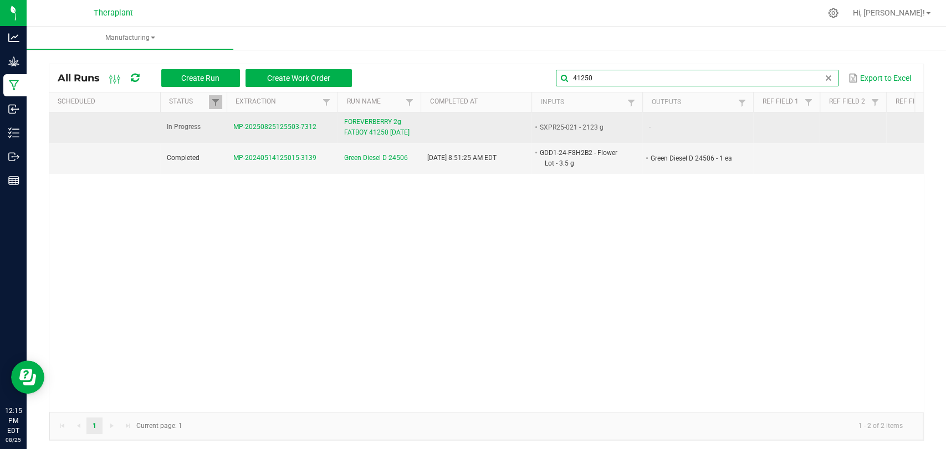
type input "41250"
click at [373, 136] on span "FOREVERBERRY 2g FATBOY 41250 08/25/25" at bounding box center [379, 127] width 70 height 21
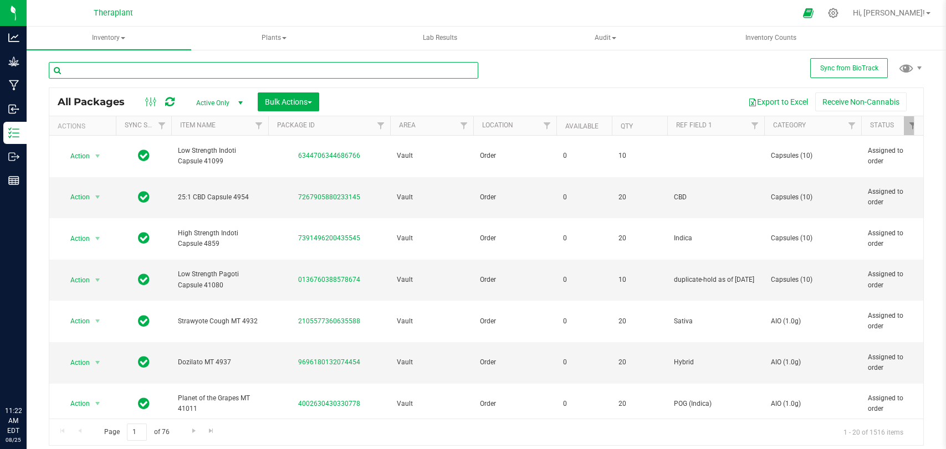
click at [228, 64] on input "text" at bounding box center [263, 70] width 429 height 17
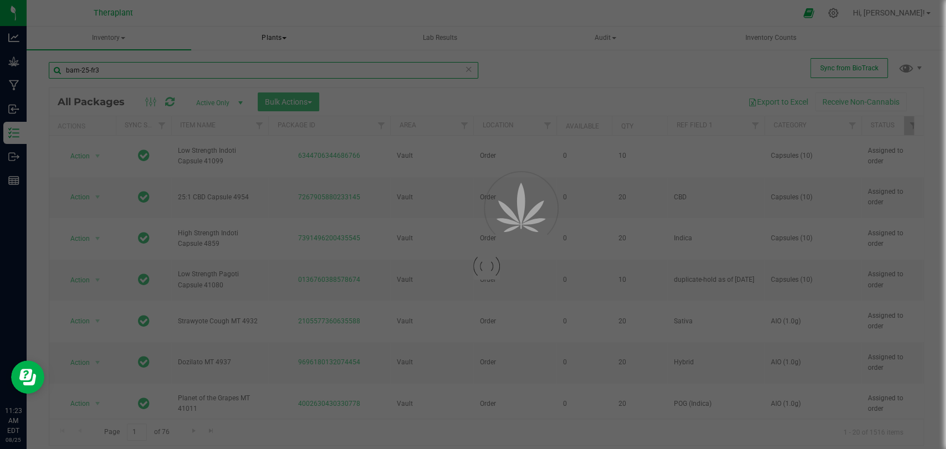
type input "bam-25-fr3"
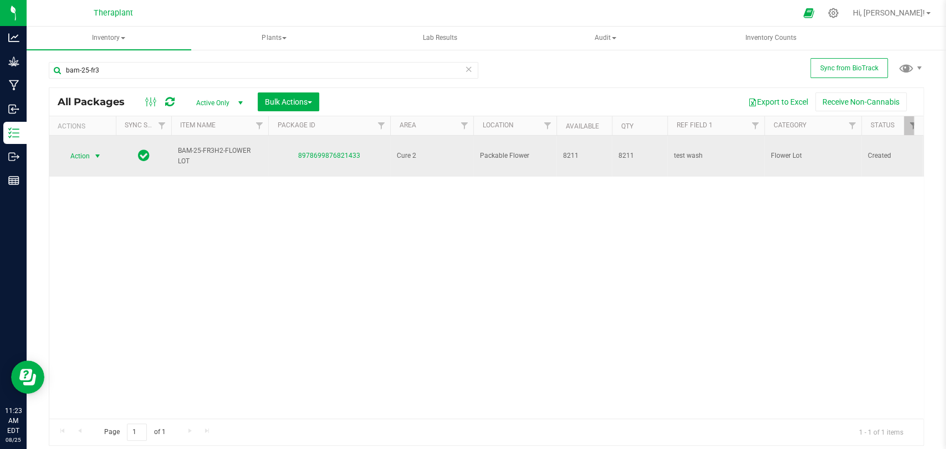
click at [102, 148] on span "select" at bounding box center [98, 156] width 14 height 16
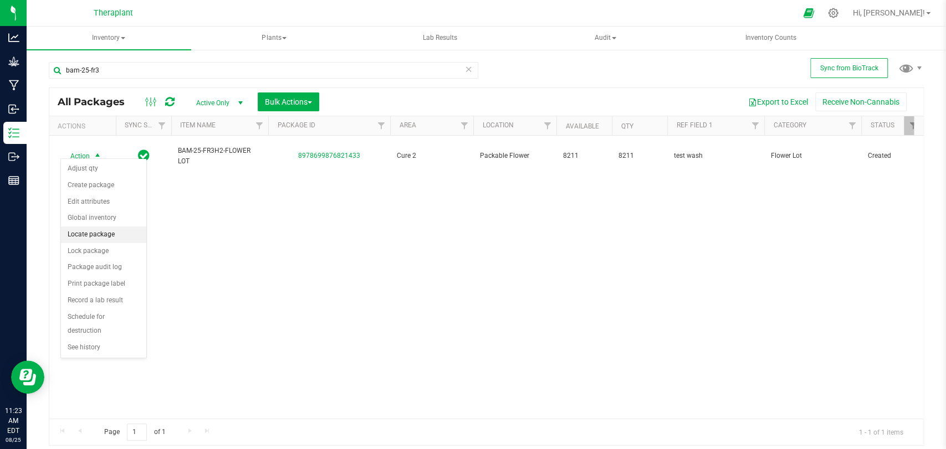
click at [92, 229] on li "Locate package" at bounding box center [103, 235] width 85 height 17
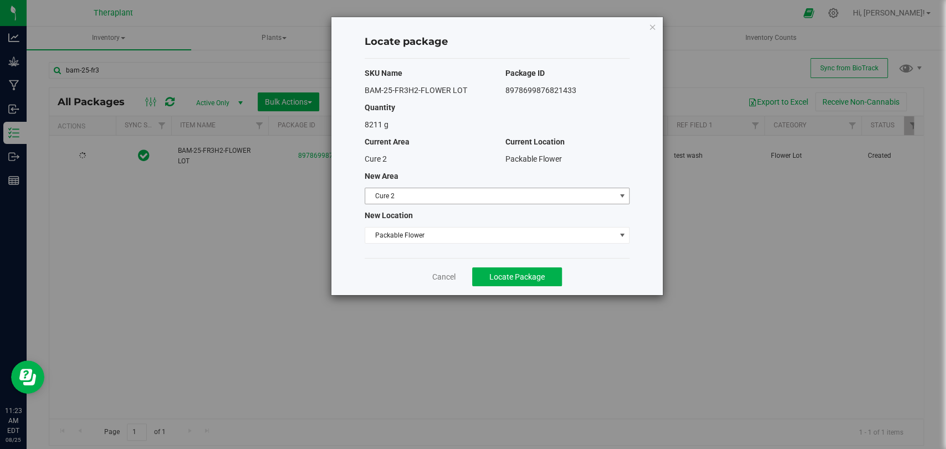
click at [397, 192] on span "Cure 2" at bounding box center [490, 196] width 250 height 16
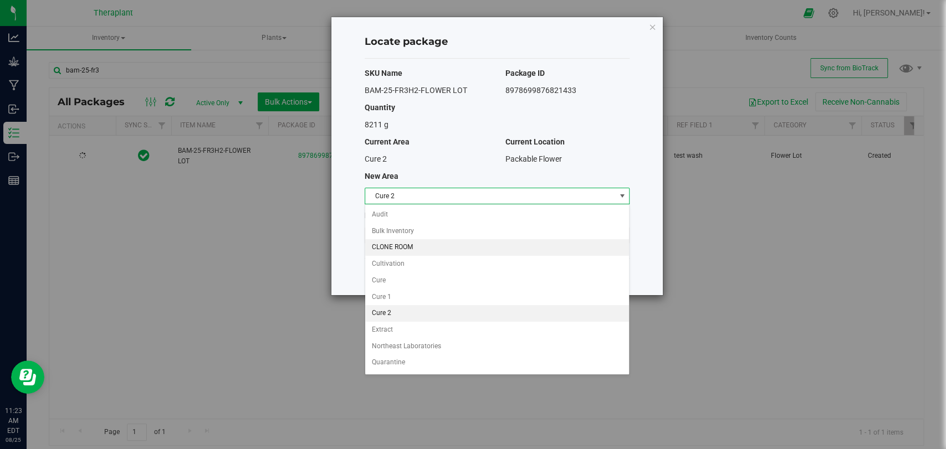
scroll to position [95, 0]
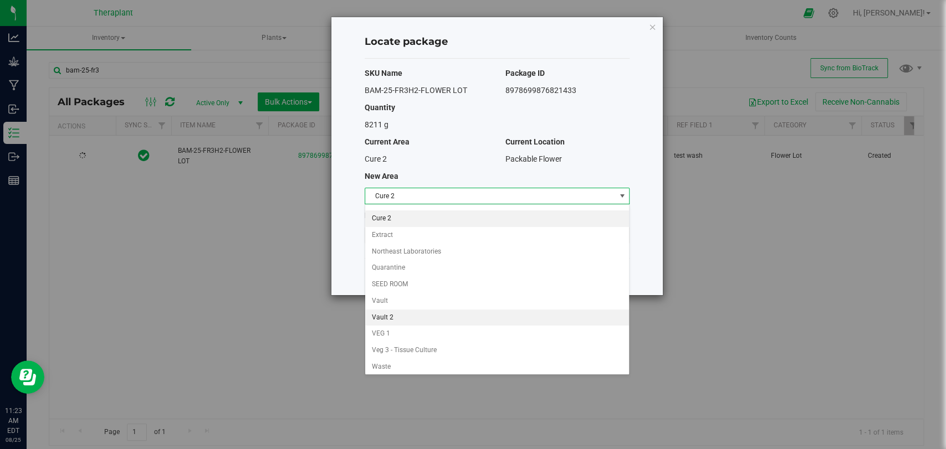
click at [397, 314] on li "Vault 2" at bounding box center [497, 318] width 264 height 17
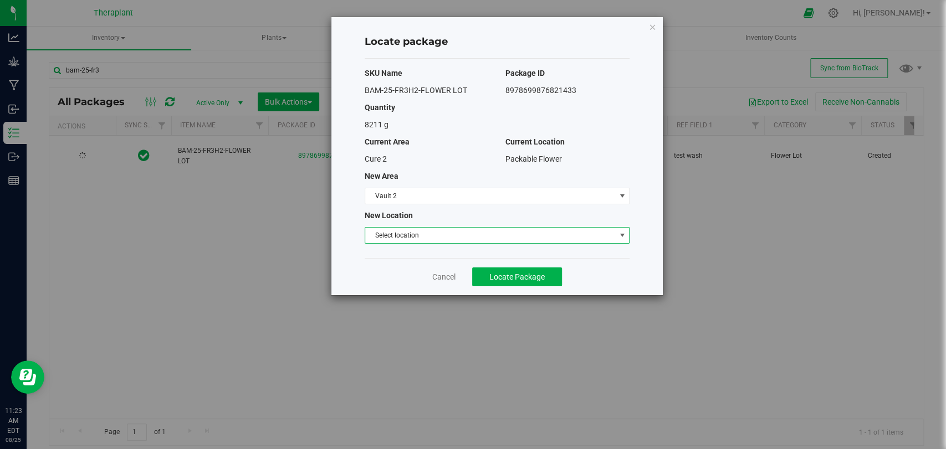
click at [407, 232] on span "Select location" at bounding box center [490, 236] width 250 height 16
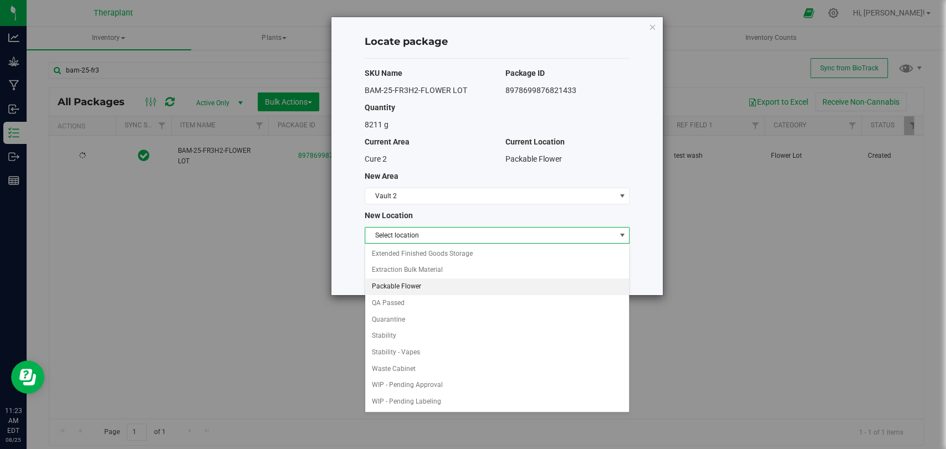
click at [402, 281] on li "Packable Flower" at bounding box center [497, 287] width 264 height 17
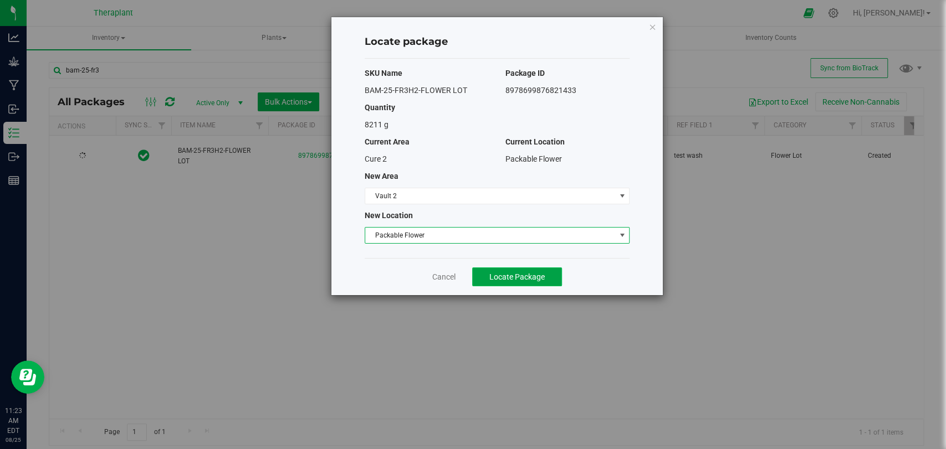
click at [506, 273] on span "Locate Package" at bounding box center [516, 277] width 55 height 9
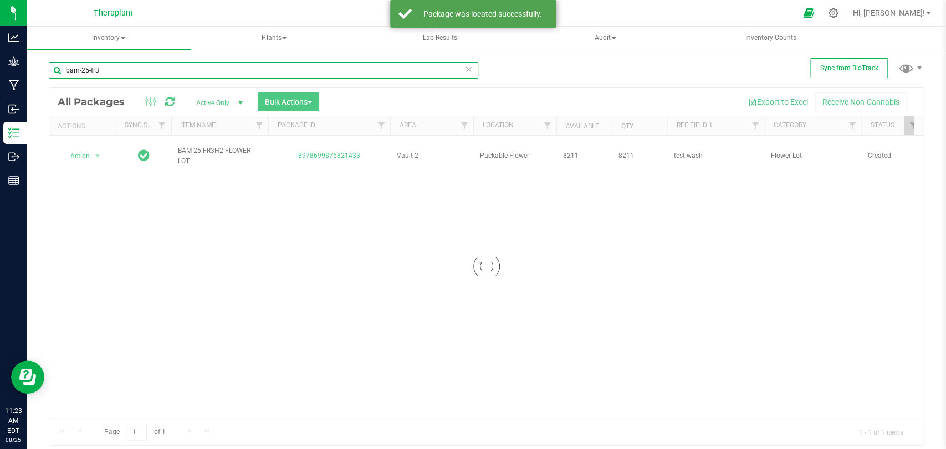
click at [285, 66] on input "bam-25-fr3" at bounding box center [263, 70] width 429 height 17
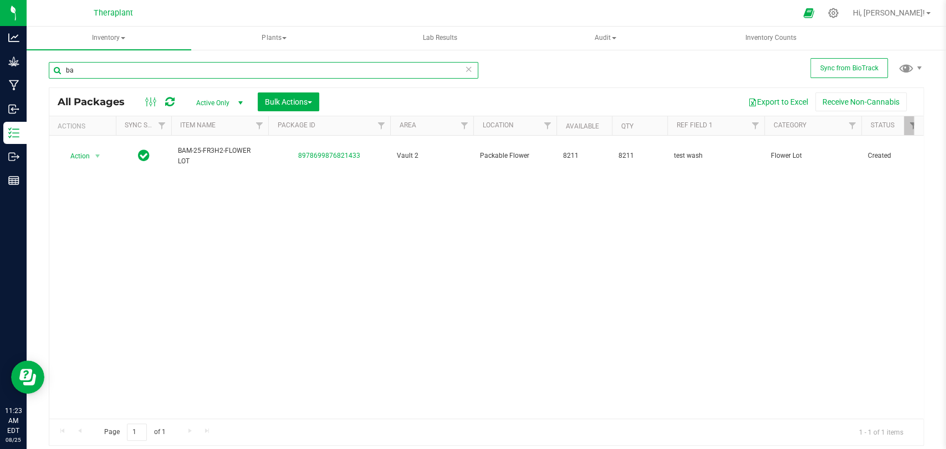
type input "b"
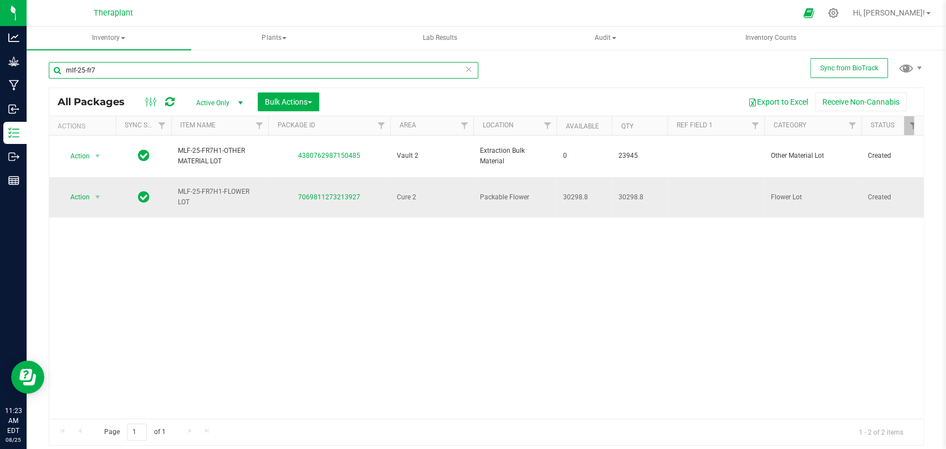
type input "mlf-25-fr7"
click at [80, 189] on span "Action" at bounding box center [75, 197] width 30 height 16
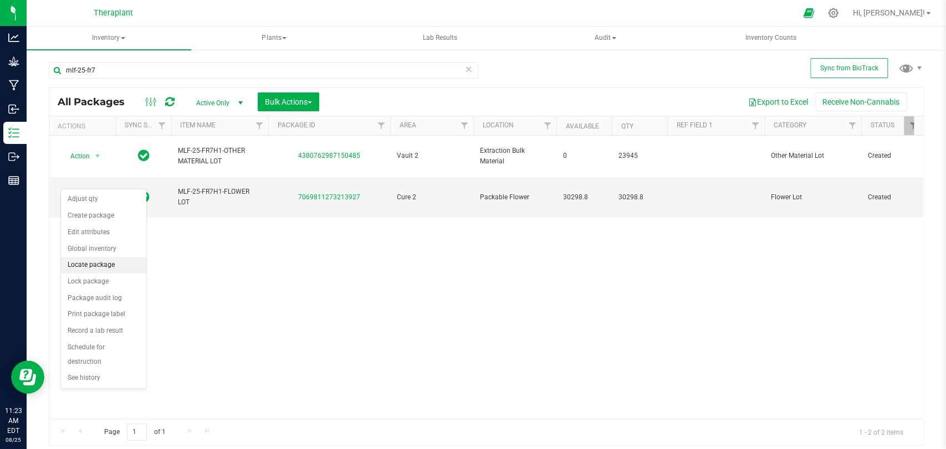
click at [95, 259] on li "Locate package" at bounding box center [103, 265] width 85 height 17
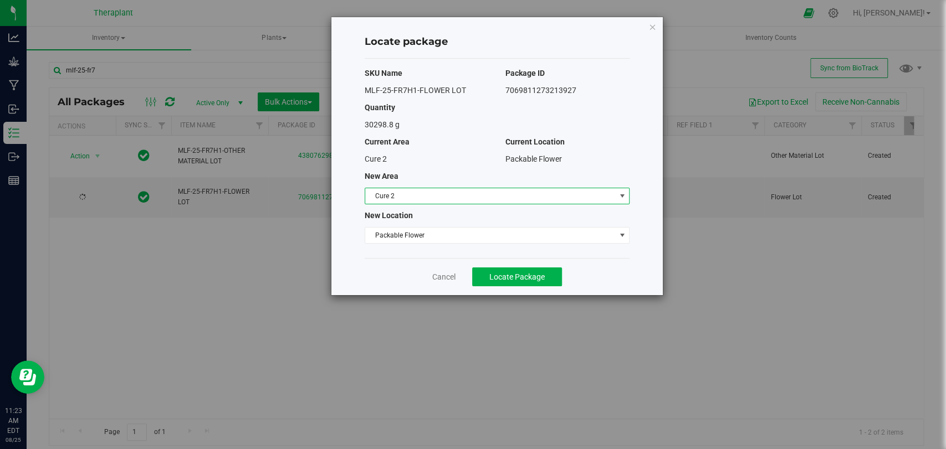
click at [419, 194] on span "Cure 2" at bounding box center [490, 196] width 250 height 16
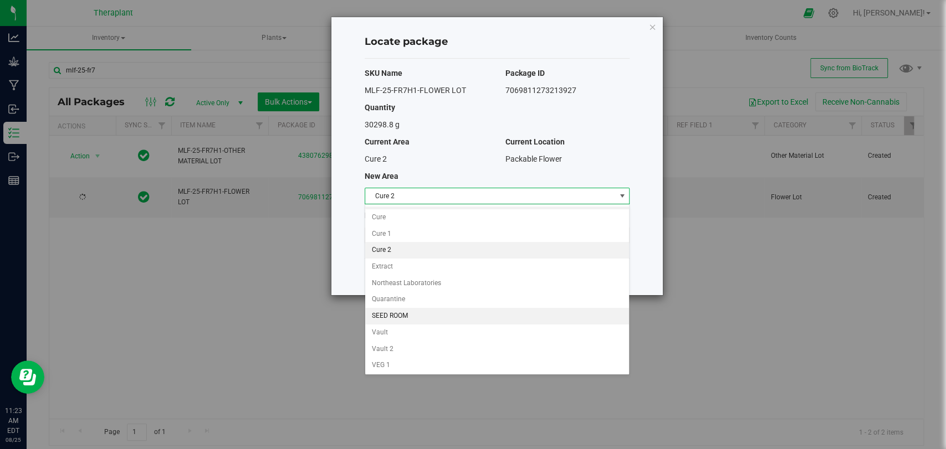
scroll to position [95, 0]
click at [383, 311] on li "Vault 2" at bounding box center [497, 318] width 264 height 17
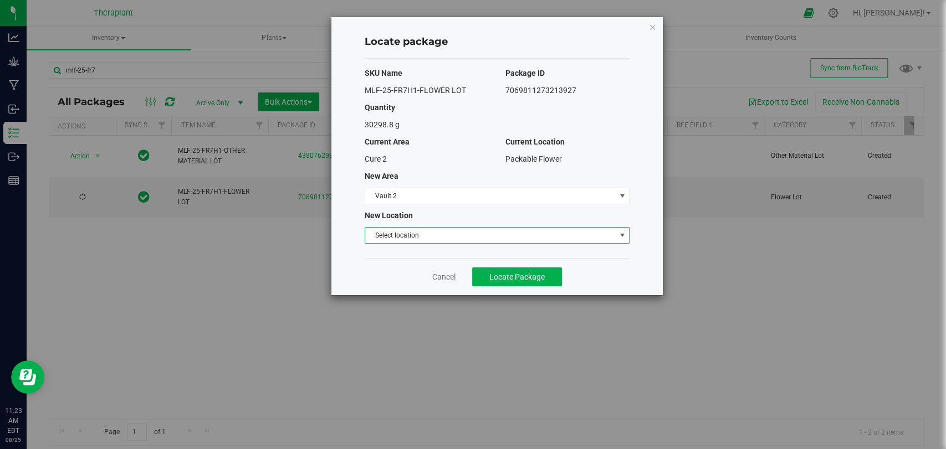
click at [406, 237] on span "Select location" at bounding box center [490, 236] width 250 height 16
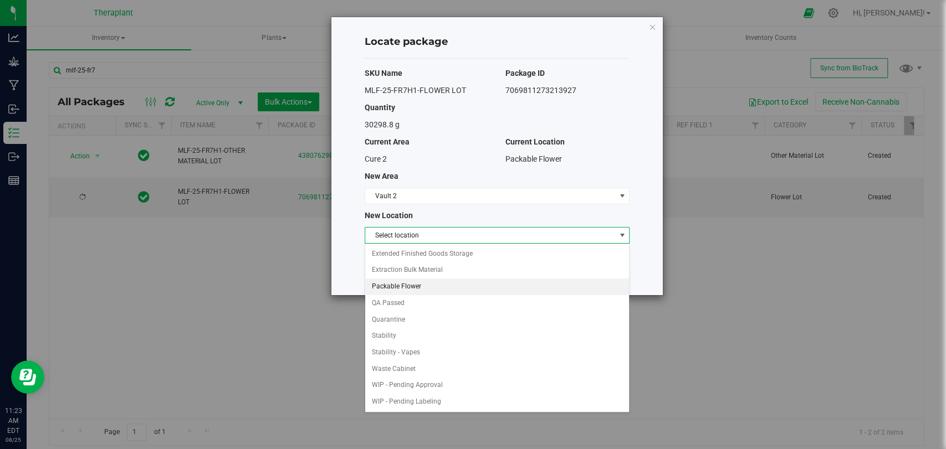
click at [403, 286] on li "Packable Flower" at bounding box center [497, 287] width 264 height 17
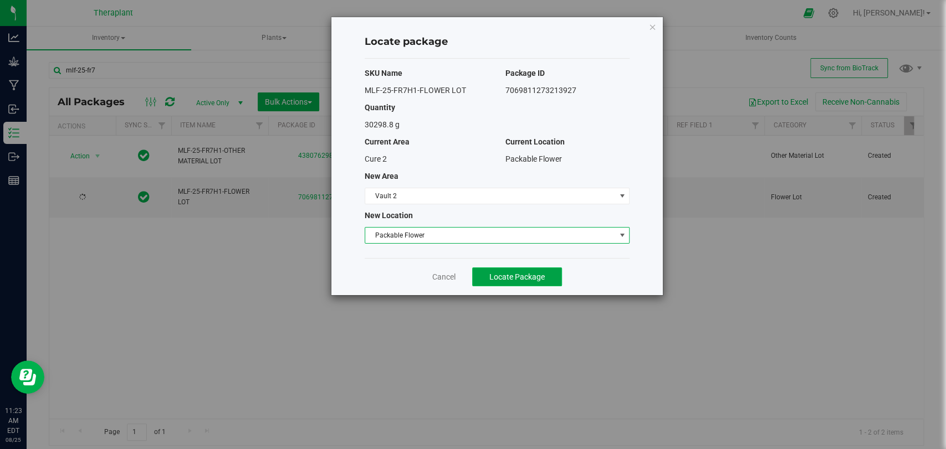
click at [514, 283] on button "Locate Package" at bounding box center [517, 277] width 90 height 19
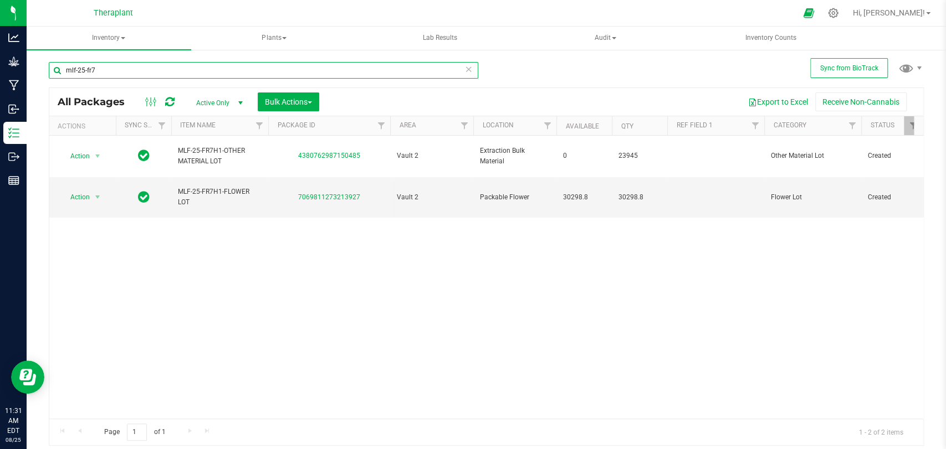
click at [122, 71] on input "mlf-25-fr7" at bounding box center [263, 70] width 429 height 17
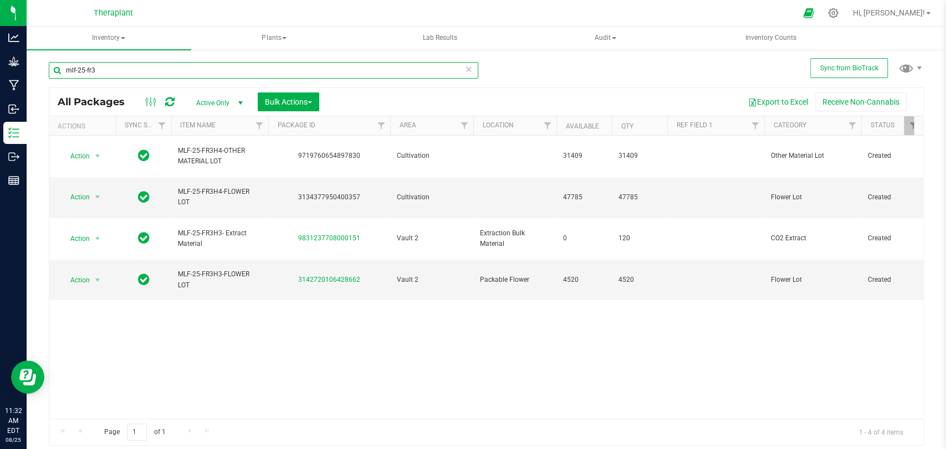
type input "mlf-25-fr3"
click at [469, 70] on icon at bounding box center [469, 68] width 8 height 13
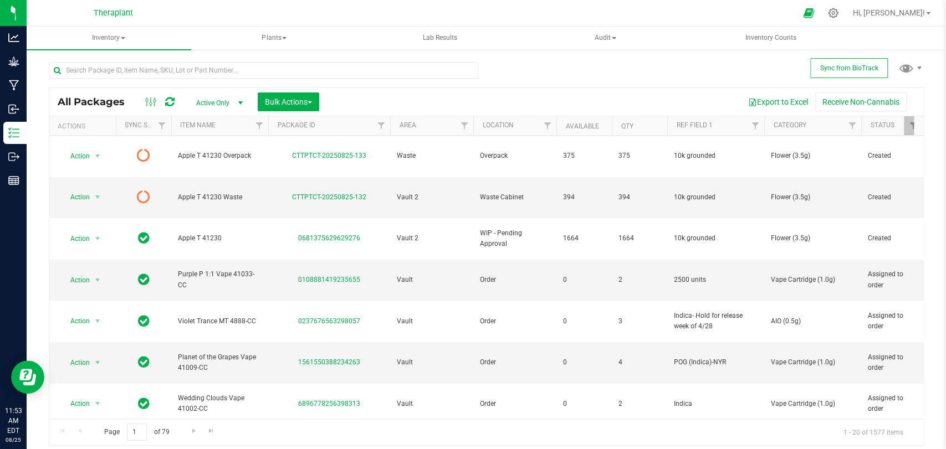
click at [165, 102] on icon at bounding box center [169, 101] width 9 height 11
click at [86, 189] on span "Action" at bounding box center [75, 197] width 30 height 16
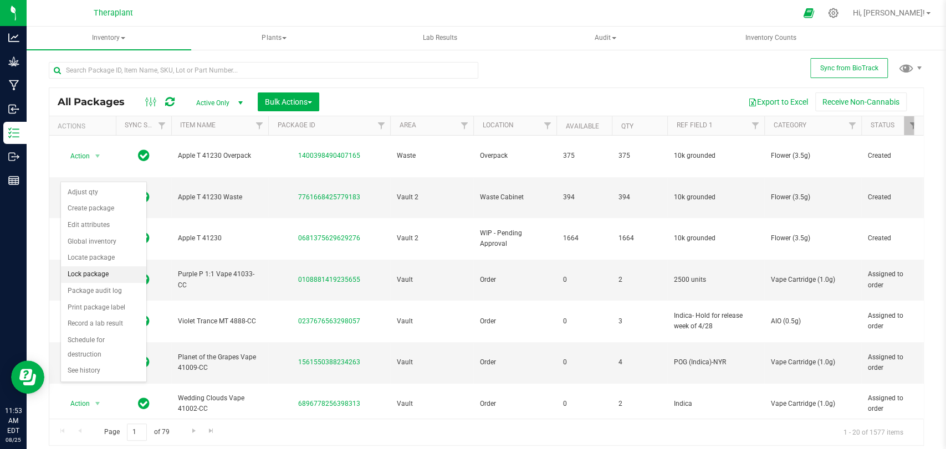
click at [89, 269] on li "Lock package" at bounding box center [103, 274] width 85 height 17
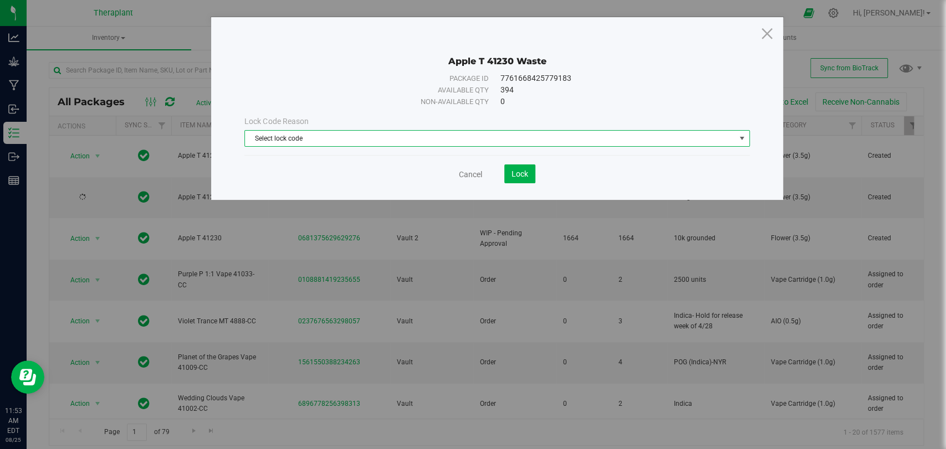
click at [354, 136] on span "Select lock code" at bounding box center [490, 139] width 490 height 16
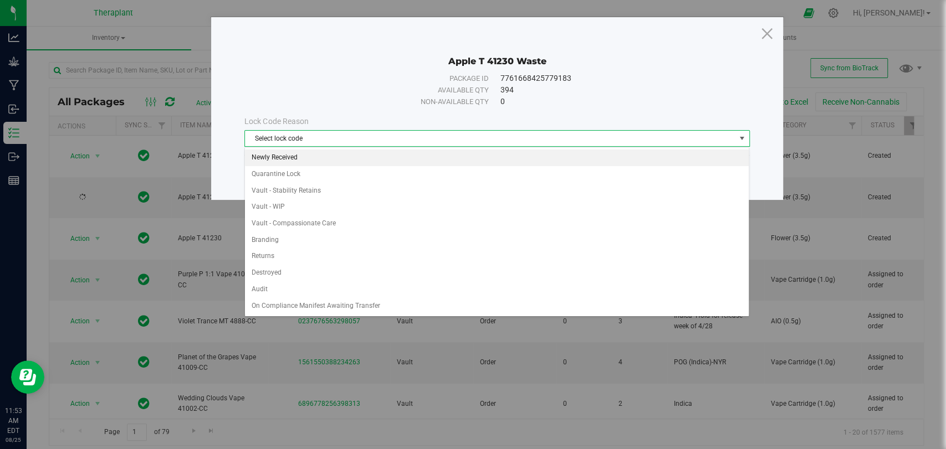
click at [293, 153] on li "Newly Received" at bounding box center [497, 158] width 504 height 17
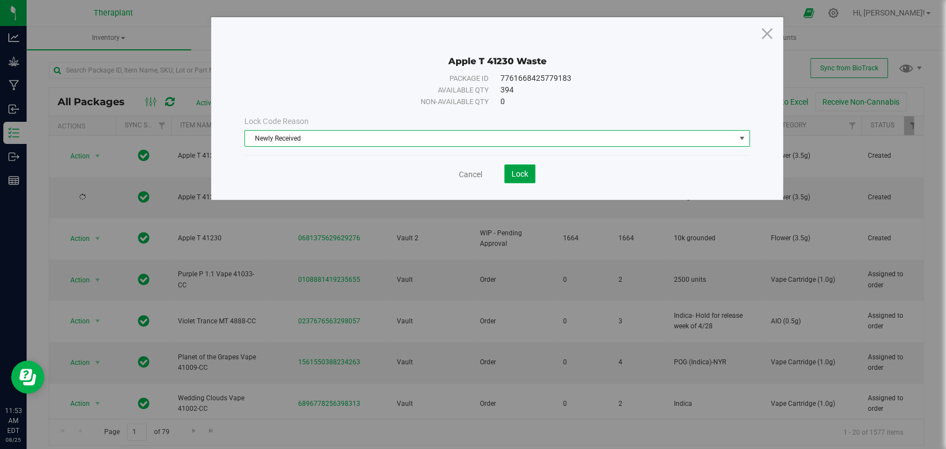
click at [510, 173] on button "Lock" at bounding box center [519, 174] width 31 height 19
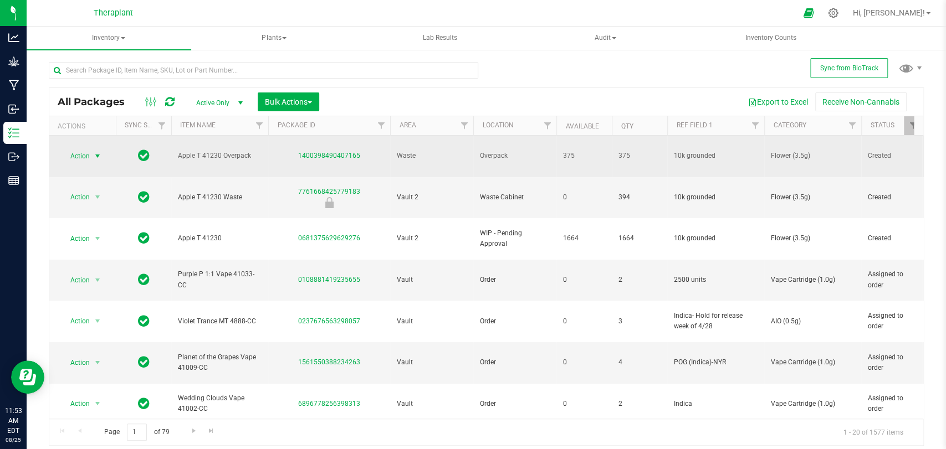
click at [74, 150] on span "Action" at bounding box center [75, 156] width 30 height 16
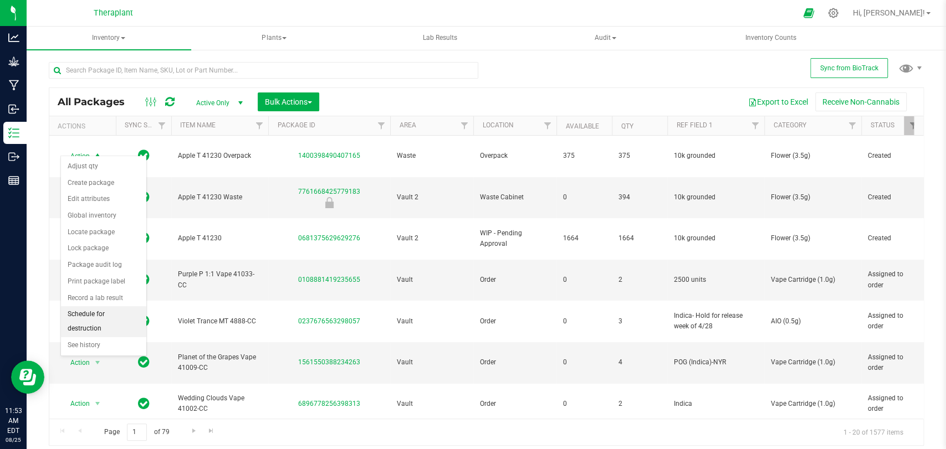
click at [89, 312] on li "Schedule for destruction" at bounding box center [103, 321] width 85 height 30
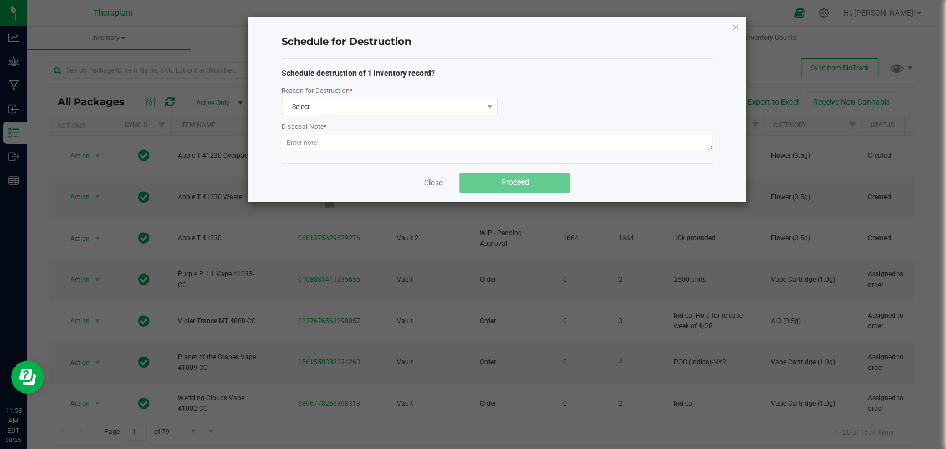
click at [297, 105] on span "Select" at bounding box center [382, 107] width 201 height 16
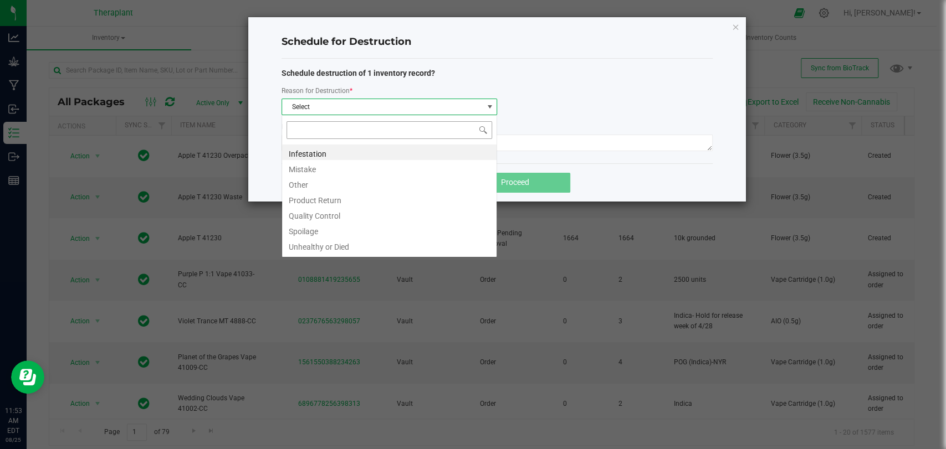
scroll to position [16, 216]
click at [304, 183] on li "Other" at bounding box center [389, 184] width 214 height 16
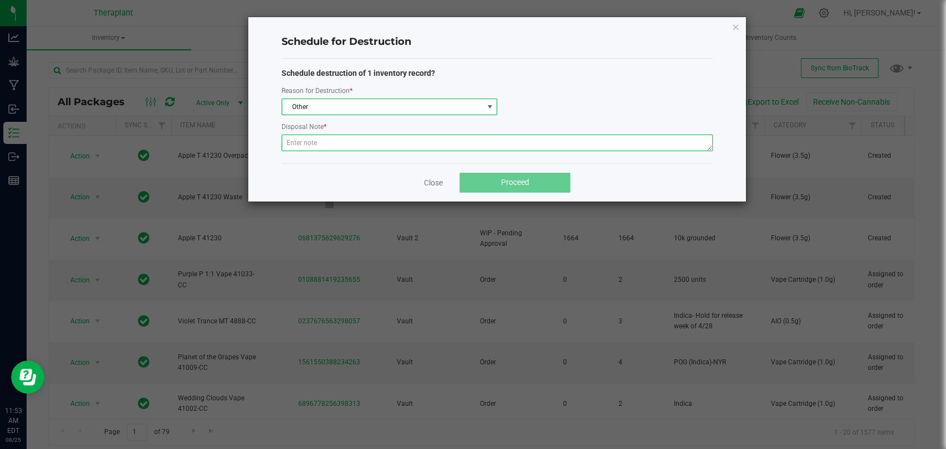
click at [307, 145] on textarea at bounding box center [496, 143] width 431 height 17
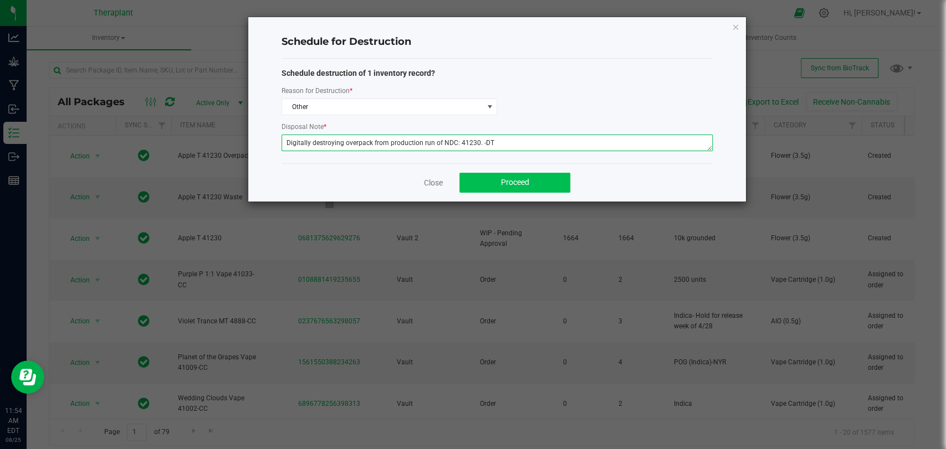
type textarea "Digitally destroying overpack from production run of NDC: 41230. -DT"
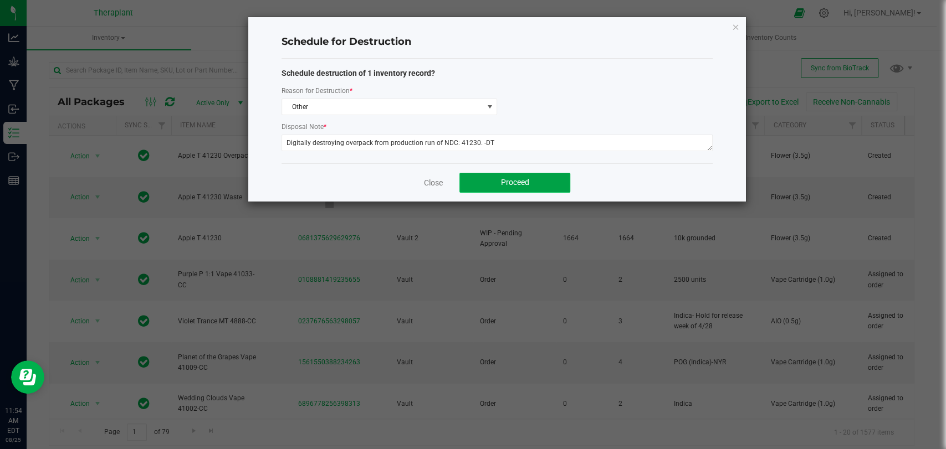
click at [492, 178] on button "Proceed" at bounding box center [514, 183] width 111 height 20
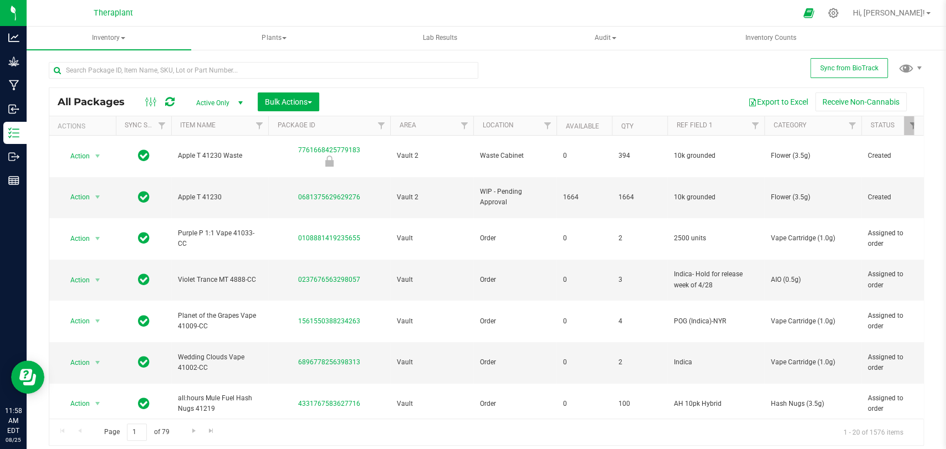
click at [169, 103] on icon at bounding box center [169, 101] width 9 height 11
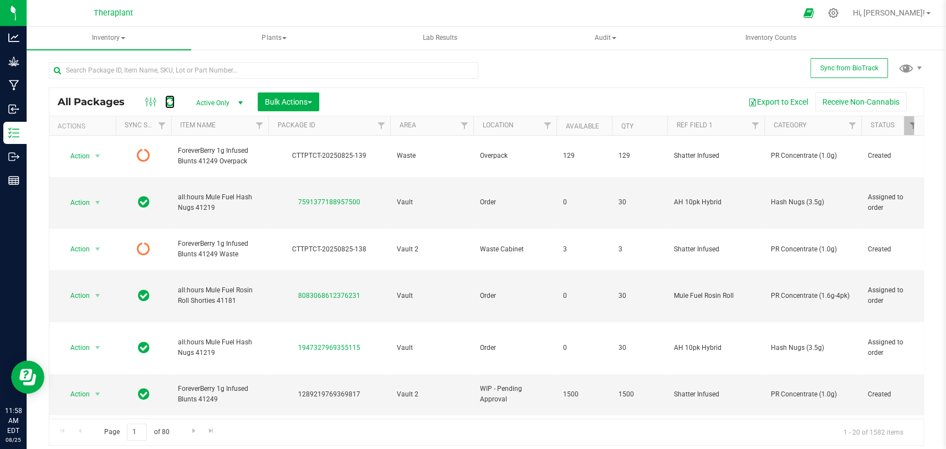
click at [169, 104] on icon at bounding box center [169, 101] width 9 height 11
click at [179, 74] on input "text" at bounding box center [263, 70] width 429 height 17
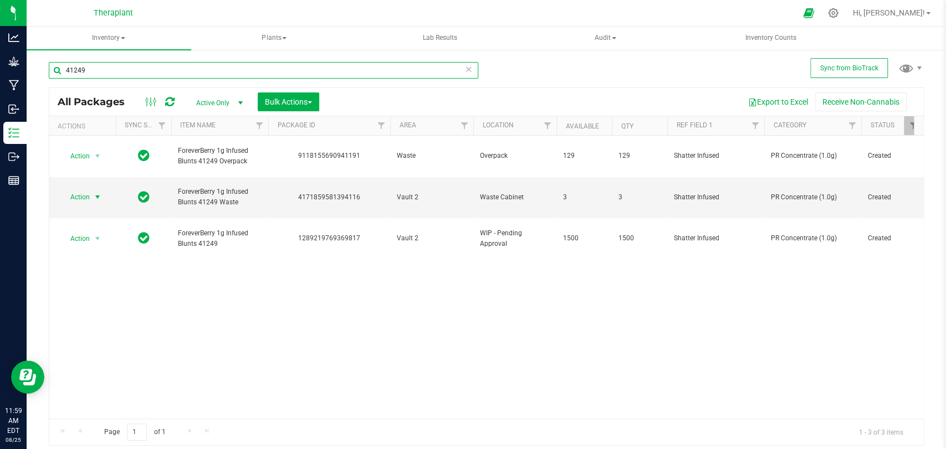
type input "41249"
click at [89, 189] on span "Action" at bounding box center [75, 197] width 30 height 16
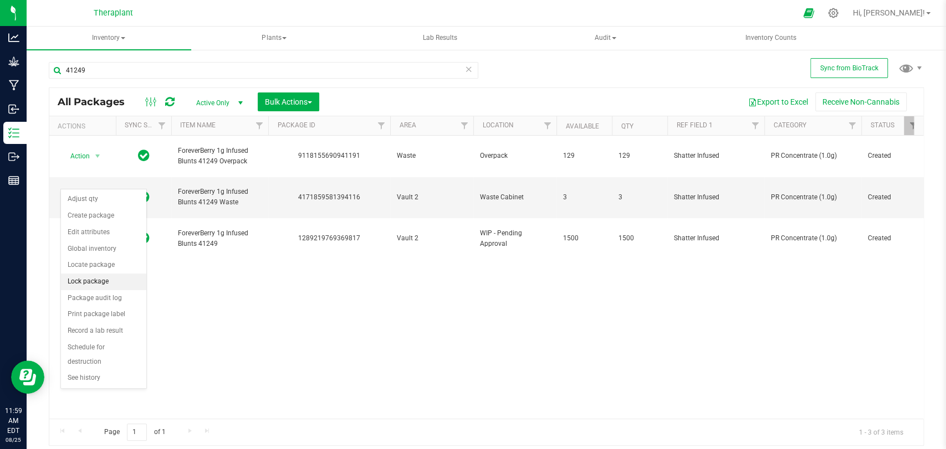
click at [89, 275] on li "Lock package" at bounding box center [103, 282] width 85 height 17
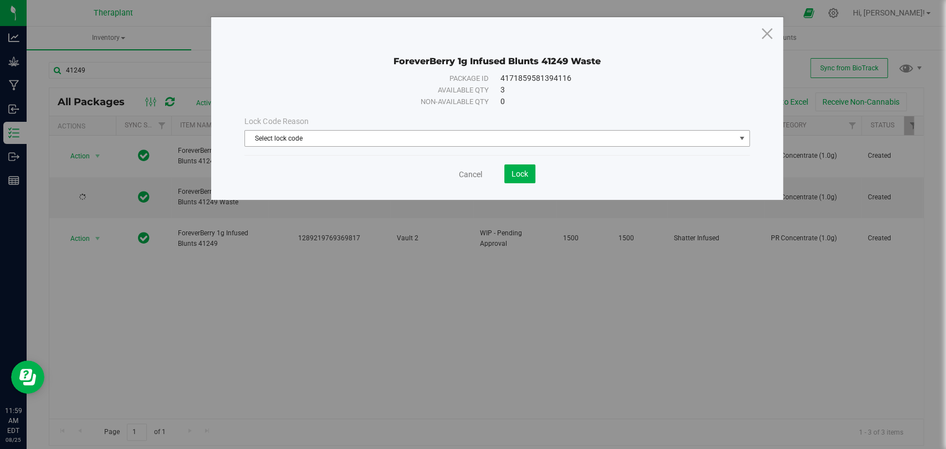
click at [371, 140] on span "Select lock code" at bounding box center [490, 139] width 490 height 16
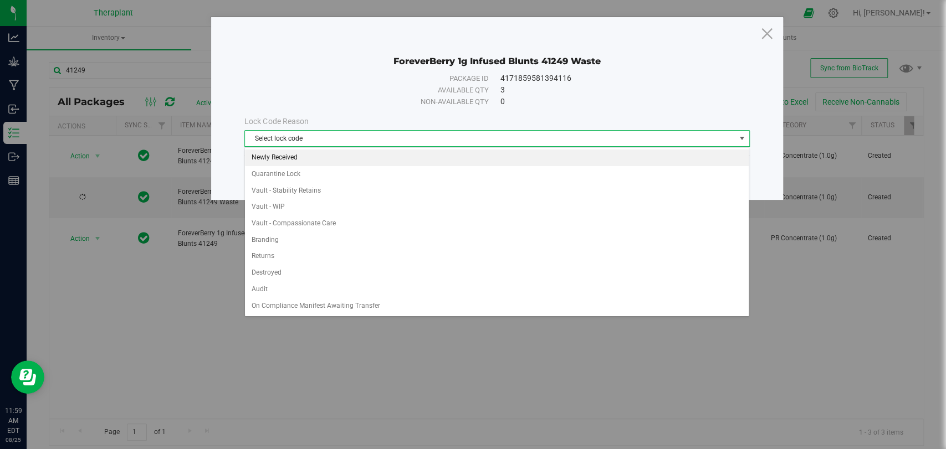
click at [309, 162] on li "Newly Received" at bounding box center [497, 158] width 504 height 17
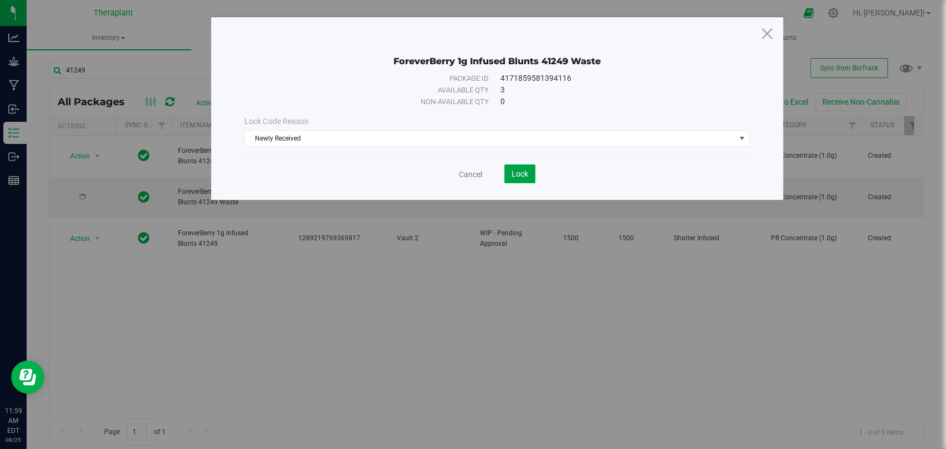
click at [519, 177] on span "Lock" at bounding box center [519, 174] width 17 height 9
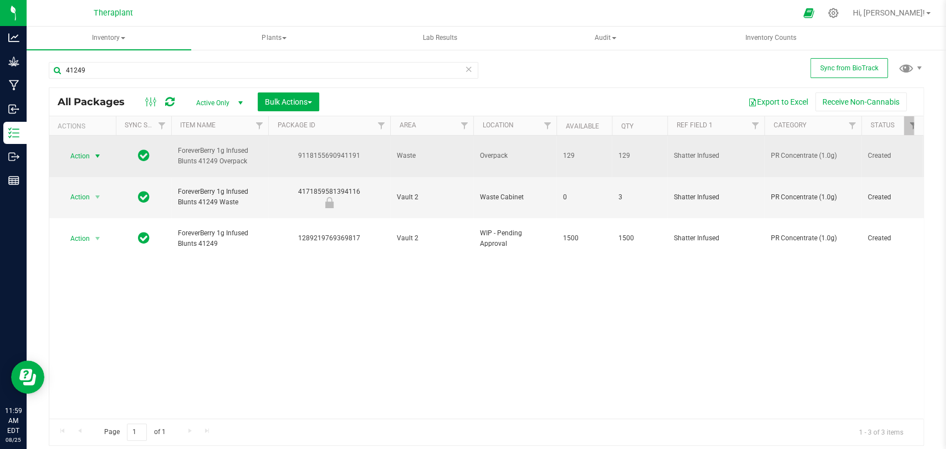
click at [83, 148] on span "Action" at bounding box center [75, 156] width 30 height 16
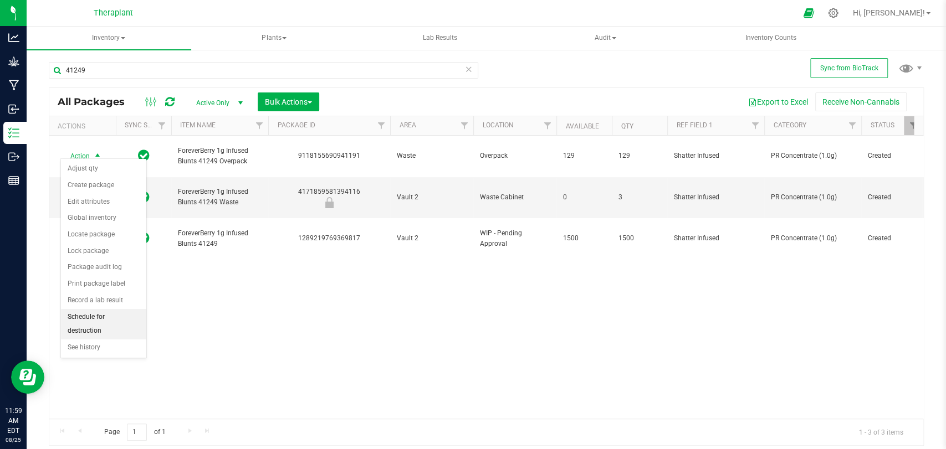
click at [84, 317] on li "Schedule for destruction" at bounding box center [103, 324] width 85 height 30
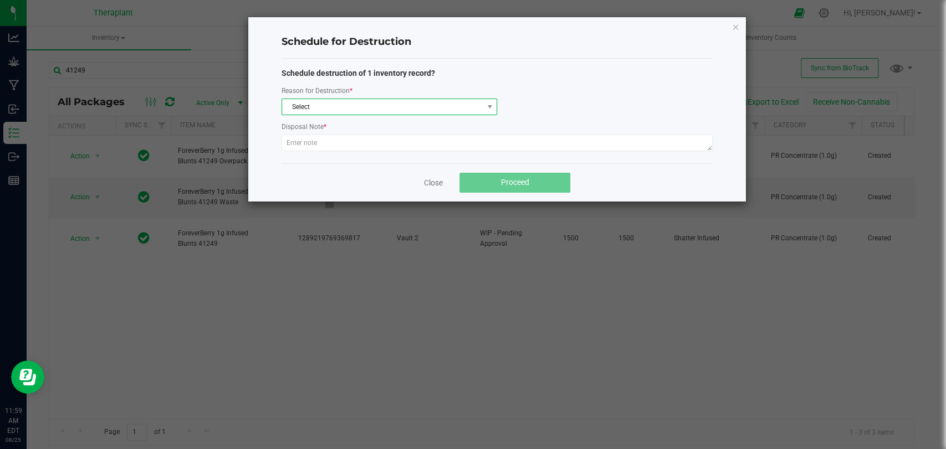
click at [319, 106] on span "Select" at bounding box center [382, 107] width 201 height 16
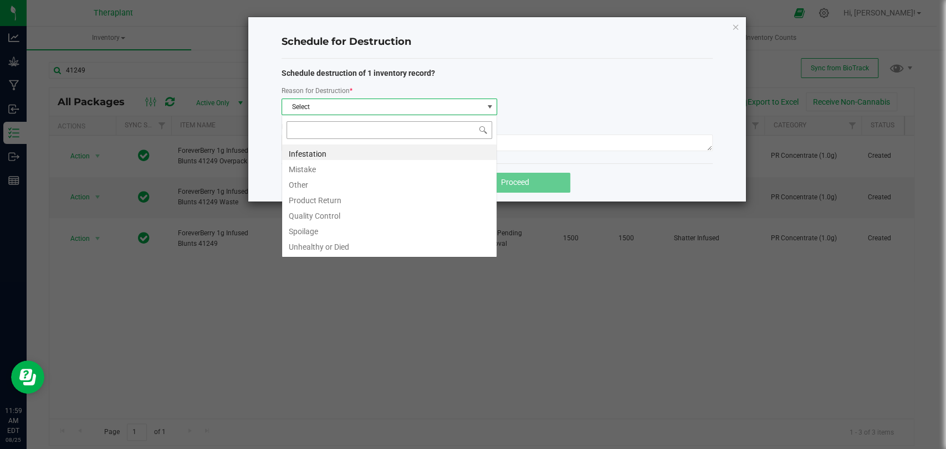
scroll to position [16, 216]
click at [305, 183] on li "Other" at bounding box center [389, 184] width 214 height 16
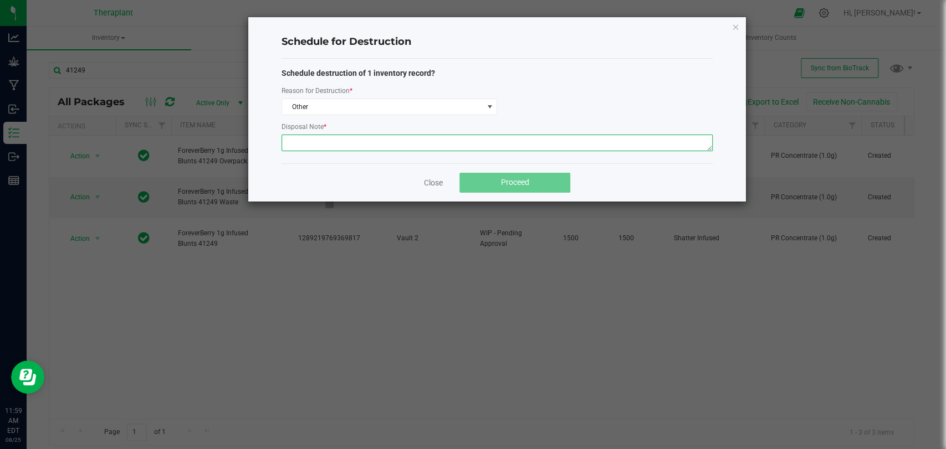
click at [321, 141] on textarea at bounding box center [496, 143] width 431 height 17
type textarea "Digitally destroying overpack from production run of NDC: 41249. -DT"
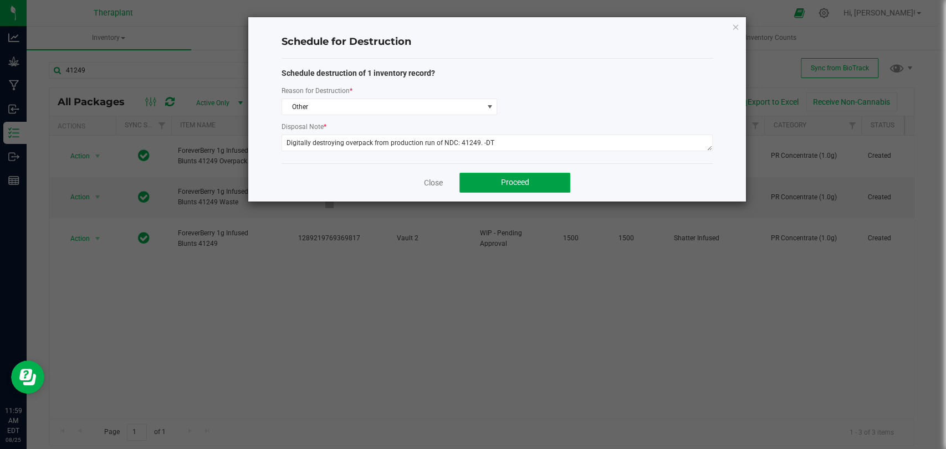
click at [514, 191] on button "Proceed" at bounding box center [514, 183] width 111 height 20
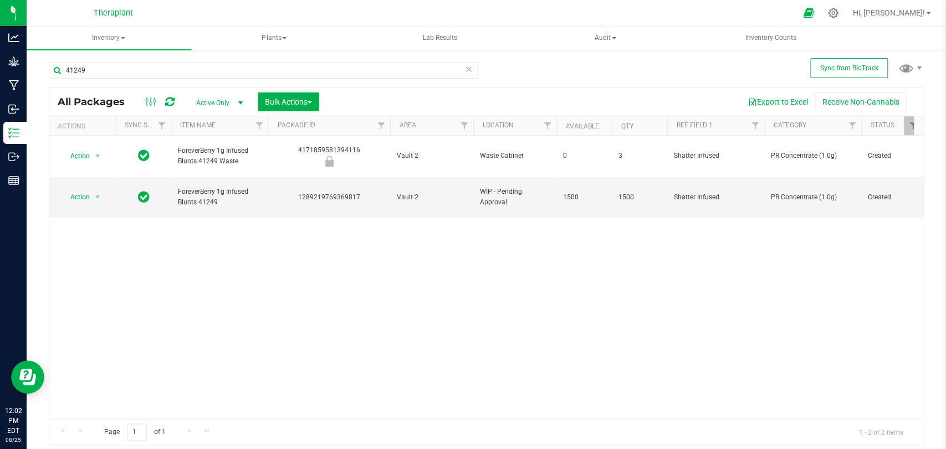
click at [471, 70] on icon at bounding box center [469, 68] width 8 height 13
